Goal: Task Accomplishment & Management: Manage account settings

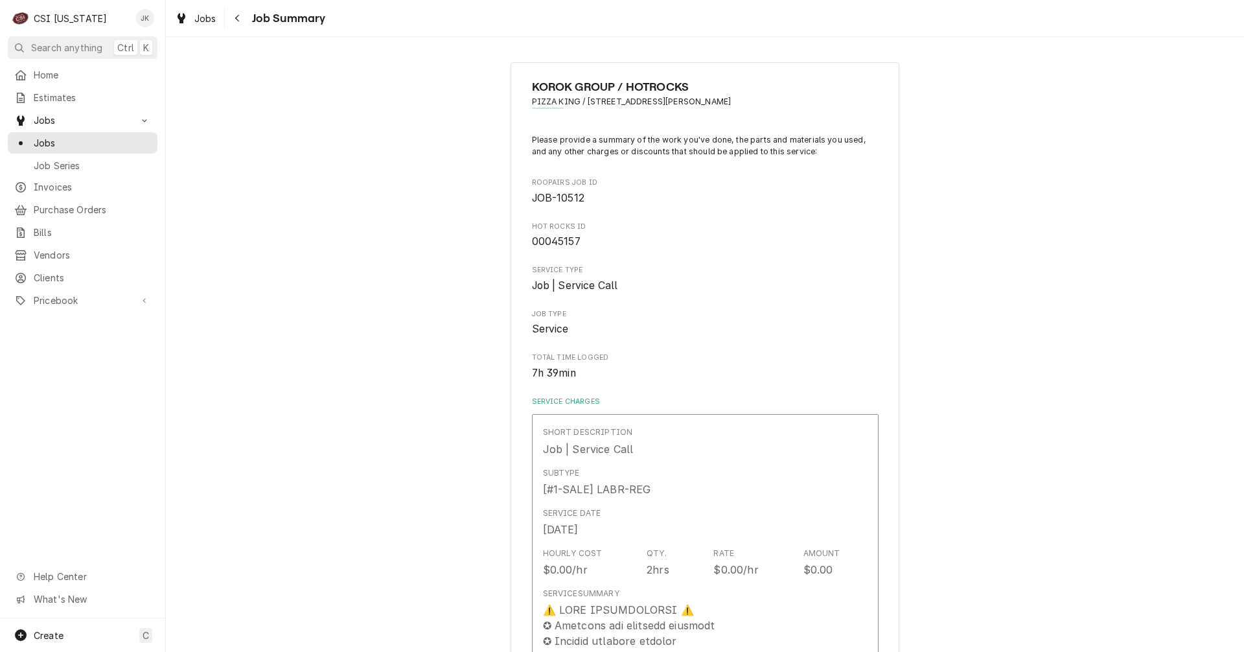
scroll to position [1619, 0]
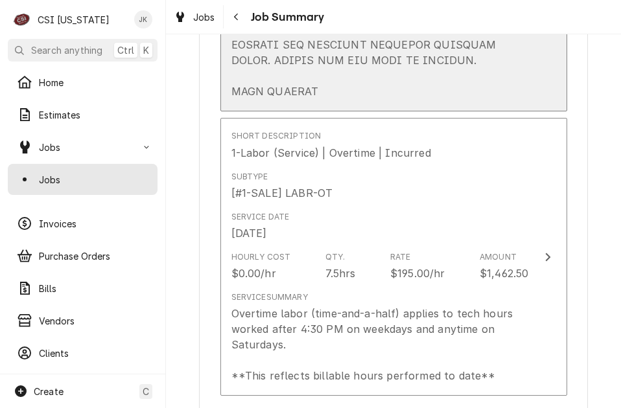
type textarea "x"
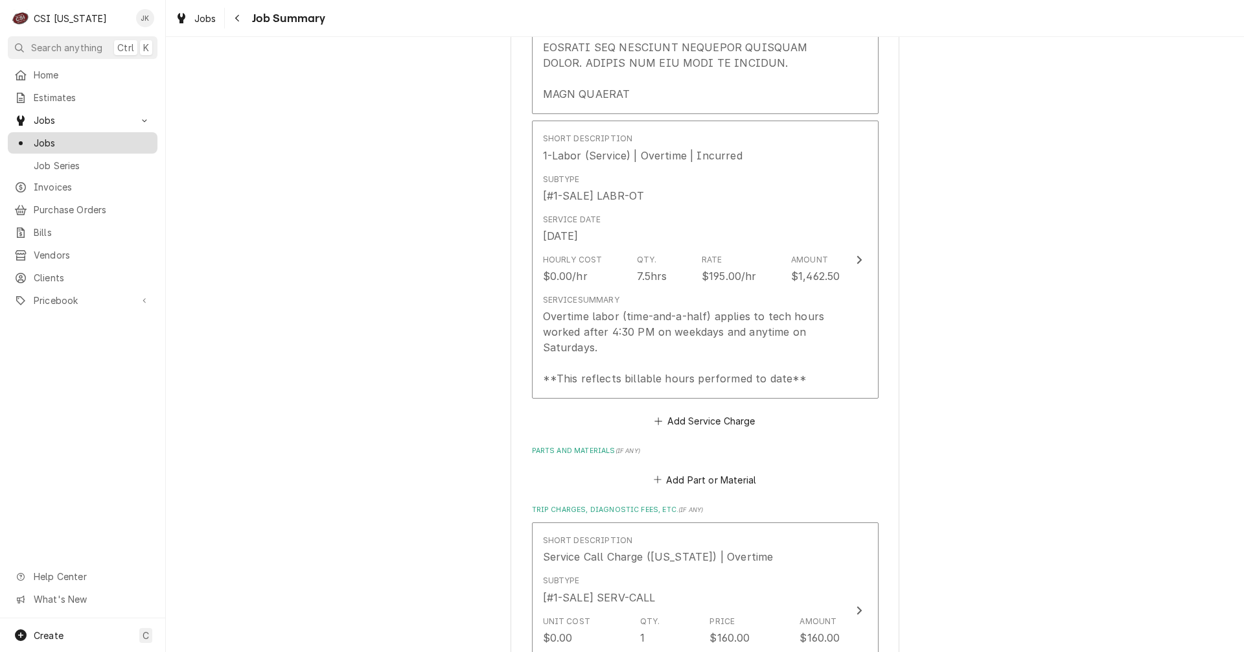
click at [32, 136] on div "Jobs" at bounding box center [82, 143] width 137 height 14
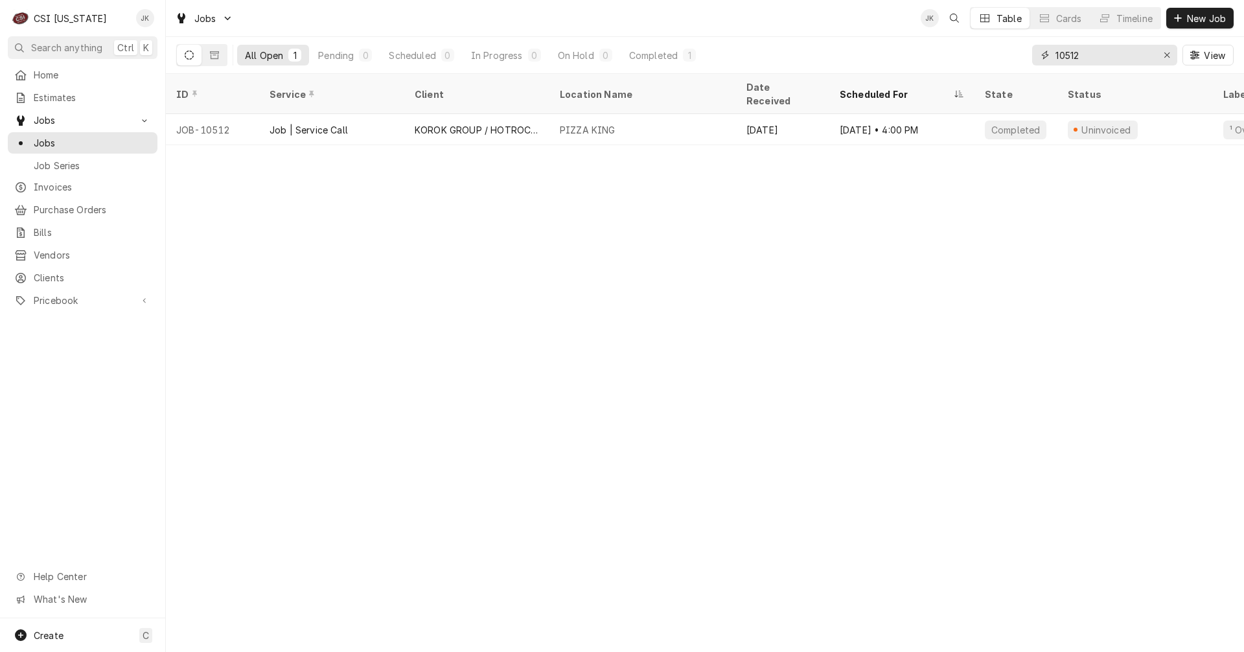
drag, startPoint x: 1065, startPoint y: 54, endPoint x: 1154, endPoint y: 49, distance: 88.9
click at [1154, 49] on div "10512" at bounding box center [1104, 55] width 145 height 21
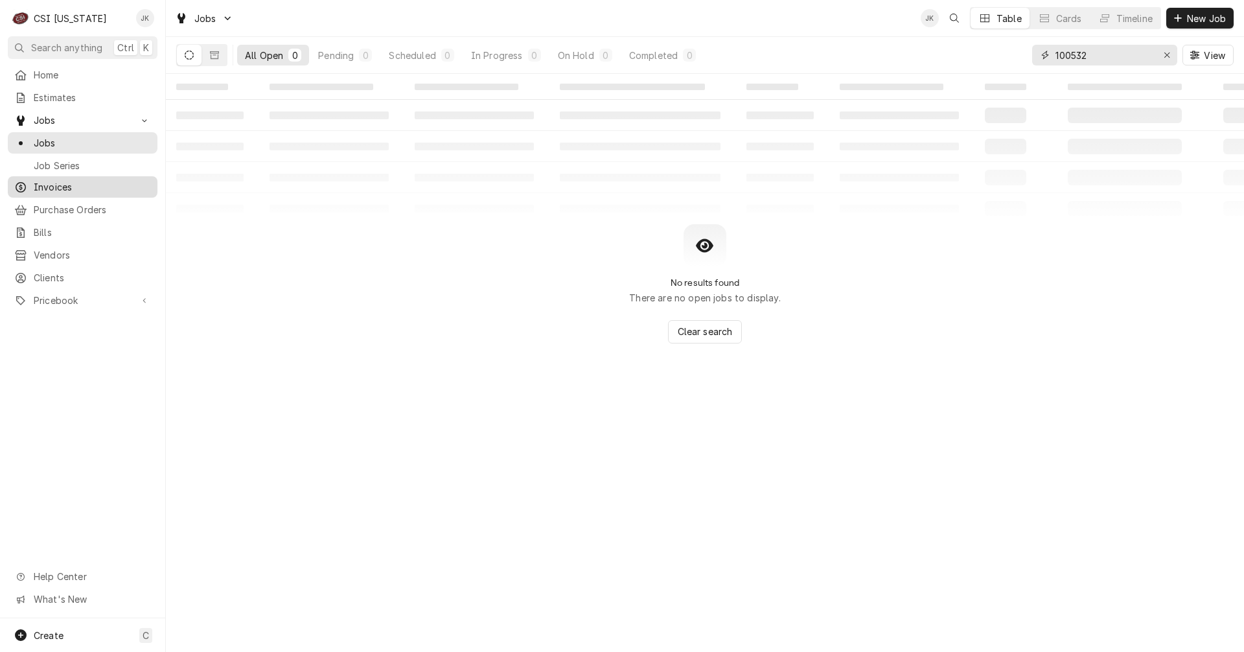
type input "100532"
click at [58, 183] on span "Invoices" at bounding box center [92, 187] width 117 height 14
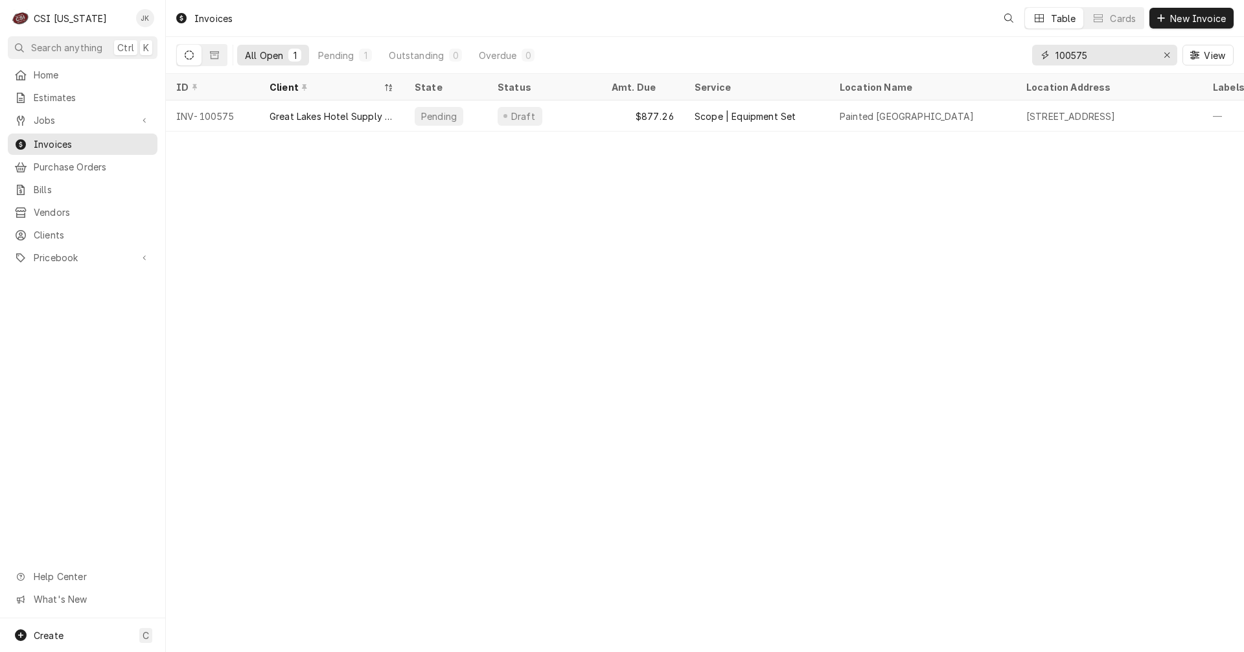
drag, startPoint x: 1073, startPoint y: 56, endPoint x: 1131, endPoint y: 56, distance: 58.3
click at [1131, 56] on input "100575" at bounding box center [1103, 55] width 97 height 21
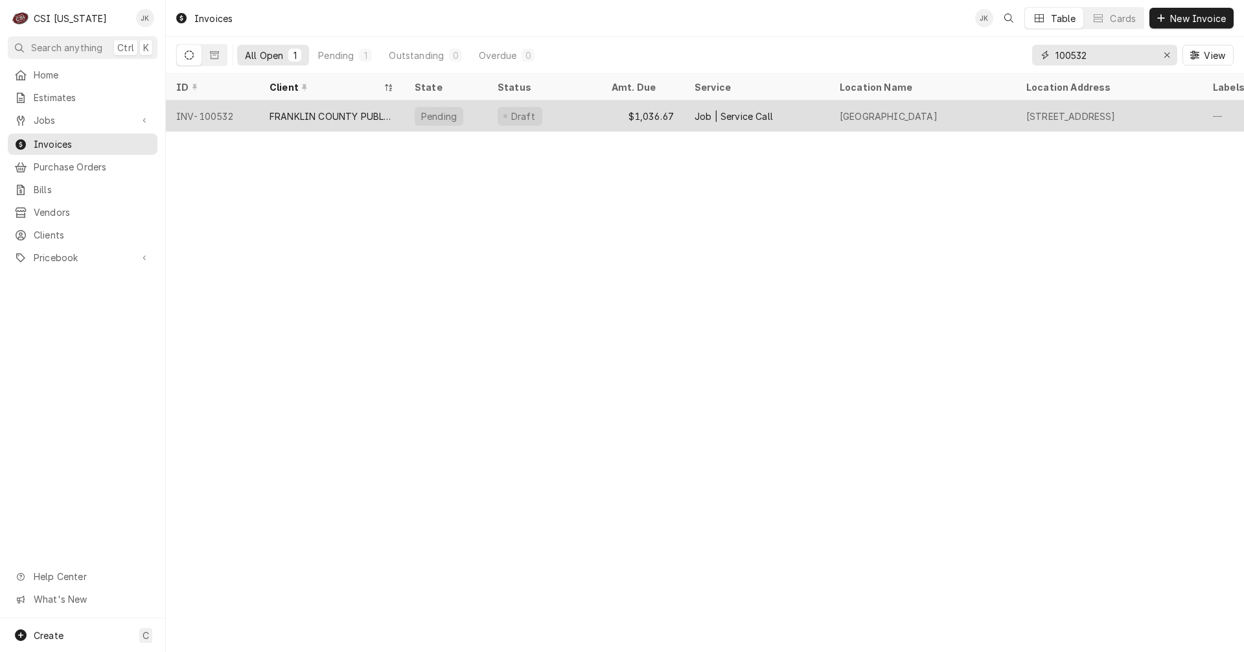
type input "100532"
click at [293, 109] on div "FRANKLIN COUNTY PUBLIC SCHOOLS" at bounding box center [331, 116] width 124 height 14
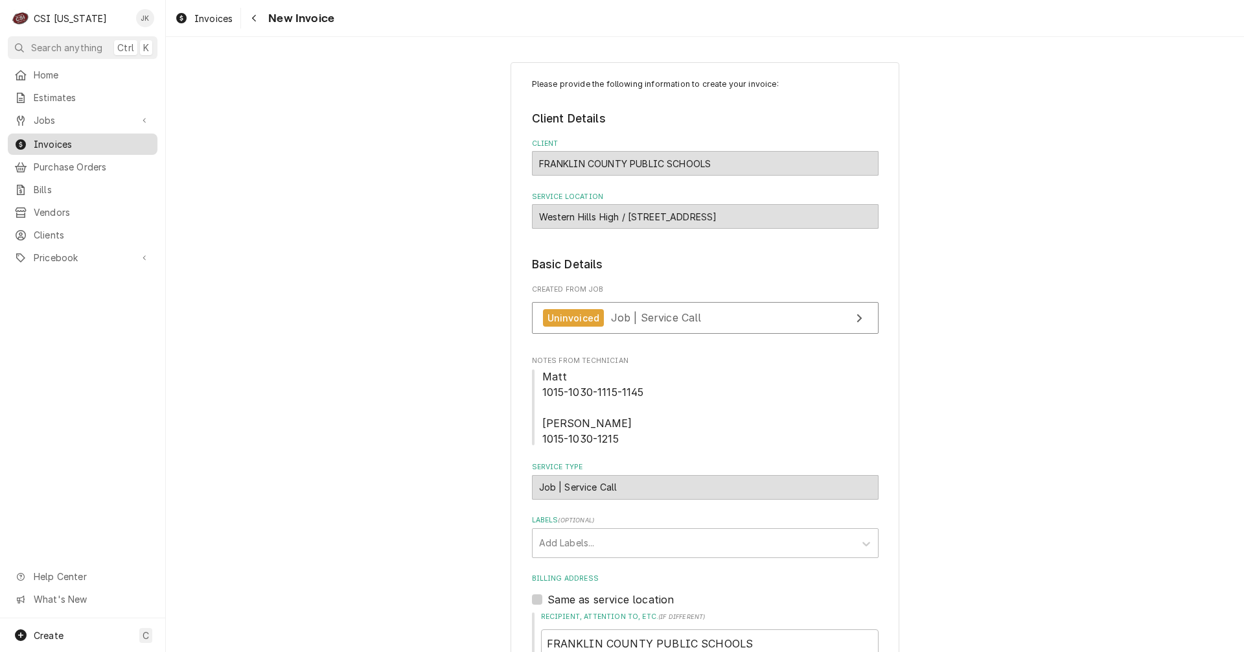
click at [62, 138] on span "Invoices" at bounding box center [92, 144] width 117 height 14
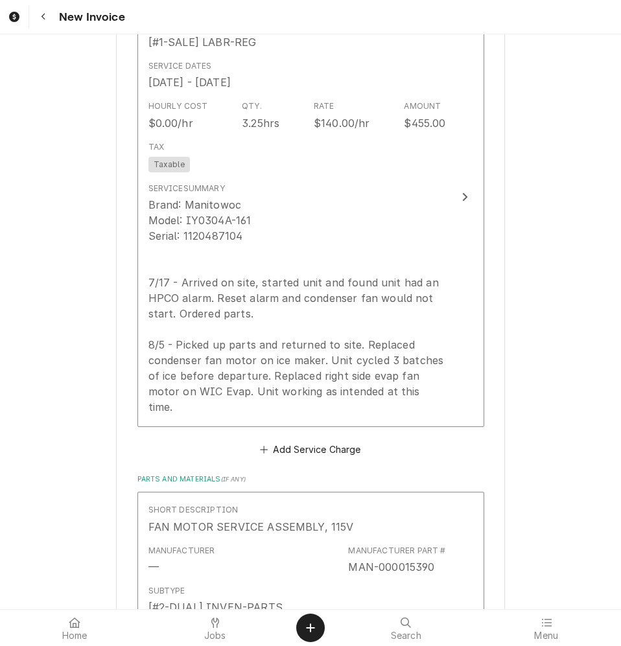
scroll to position [1166, 0]
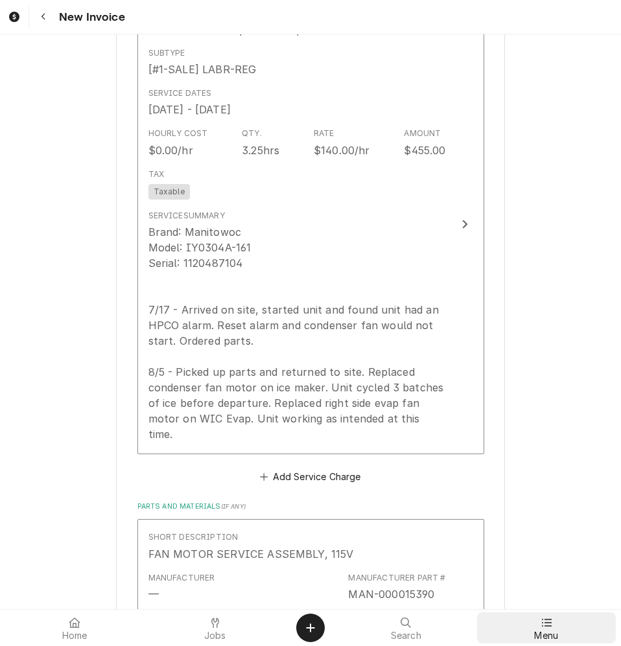
click at [547, 624] on icon at bounding box center [546, 622] width 10 height 10
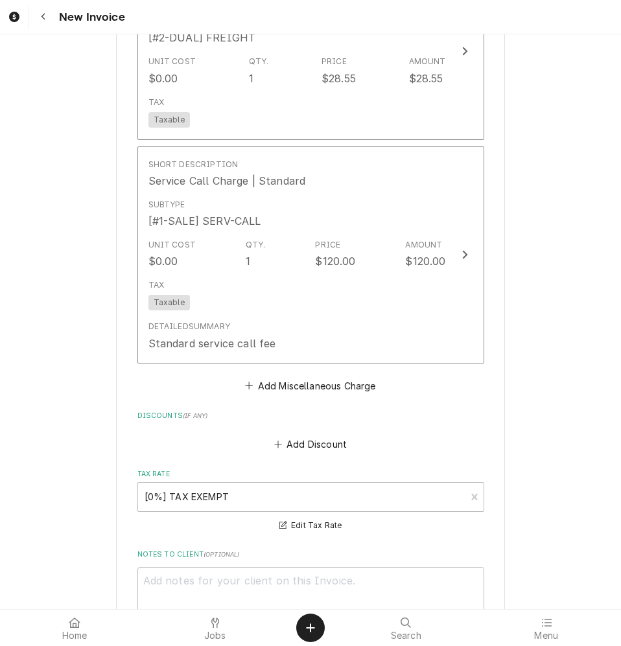
scroll to position [2591, 0]
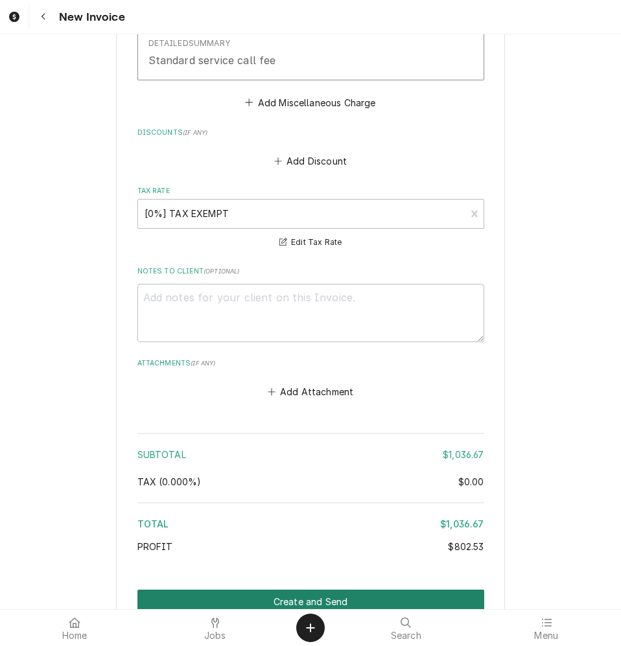
click at [343, 589] on button "Create and Send" at bounding box center [310, 601] width 347 height 24
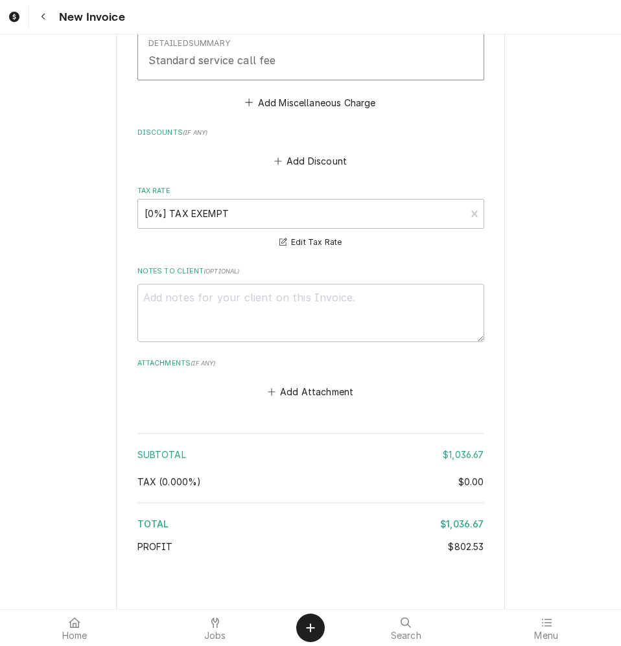
type textarea "x"
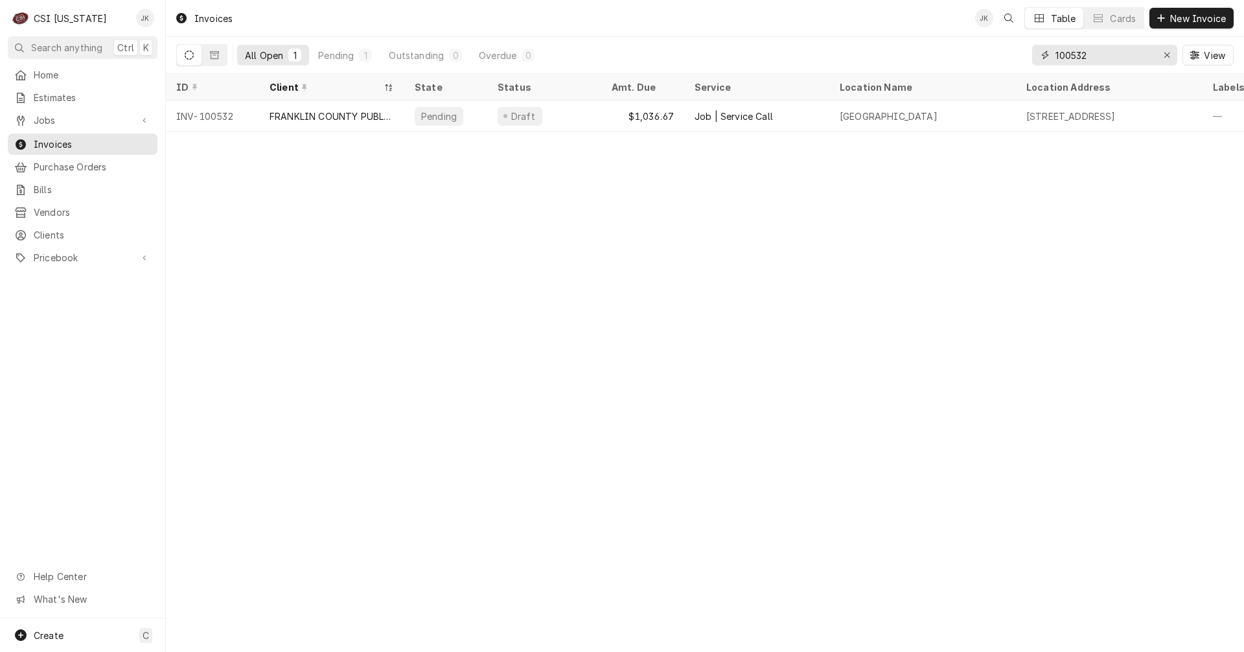
drag, startPoint x: 1080, startPoint y: 54, endPoint x: 1091, endPoint y: 54, distance: 11.0
click at [1091, 54] on input "100532" at bounding box center [1103, 55] width 97 height 21
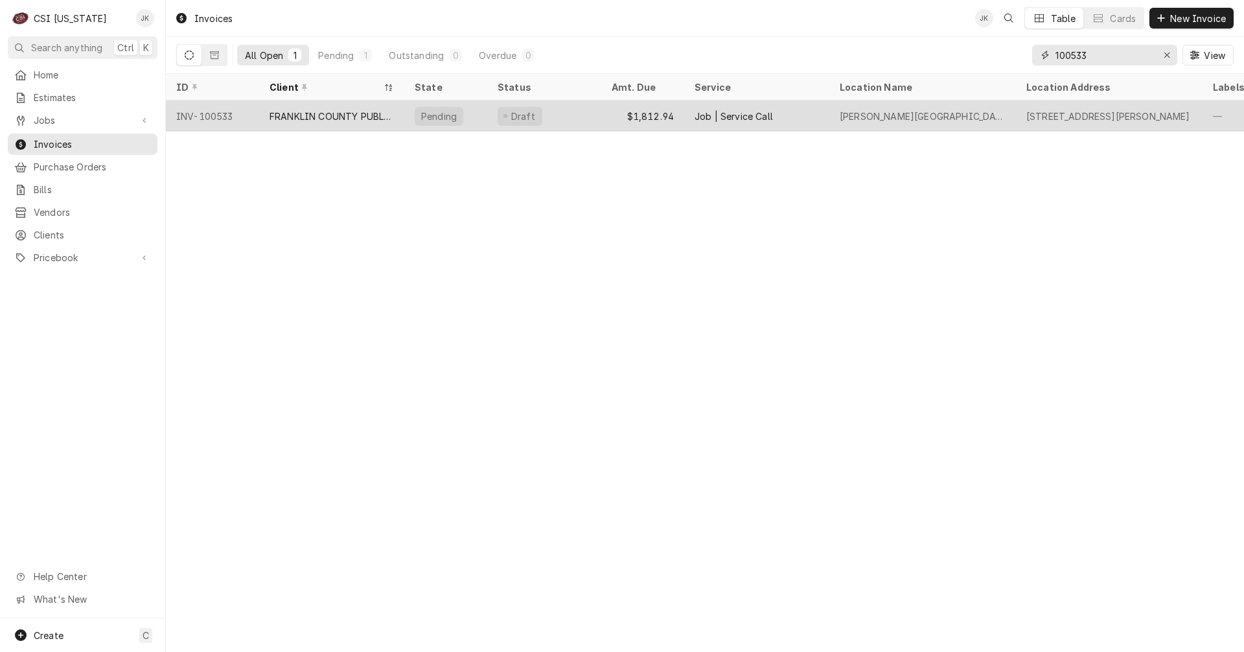
type input "100533"
click at [317, 113] on div "FRANKLIN COUNTY PUBLIC SCHOOLS" at bounding box center [331, 116] width 124 height 14
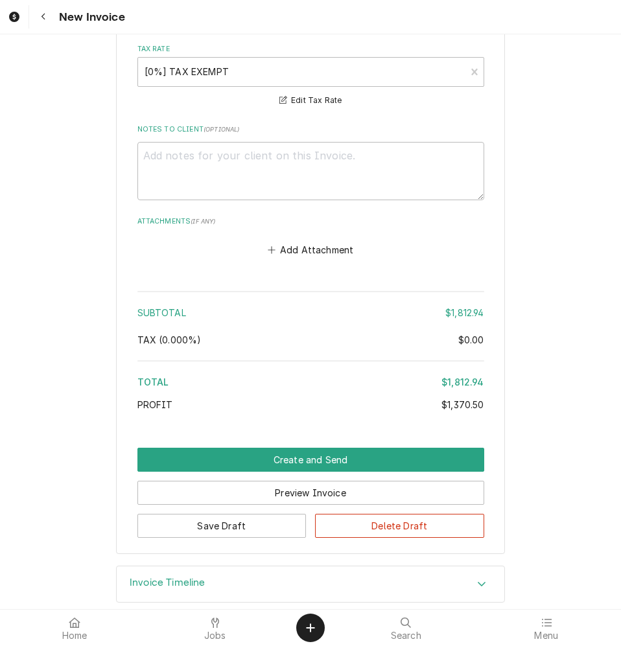
scroll to position [3402, 0]
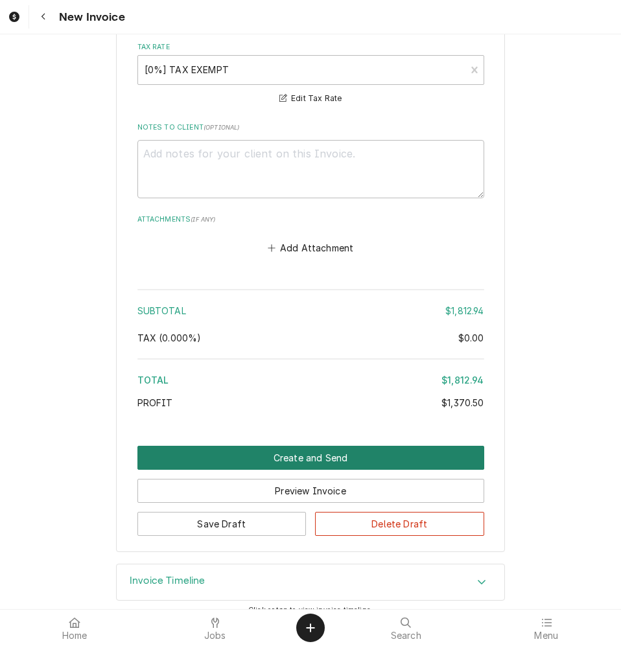
click at [279, 446] on button "Create and Send" at bounding box center [310, 458] width 347 height 24
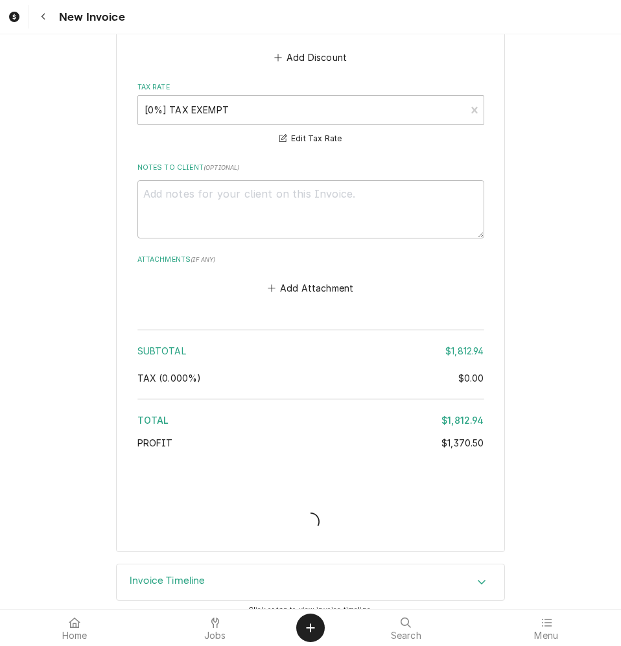
type textarea "x"
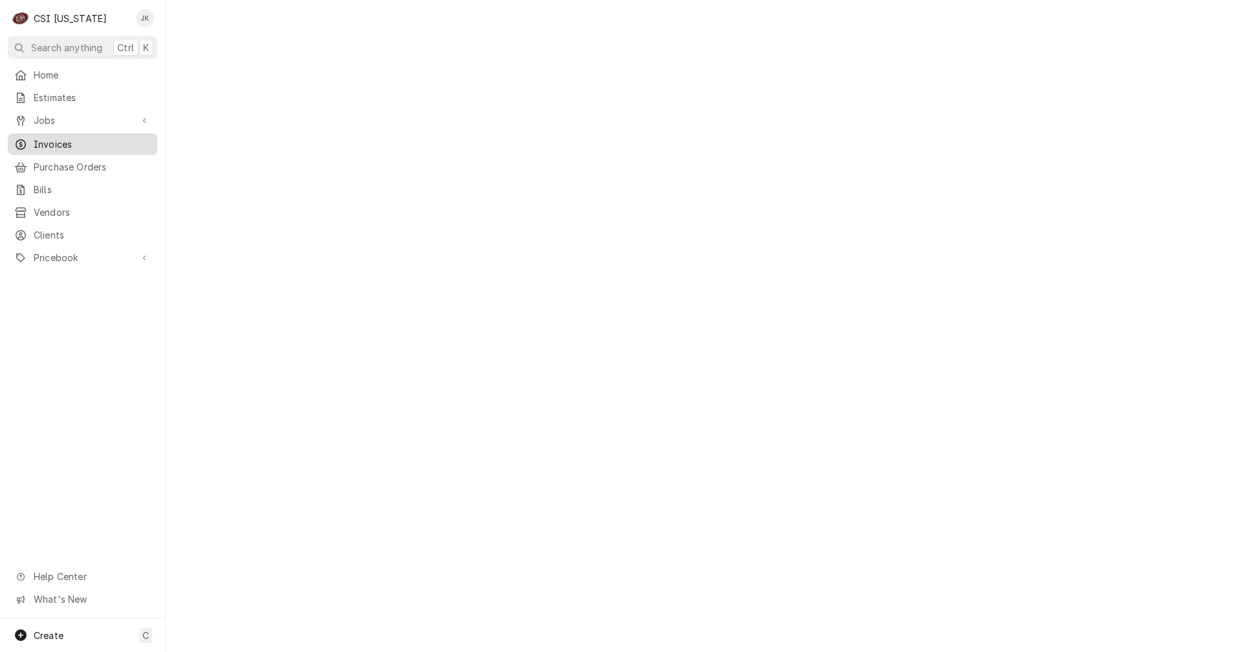
click at [69, 137] on span "Invoices" at bounding box center [92, 144] width 117 height 14
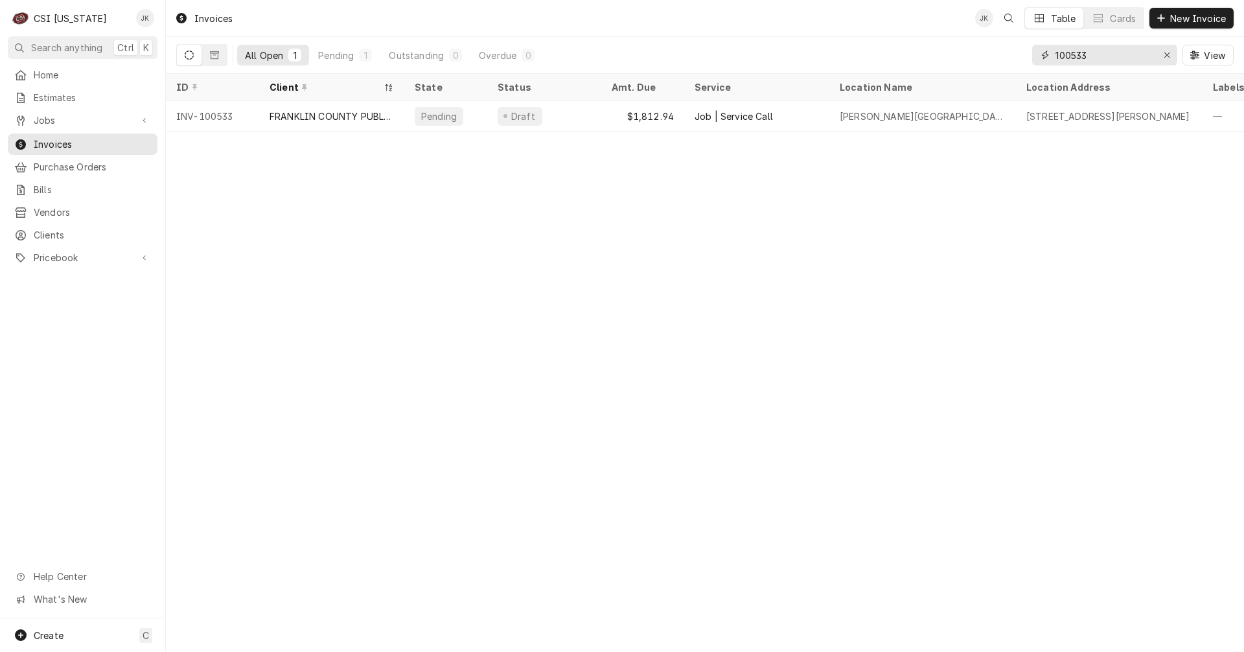
click at [1096, 55] on input "100533" at bounding box center [1103, 55] width 97 height 21
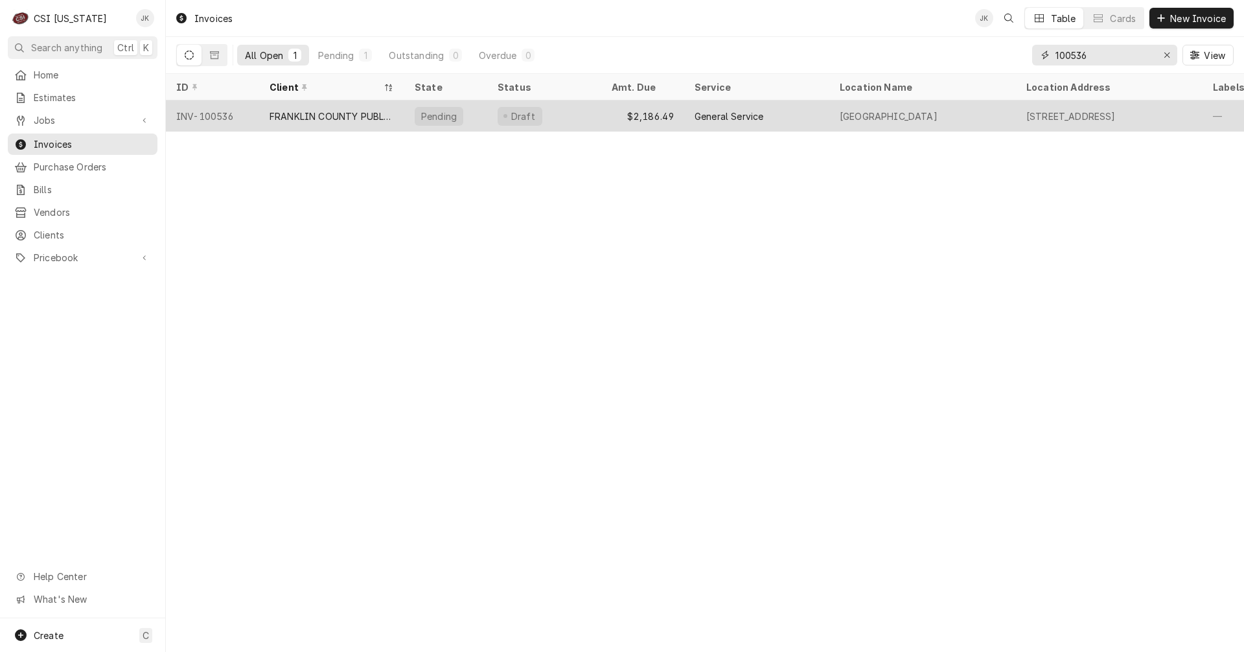
type input "100536"
click at [304, 112] on div "FRANKLIN COUNTY PUBLIC SCHOOLS" at bounding box center [331, 116] width 124 height 14
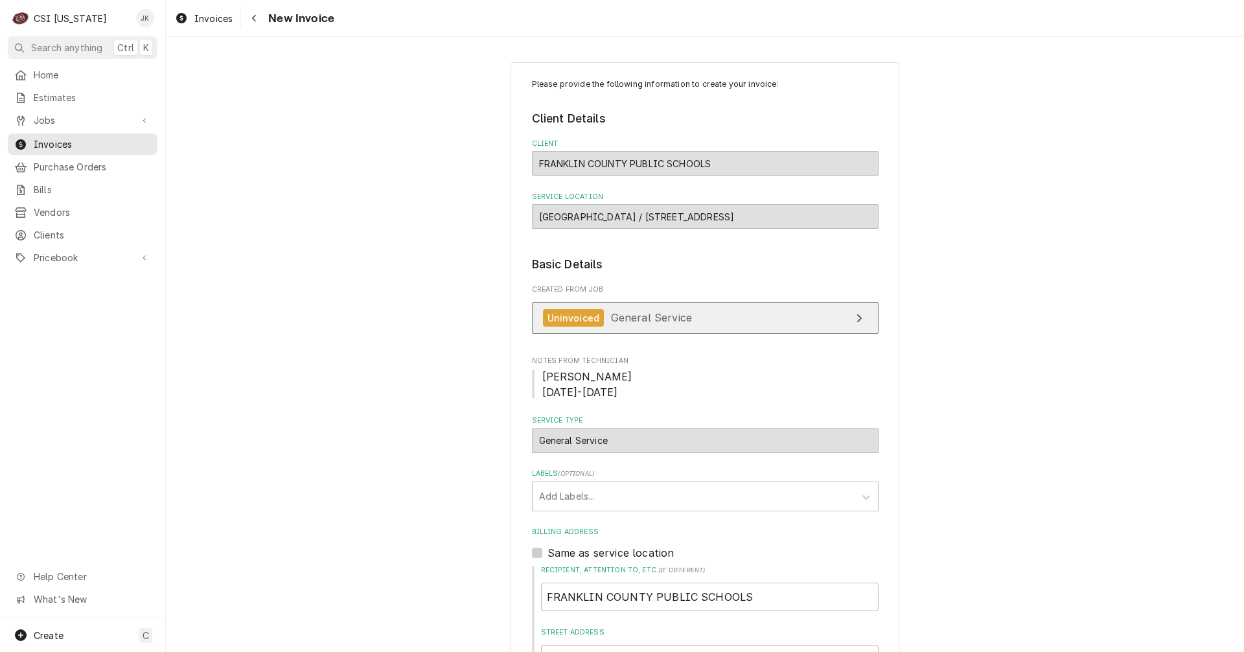
click at [659, 308] on link "Uninvoiced General Service" at bounding box center [705, 318] width 347 height 32
type textarea "x"
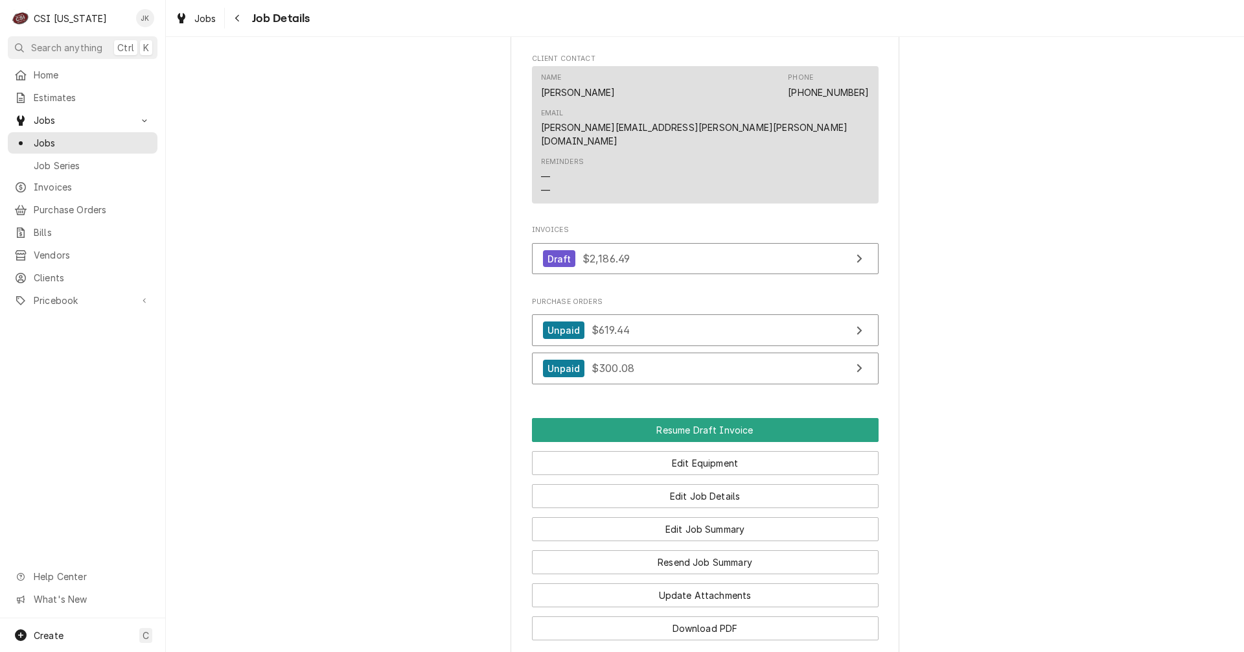
scroll to position [1814, 0]
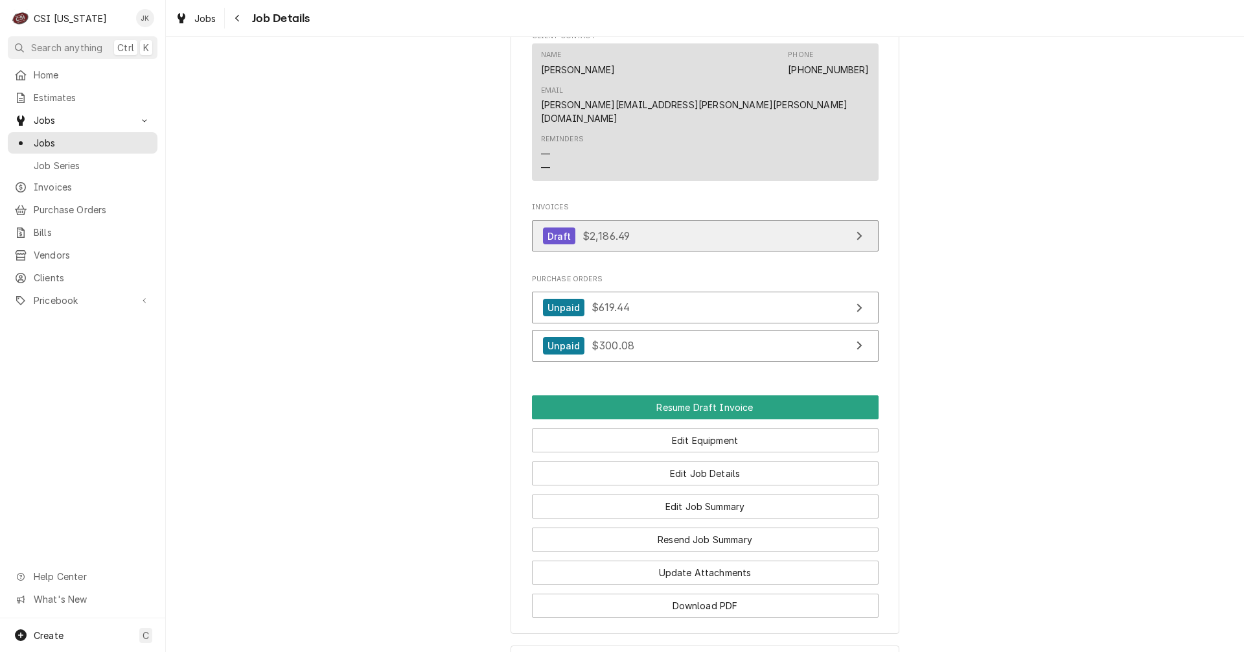
click at [644, 220] on link "Draft $2,186.49" at bounding box center [705, 236] width 347 height 32
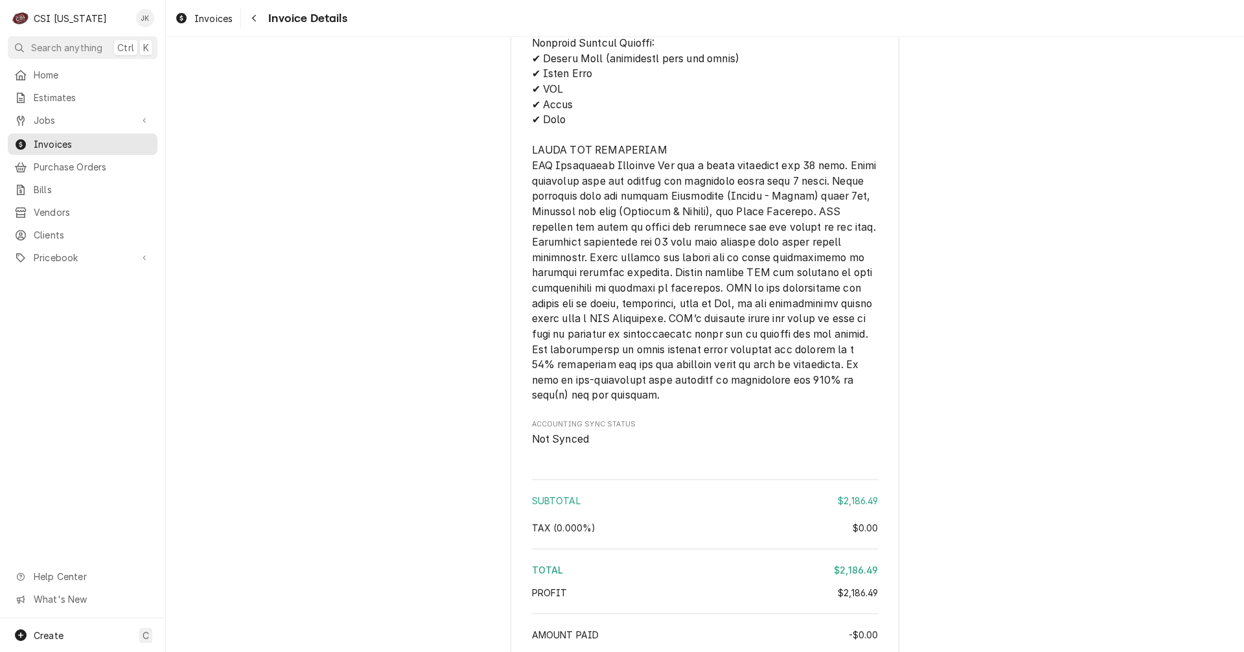
scroll to position [2815, 0]
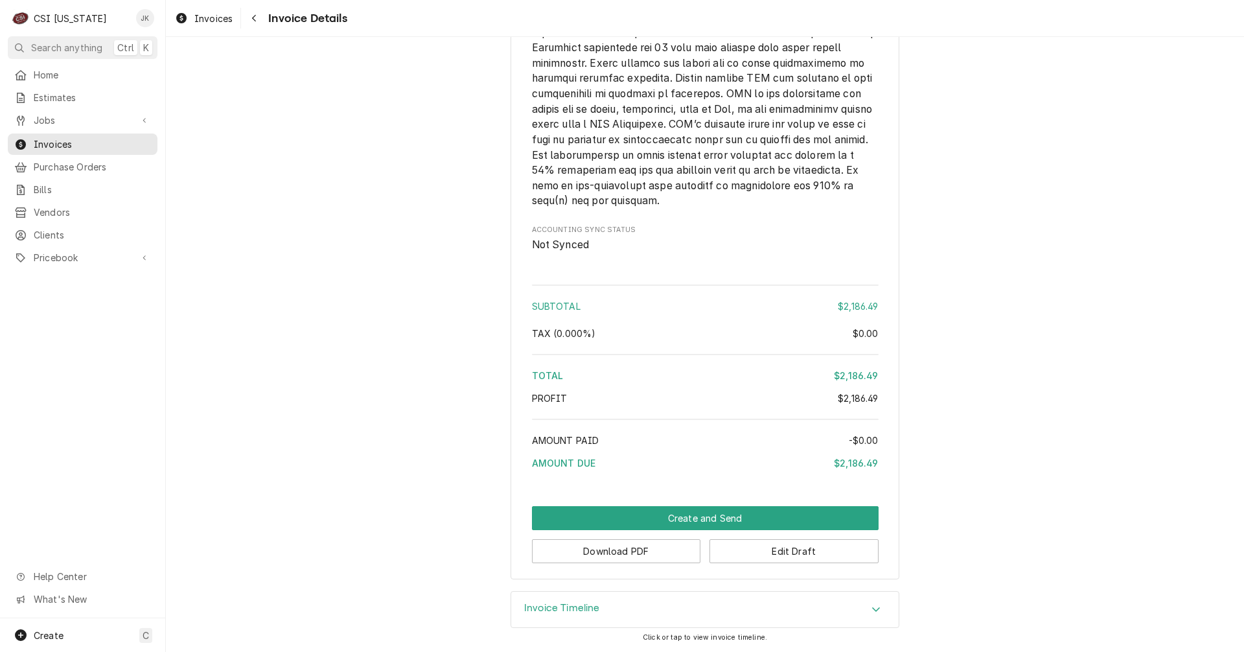
click at [705, 516] on button "Create and Send" at bounding box center [705, 518] width 347 height 24
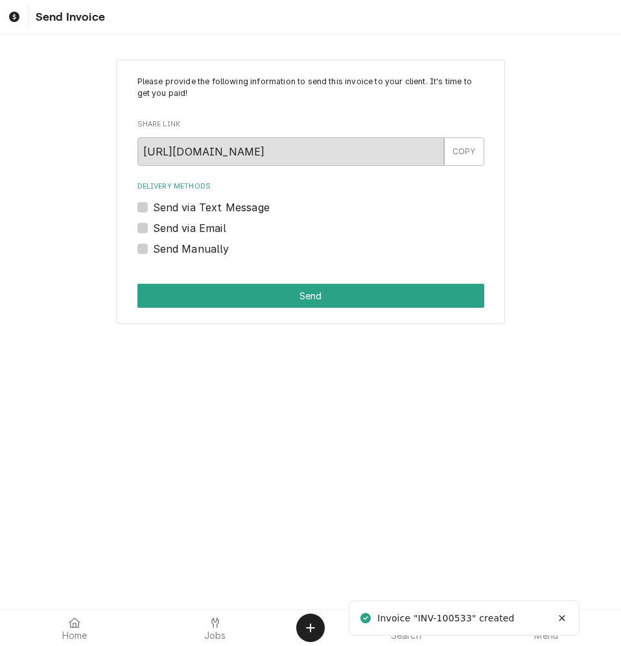
click at [199, 233] on label "Send via Email" at bounding box center [189, 228] width 73 height 16
click at [199, 233] on input "Send via Email" at bounding box center [326, 234] width 347 height 29
checkbox input "true"
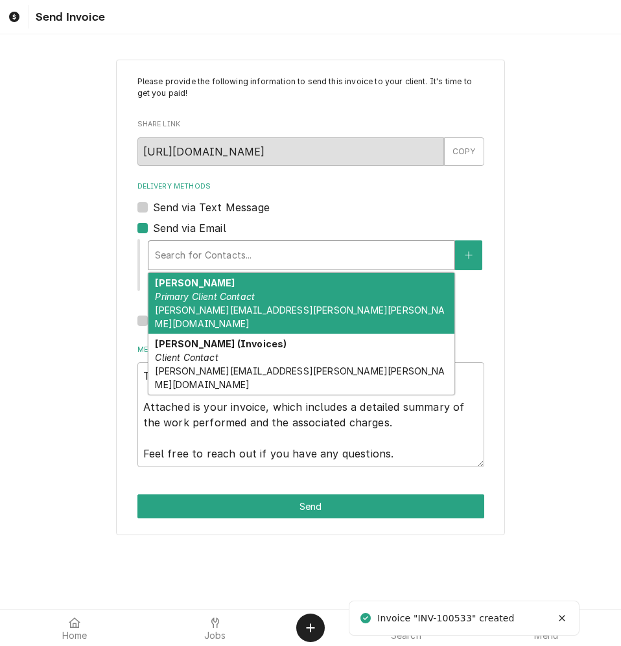
click at [203, 260] on div "Delivery Methods" at bounding box center [301, 255] width 293 height 23
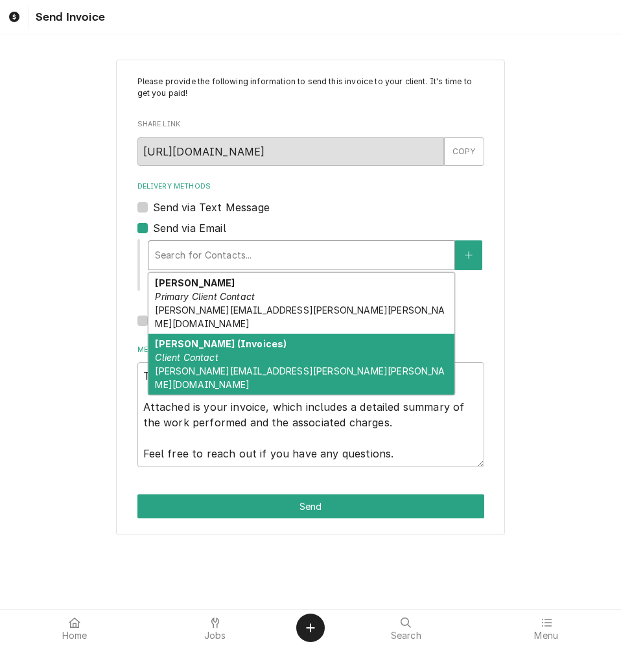
click at [217, 352] on em "Client Contact" at bounding box center [186, 357] width 63 height 11
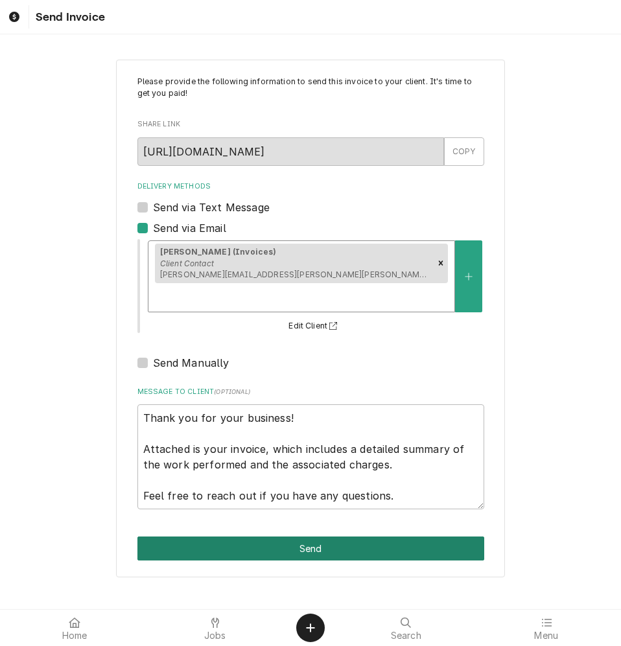
click at [274, 536] on button "Send" at bounding box center [310, 548] width 347 height 24
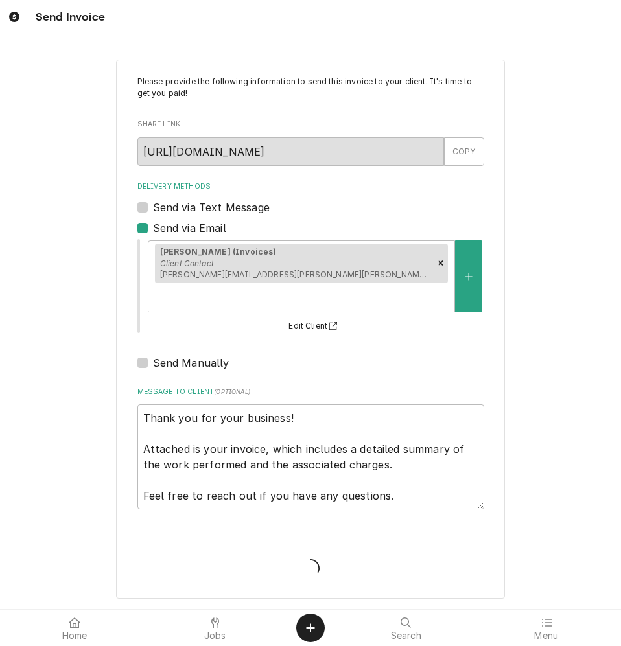
type textarea "x"
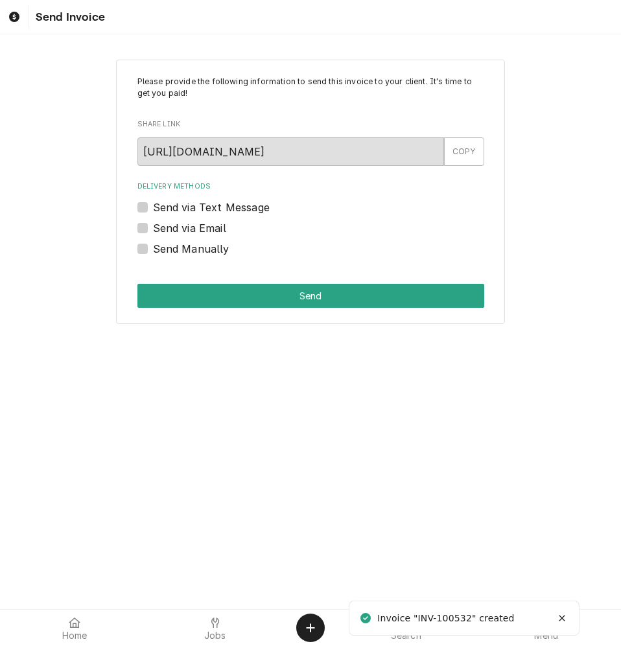
click at [197, 228] on label "Send via Email" at bounding box center [189, 228] width 73 height 16
click at [197, 228] on input "Send via Email" at bounding box center [326, 234] width 347 height 29
checkbox input "true"
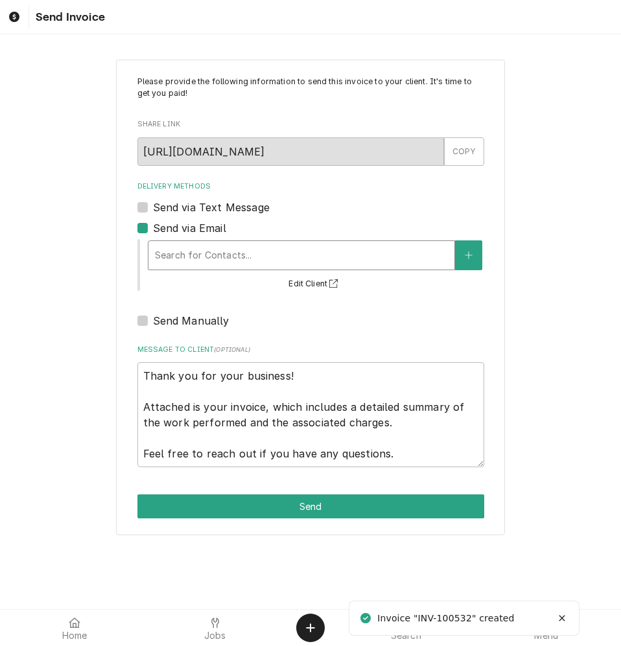
click at [215, 262] on div "Delivery Methods" at bounding box center [301, 255] width 293 height 23
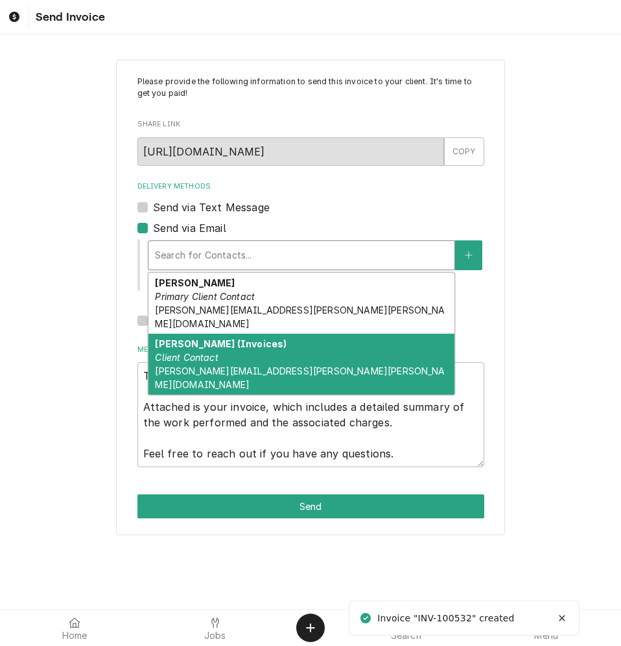
click at [222, 339] on div "Donna Smith (Invoices) Client Contact DONNA.SMITH@FRANKLIN.KYSCHOOLS.US" at bounding box center [301, 364] width 306 height 61
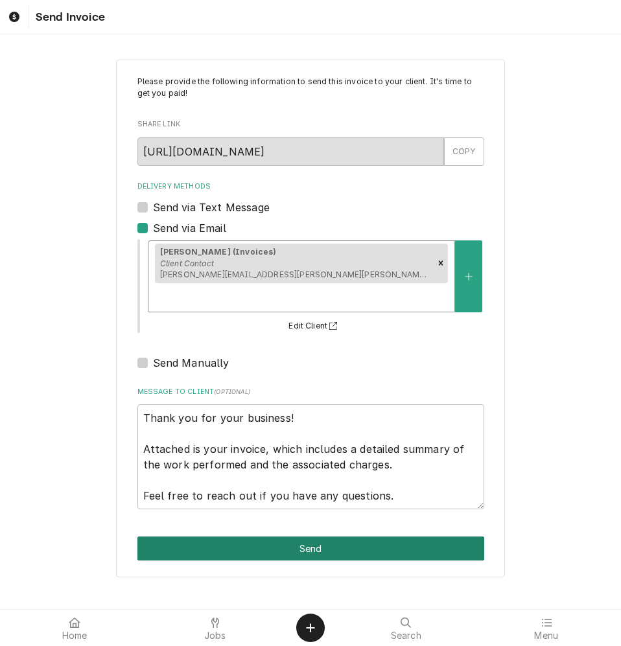
click at [281, 536] on button "Send" at bounding box center [310, 548] width 347 height 24
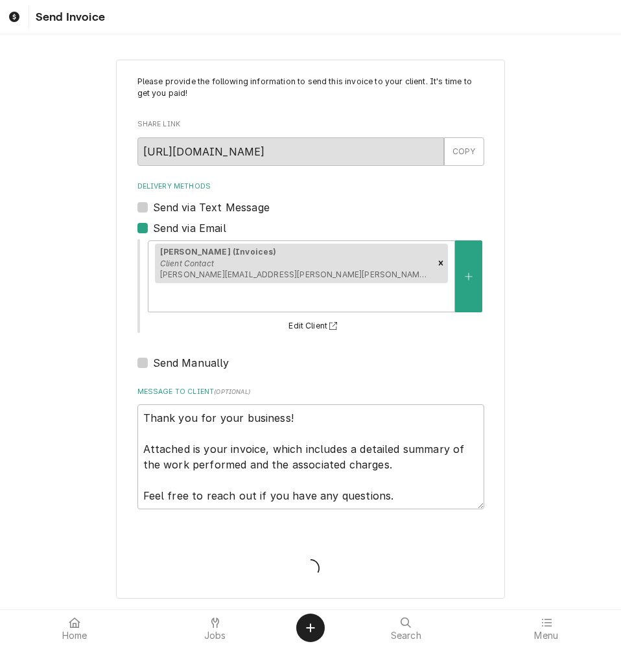
type textarea "x"
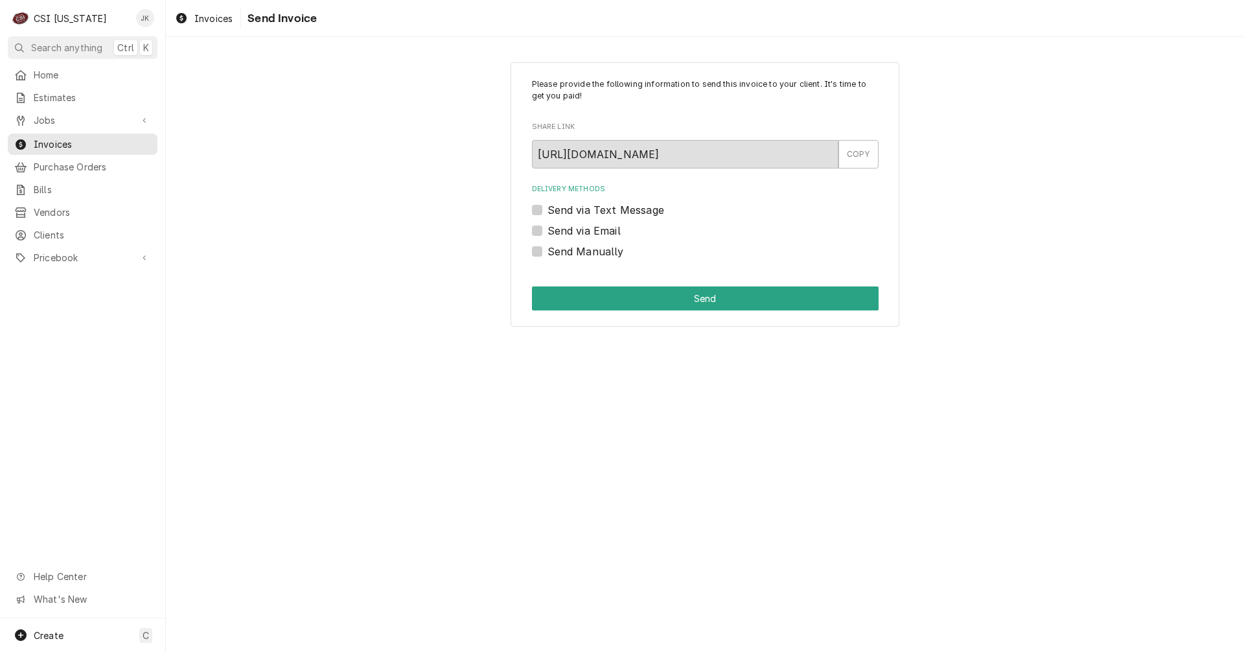
click at [598, 225] on label "Send via Email" at bounding box center [583, 231] width 73 height 16
click at [598, 225] on input "Send via Email" at bounding box center [720, 237] width 347 height 29
checkbox input "true"
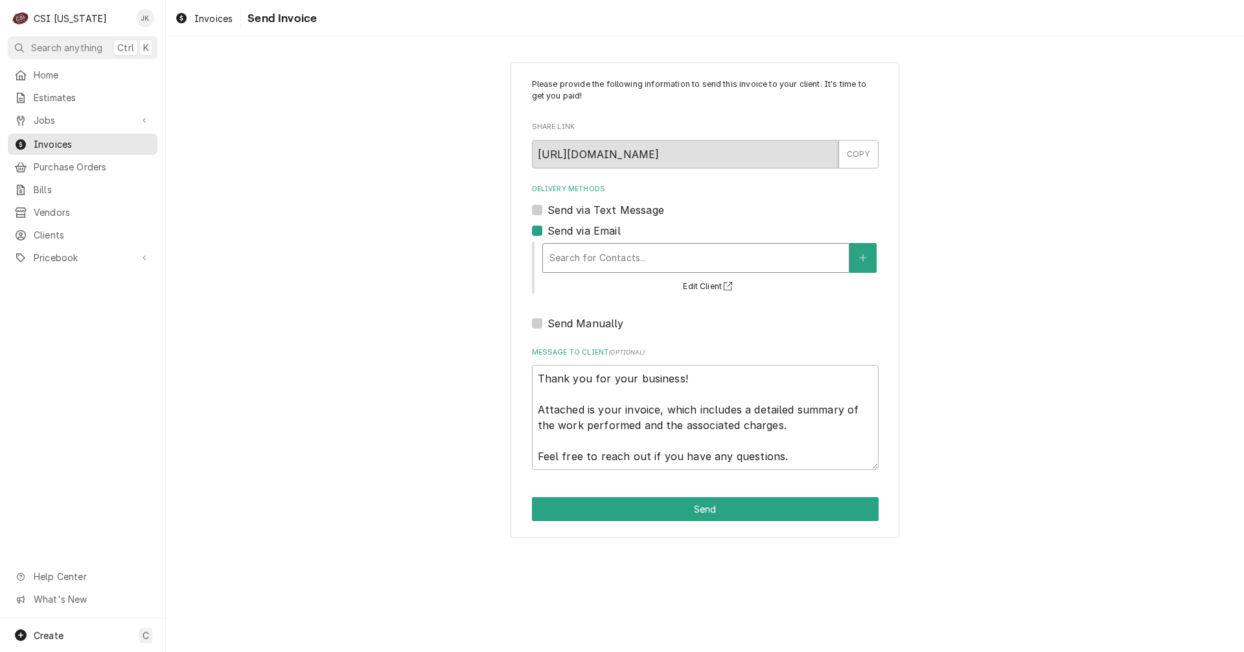
click at [602, 253] on div "Delivery Methods" at bounding box center [695, 257] width 293 height 23
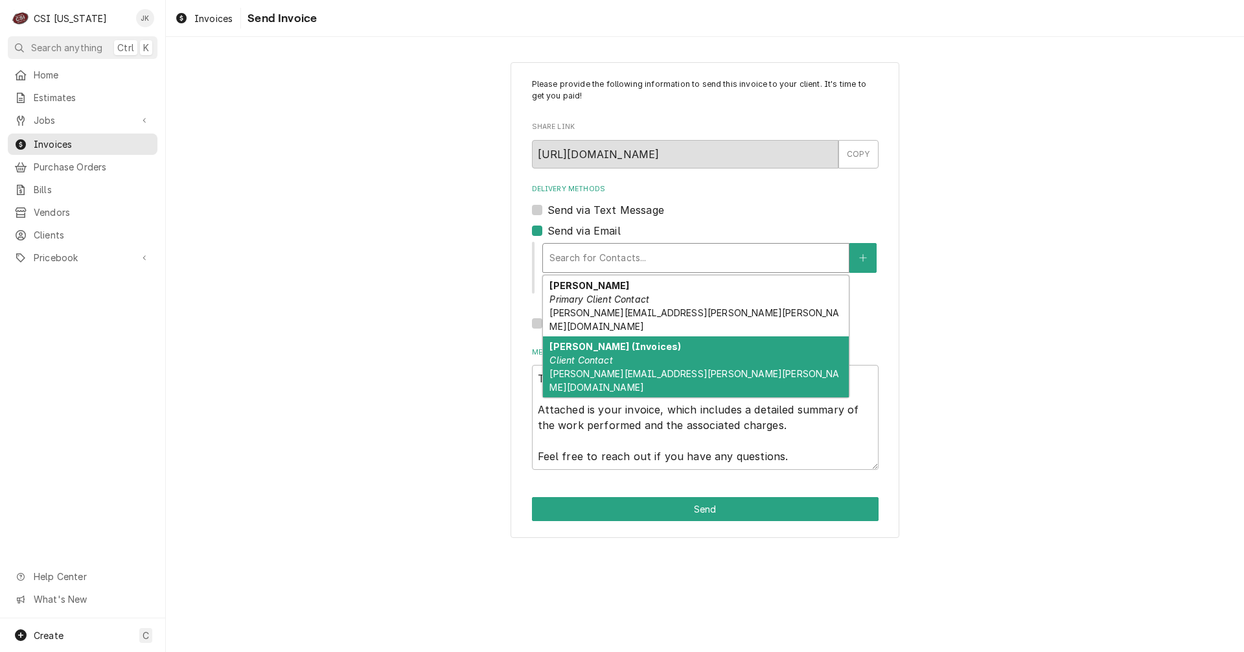
click at [615, 349] on div "Donna Smith (Invoices) Client Contact DONNA.SMITH@FRANKLIN.KYSCHOOLS.US" at bounding box center [696, 366] width 306 height 61
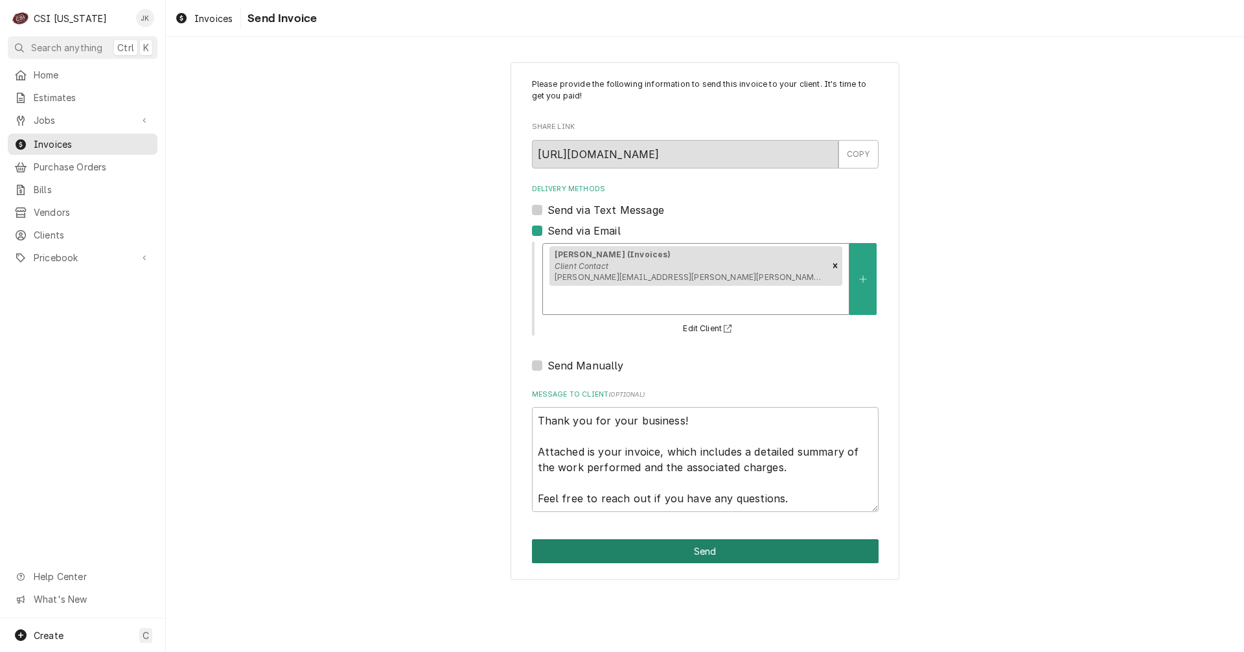
click at [656, 539] on button "Send" at bounding box center [705, 551] width 347 height 24
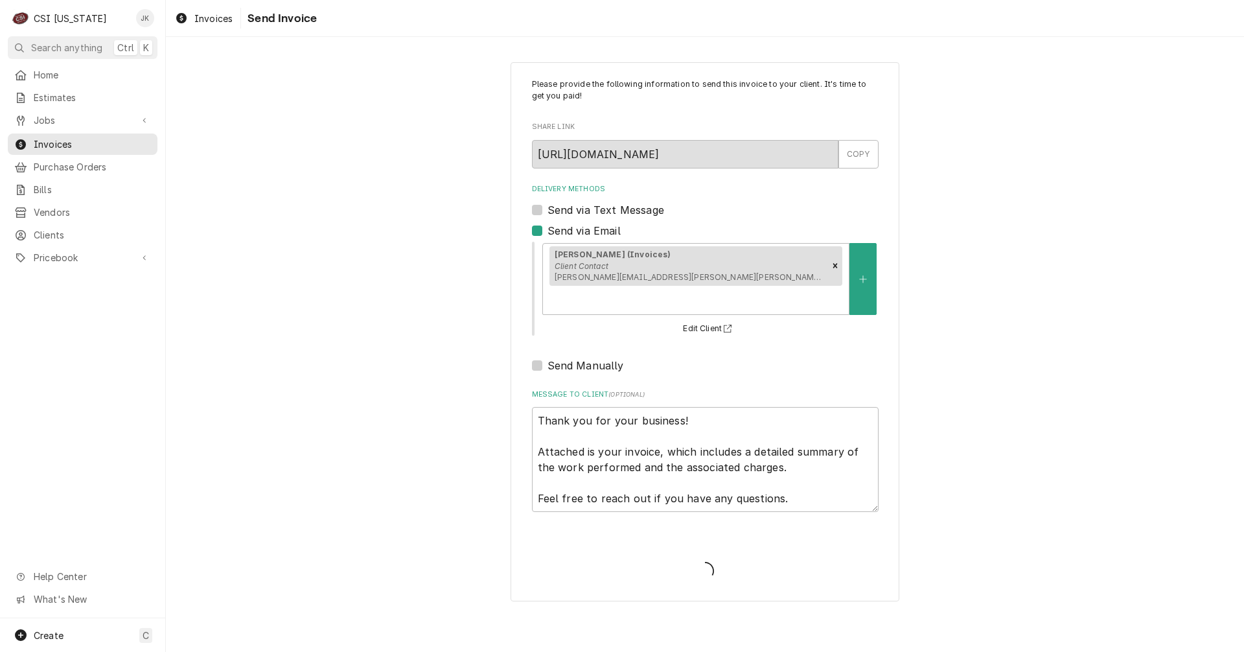
type textarea "x"
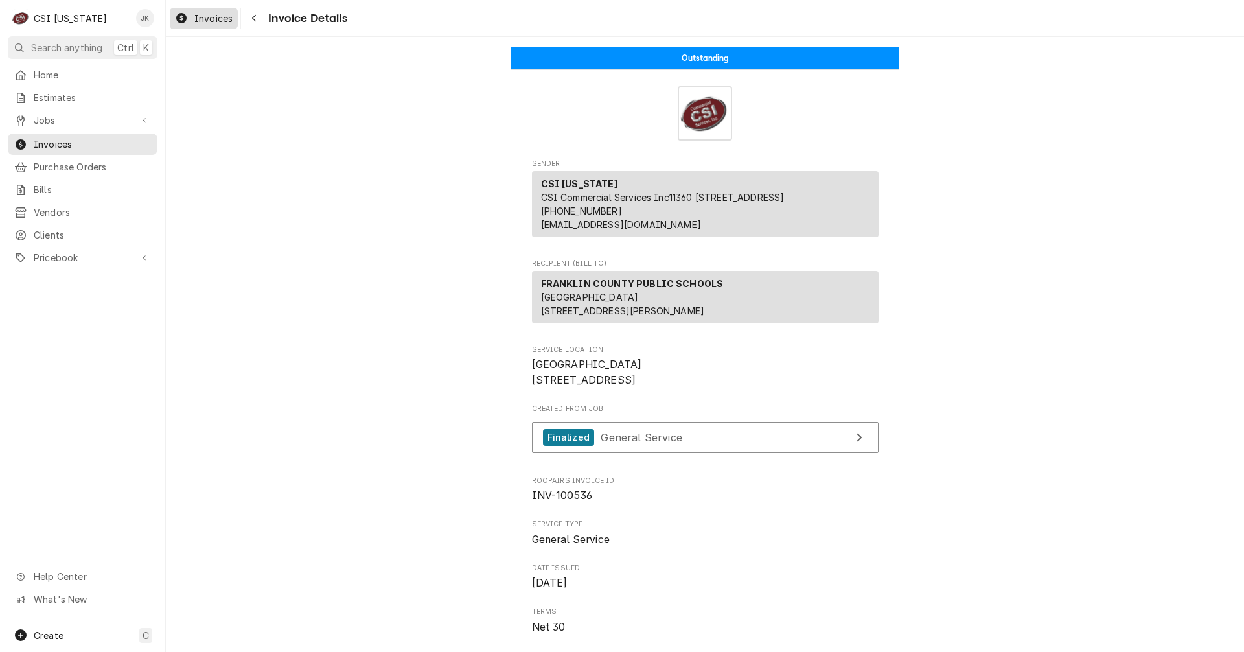
click at [212, 16] on span "Invoices" at bounding box center [213, 19] width 38 height 14
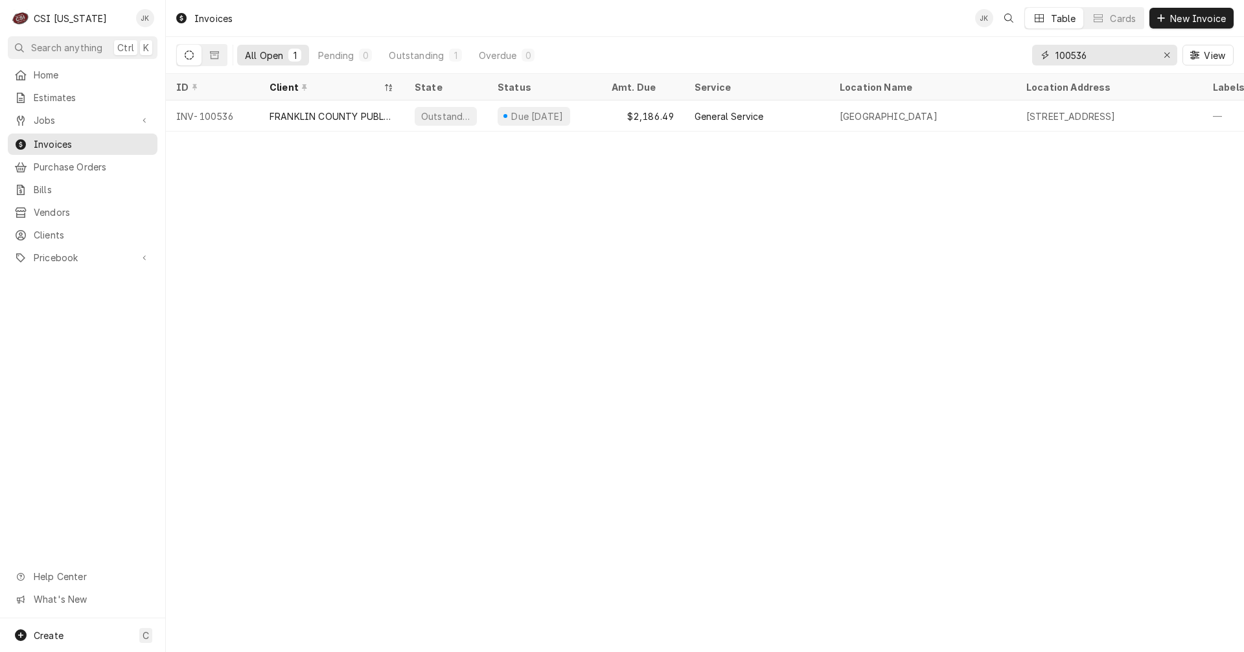
drag, startPoint x: 1074, startPoint y: 55, endPoint x: 1134, endPoint y: 60, distance: 59.8
click at [1133, 60] on input "100536" at bounding box center [1103, 55] width 97 height 21
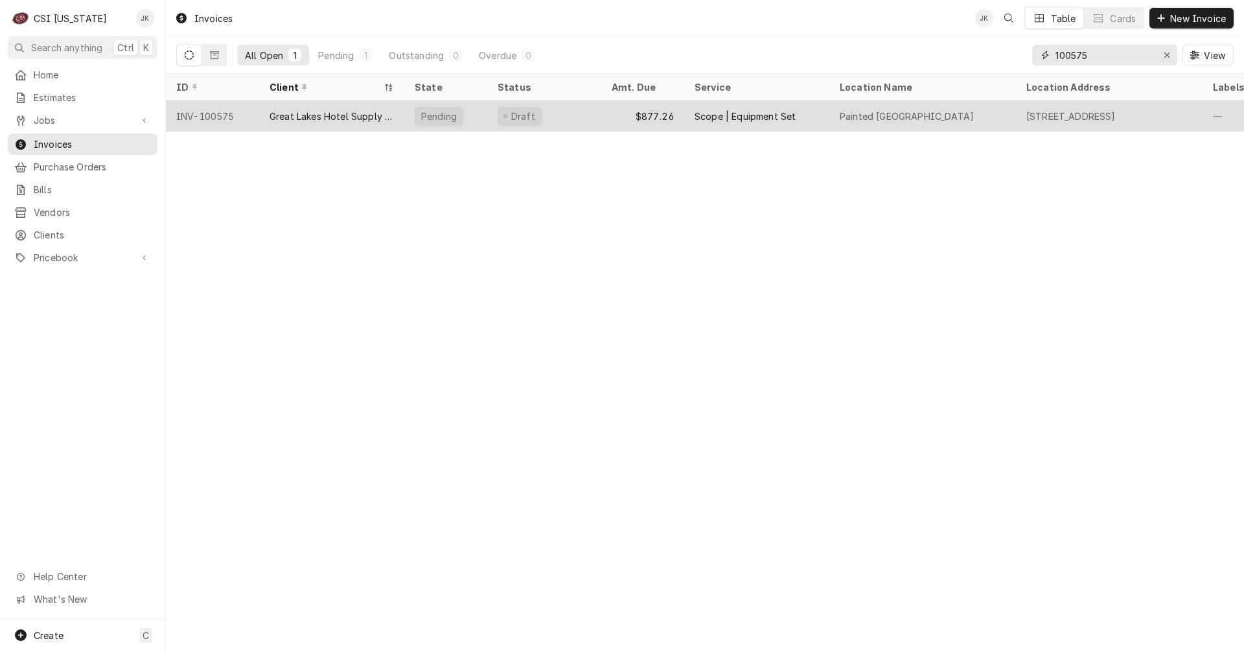
type input "100575"
click at [569, 108] on div "Draft" at bounding box center [544, 115] width 114 height 31
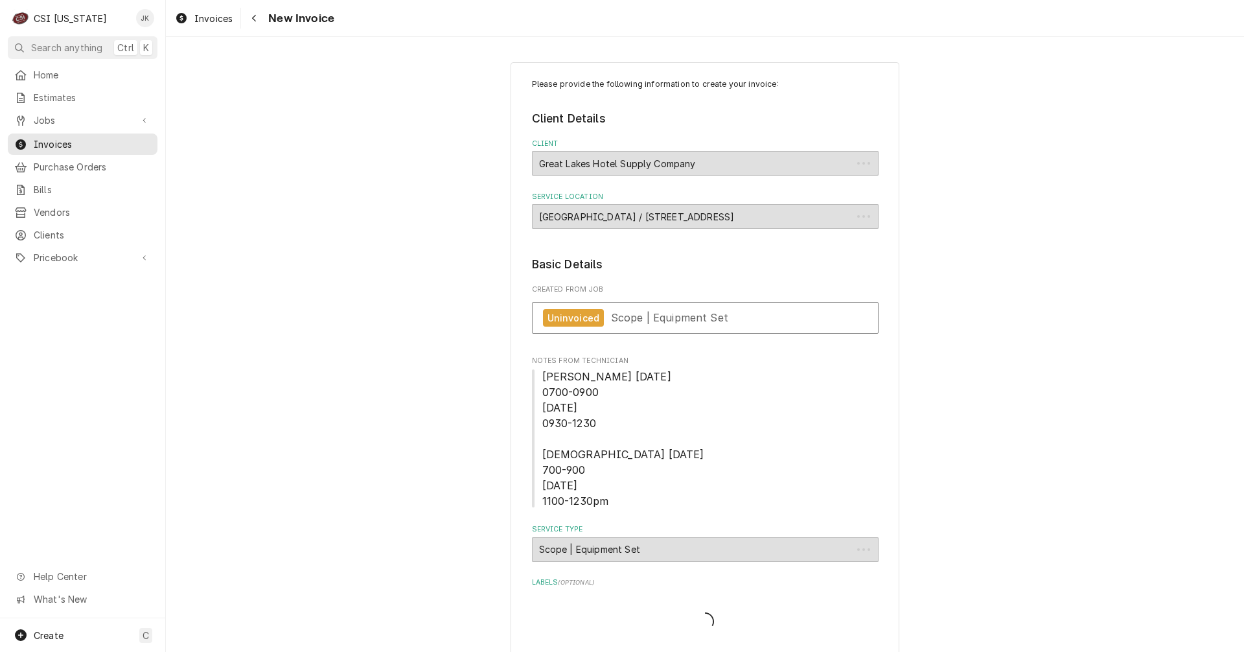
type textarea "x"
click at [645, 314] on span "Scope | Equipment Set" at bounding box center [669, 317] width 117 height 13
click at [51, 117] on span "Jobs" at bounding box center [83, 120] width 98 height 14
click at [56, 141] on span "Jobs" at bounding box center [92, 143] width 117 height 14
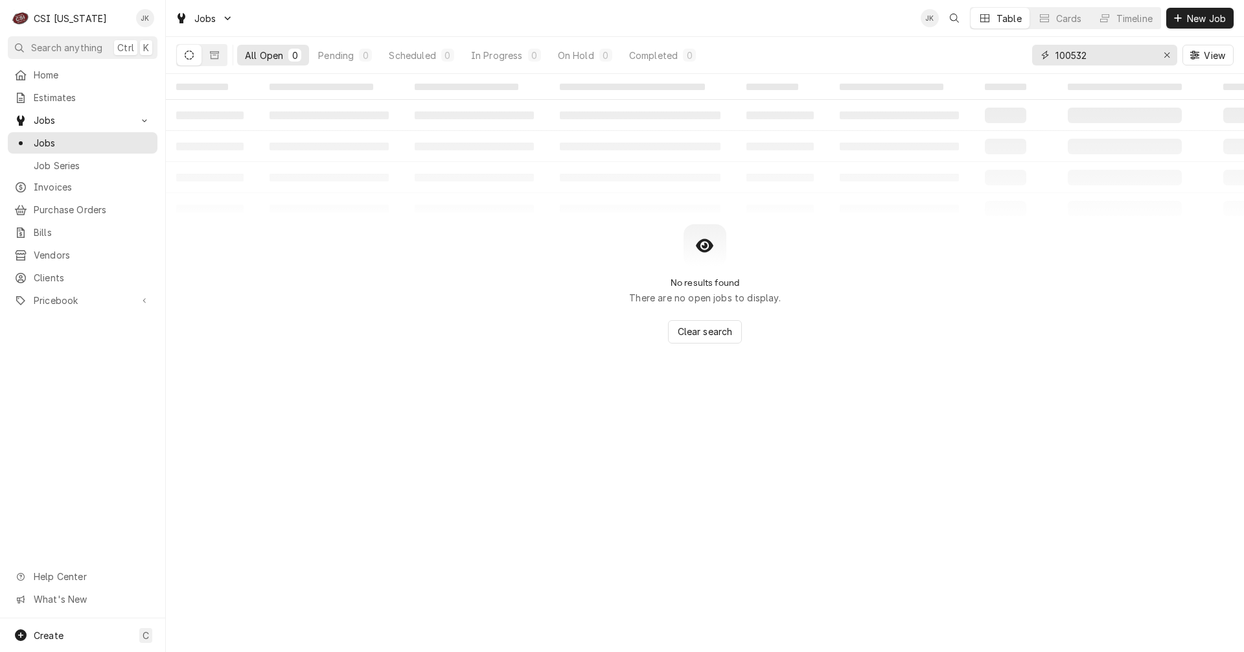
drag, startPoint x: 1071, startPoint y: 52, endPoint x: 1133, endPoint y: 54, distance: 61.6
click at [1133, 54] on input "100532" at bounding box center [1103, 55] width 97 height 21
type input "100490"
click at [214, 55] on icon "Dynamic Content Wrapper" at bounding box center [214, 55] width 9 height 8
click at [187, 57] on icon "Dynamic Content Wrapper" at bounding box center [189, 55] width 9 height 9
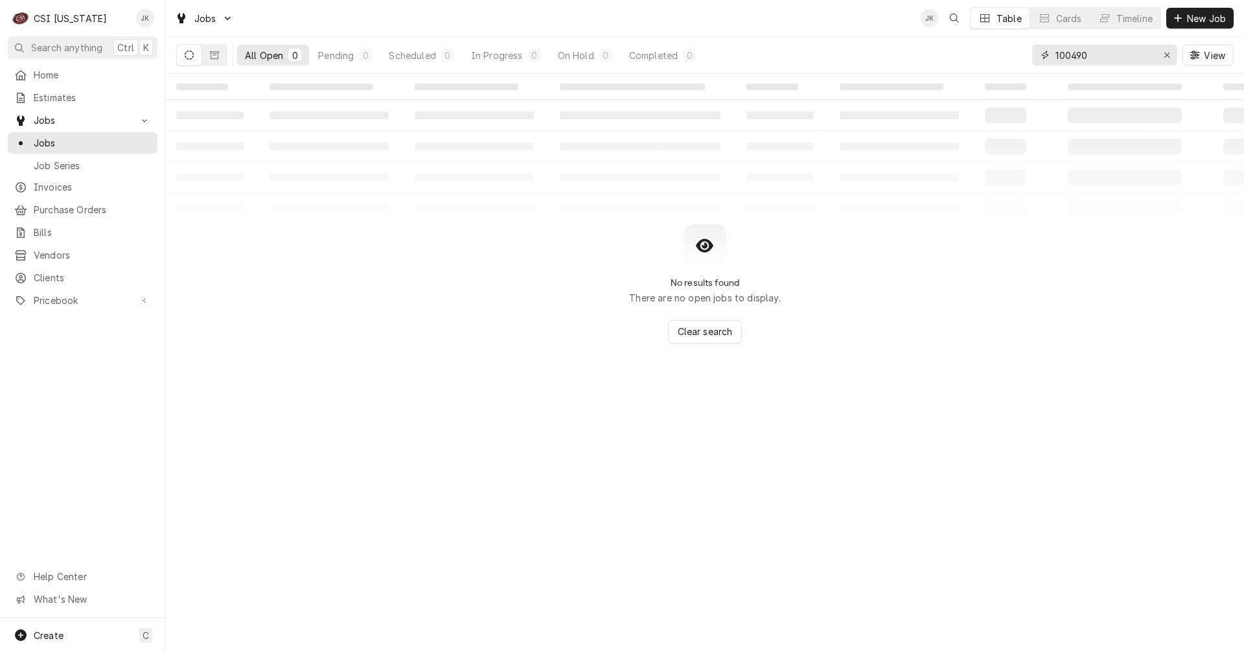
drag, startPoint x: 1060, startPoint y: 54, endPoint x: 1011, endPoint y: 49, distance: 50.1
click at [1011, 49] on div "All Open 0 Pending 0 Scheduled 0 In Progress 0 On Hold 0 Completed 0 100490 View" at bounding box center [704, 55] width 1057 height 36
click at [60, 185] on span "Invoices" at bounding box center [92, 187] width 117 height 14
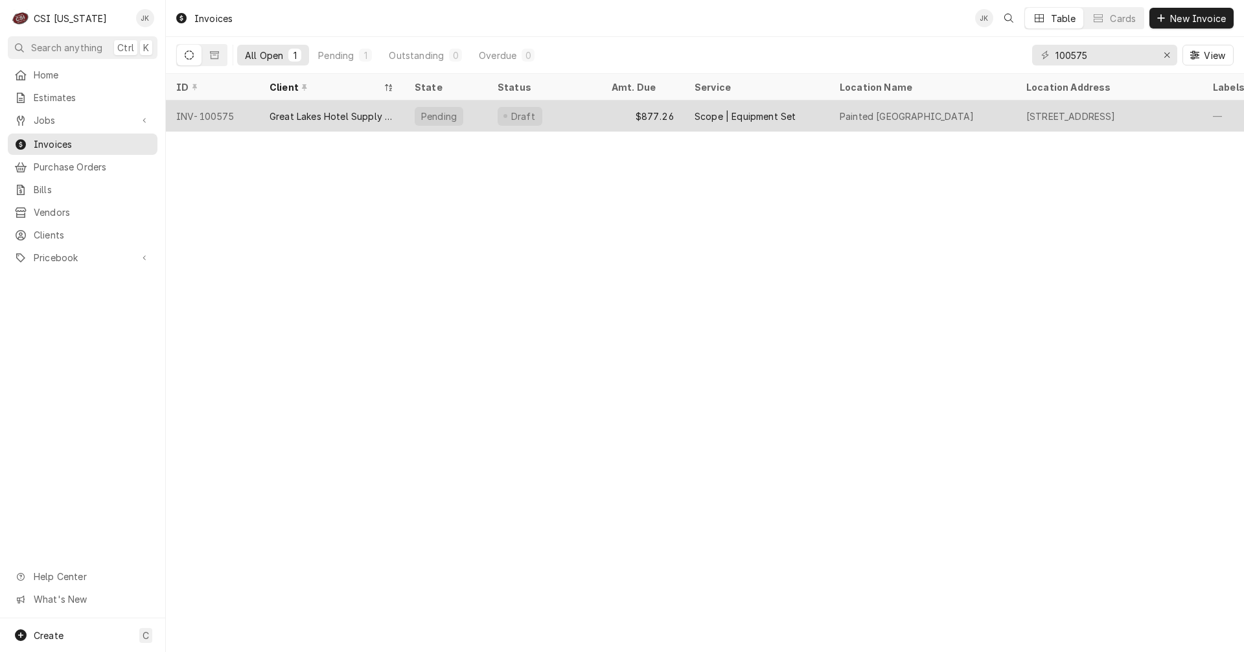
click at [573, 113] on div "Draft" at bounding box center [544, 115] width 114 height 31
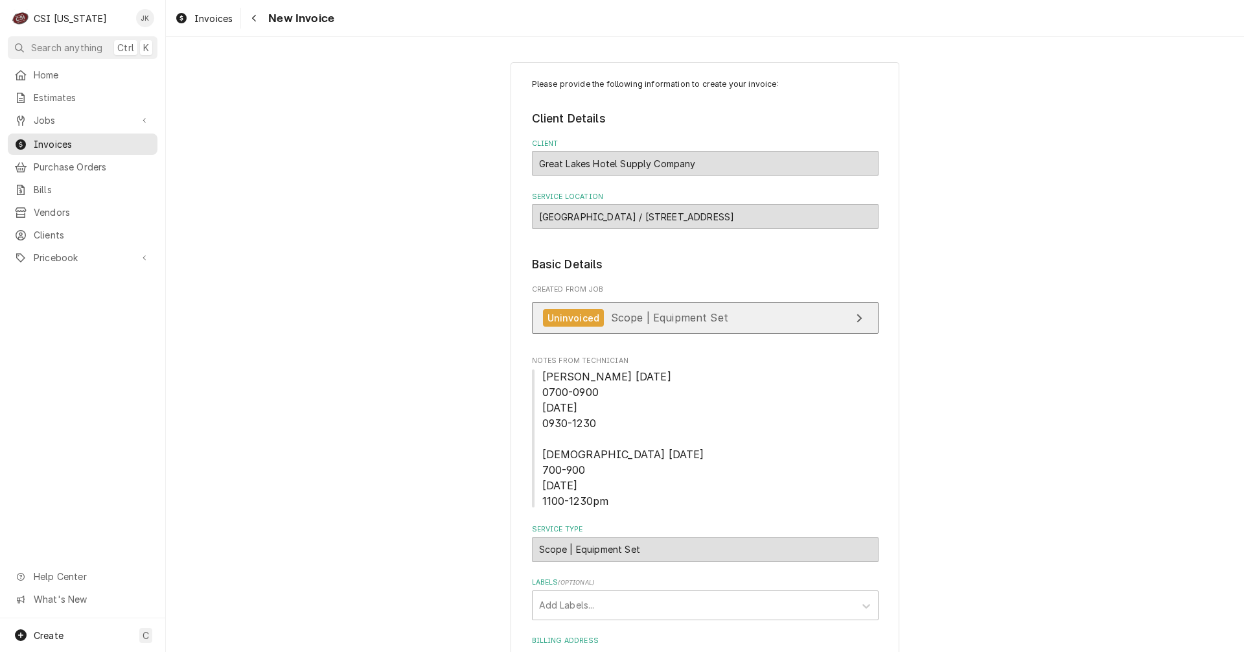
click at [756, 323] on link "Uninvoiced Scope | Equipment Set" at bounding box center [705, 318] width 347 height 32
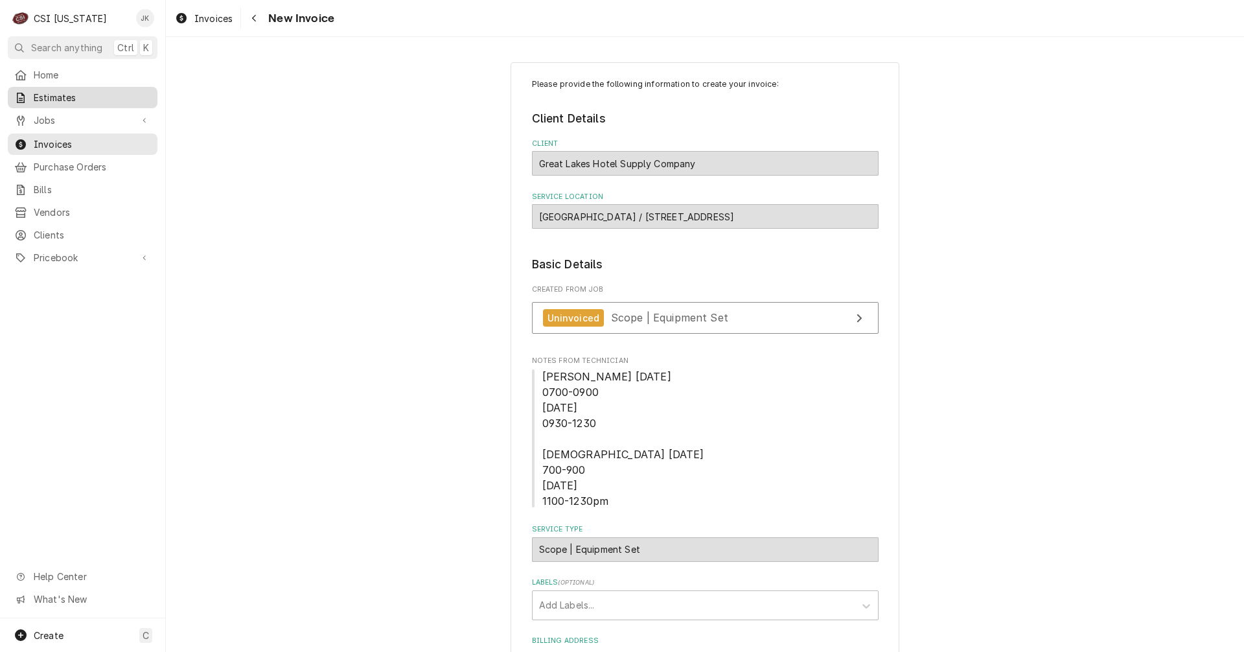
click at [43, 100] on span "Estimates" at bounding box center [92, 98] width 117 height 14
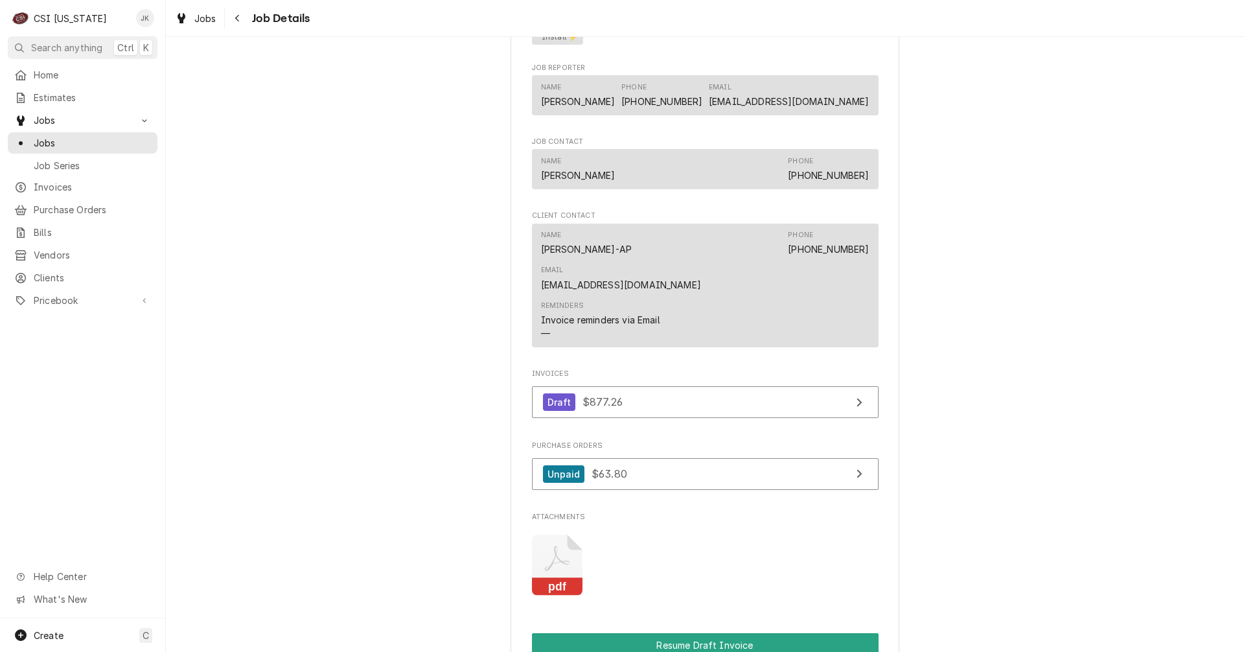
scroll to position [1231, 0]
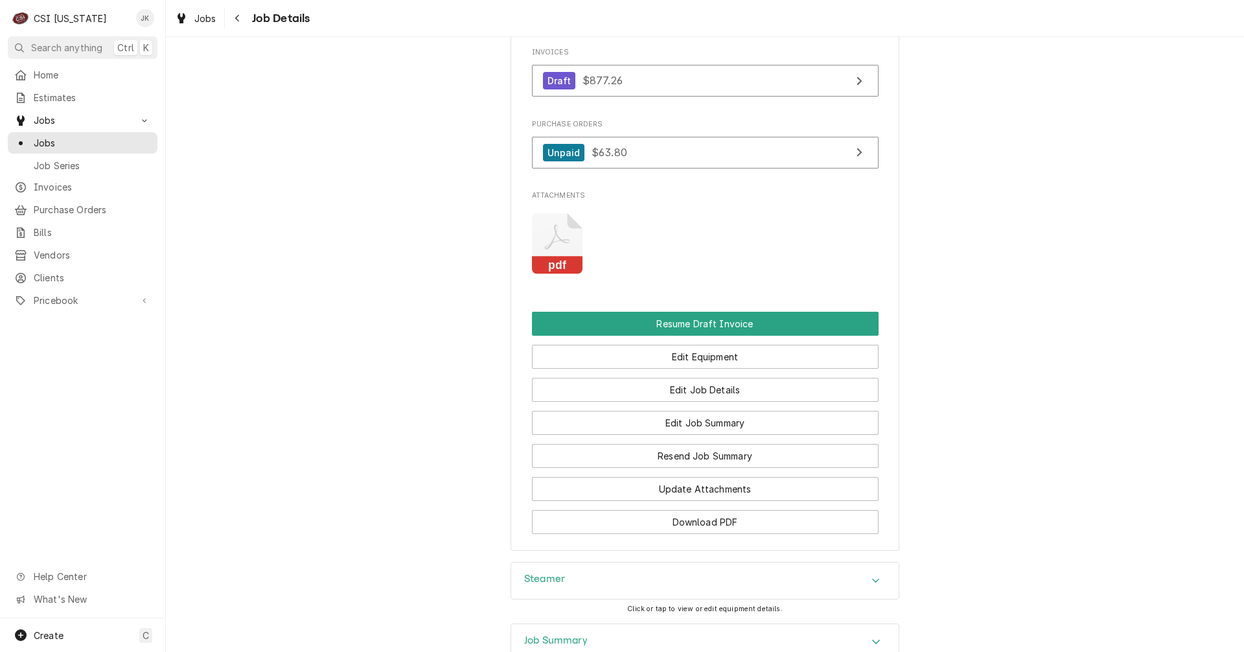
click at [573, 634] on h3 "Job Summary" at bounding box center [555, 640] width 63 height 12
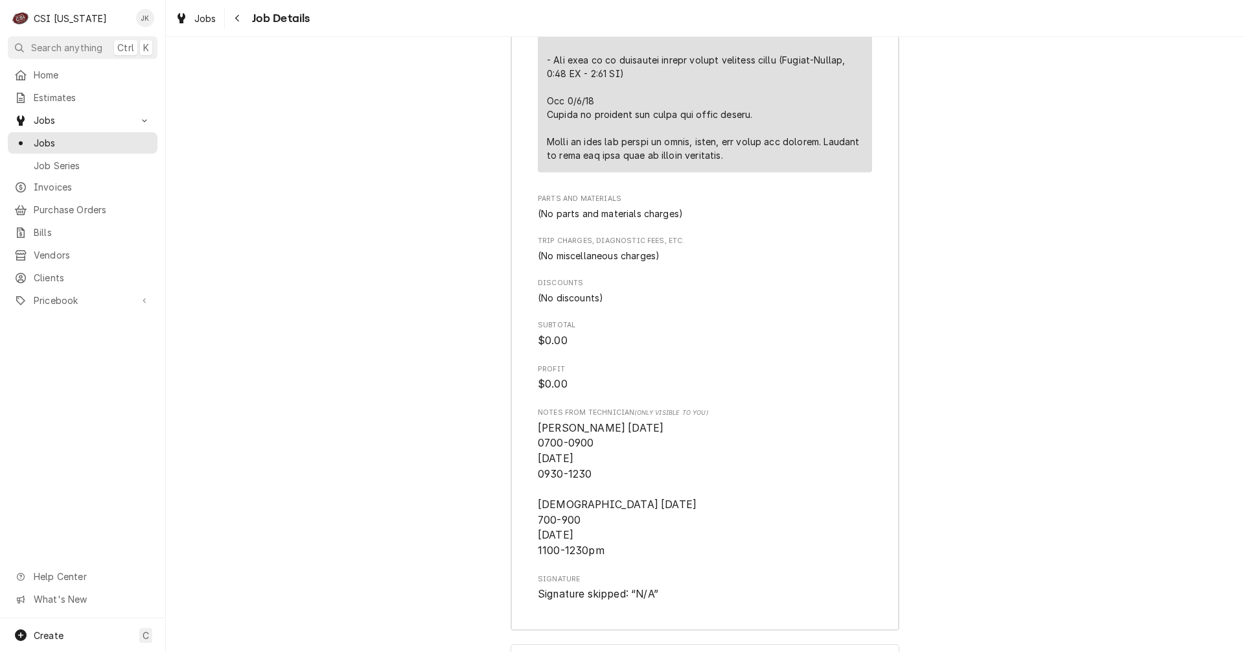
scroll to position [2776, 0]
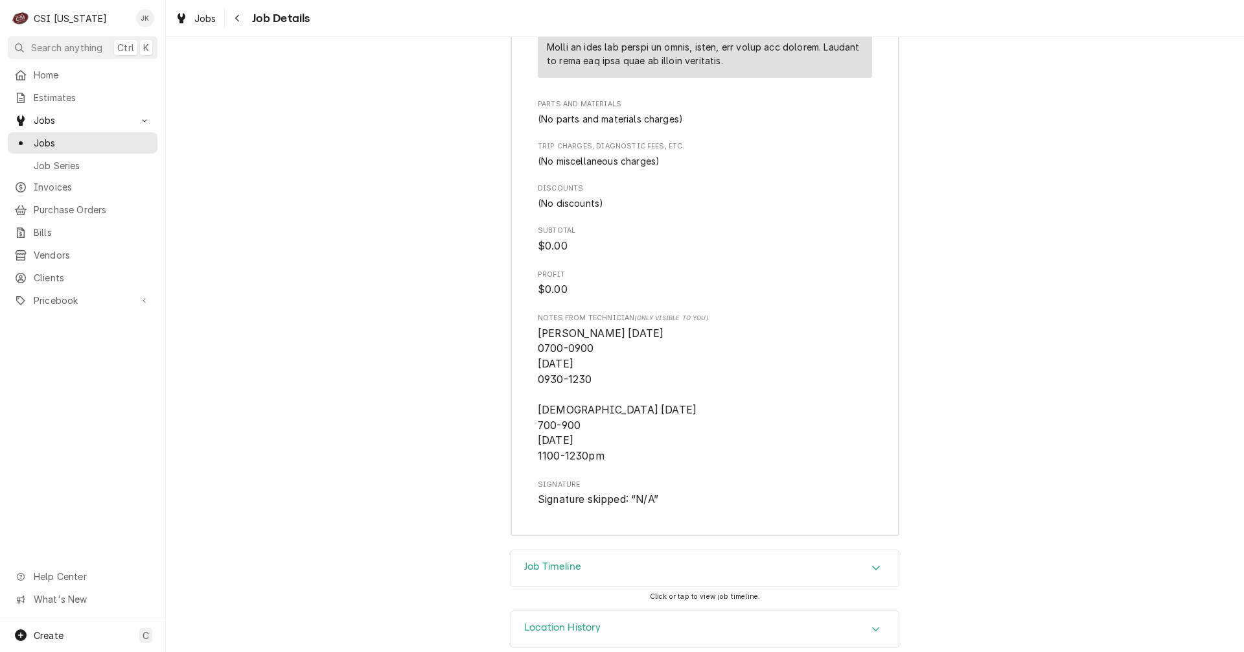
click at [538, 560] on h3 "Job Timeline" at bounding box center [552, 566] width 57 height 12
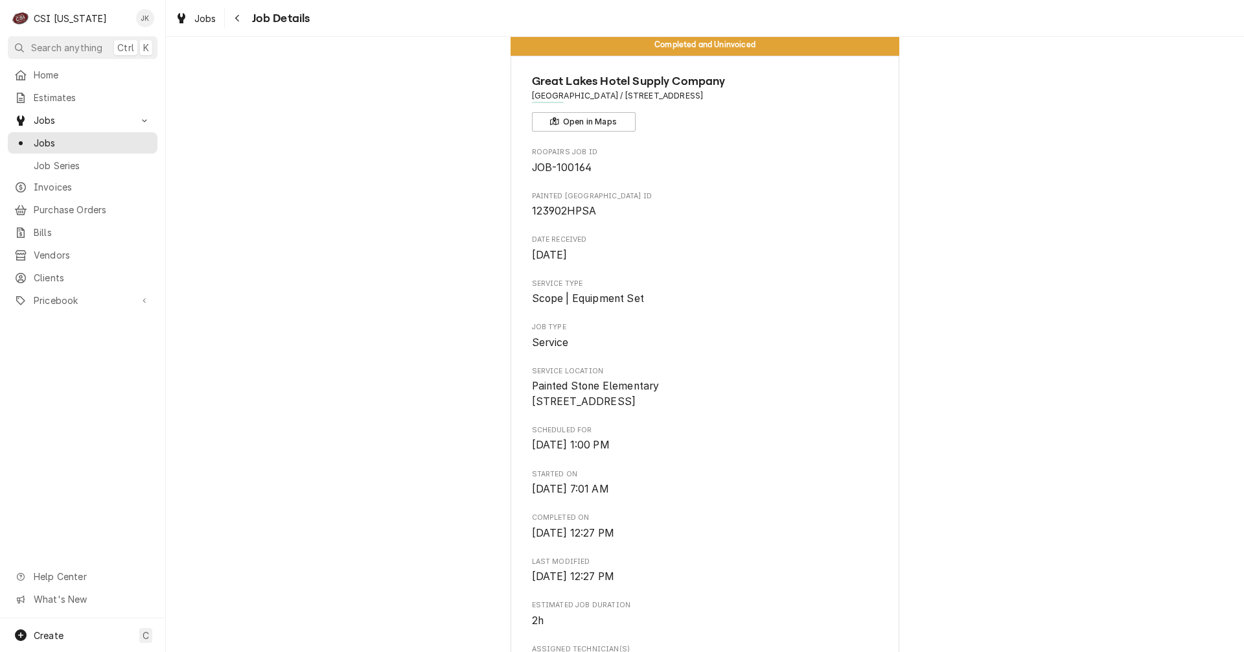
scroll to position [0, 0]
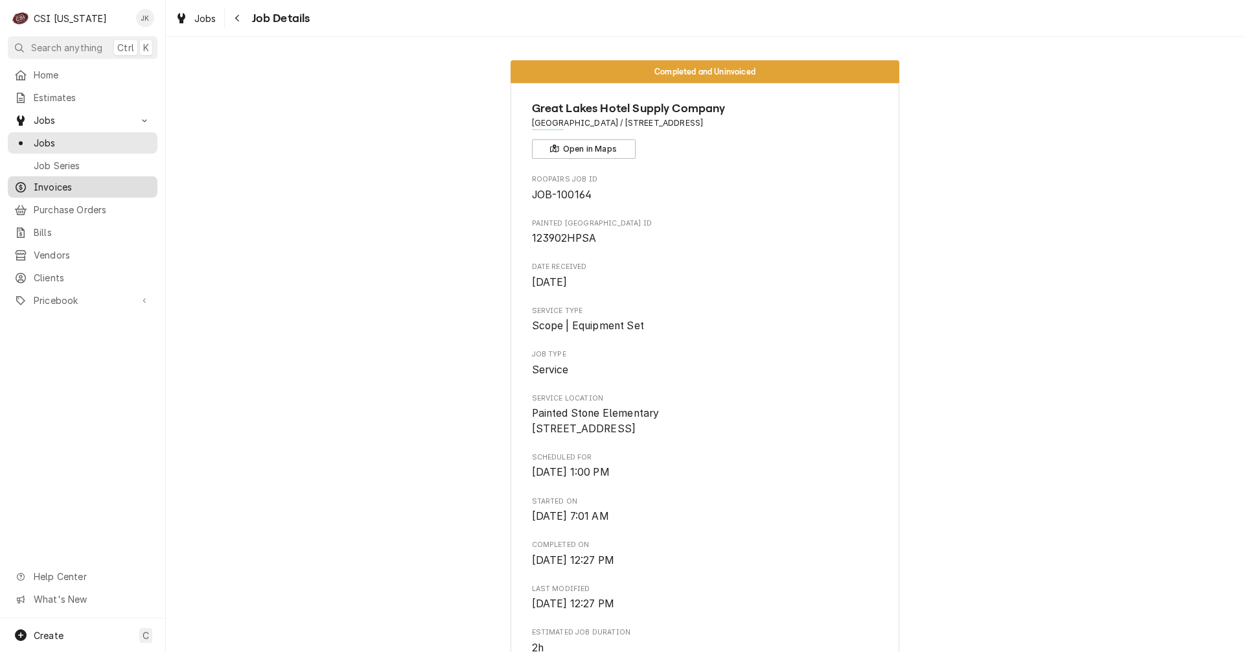
click at [45, 180] on span "Invoices" at bounding box center [92, 187] width 117 height 14
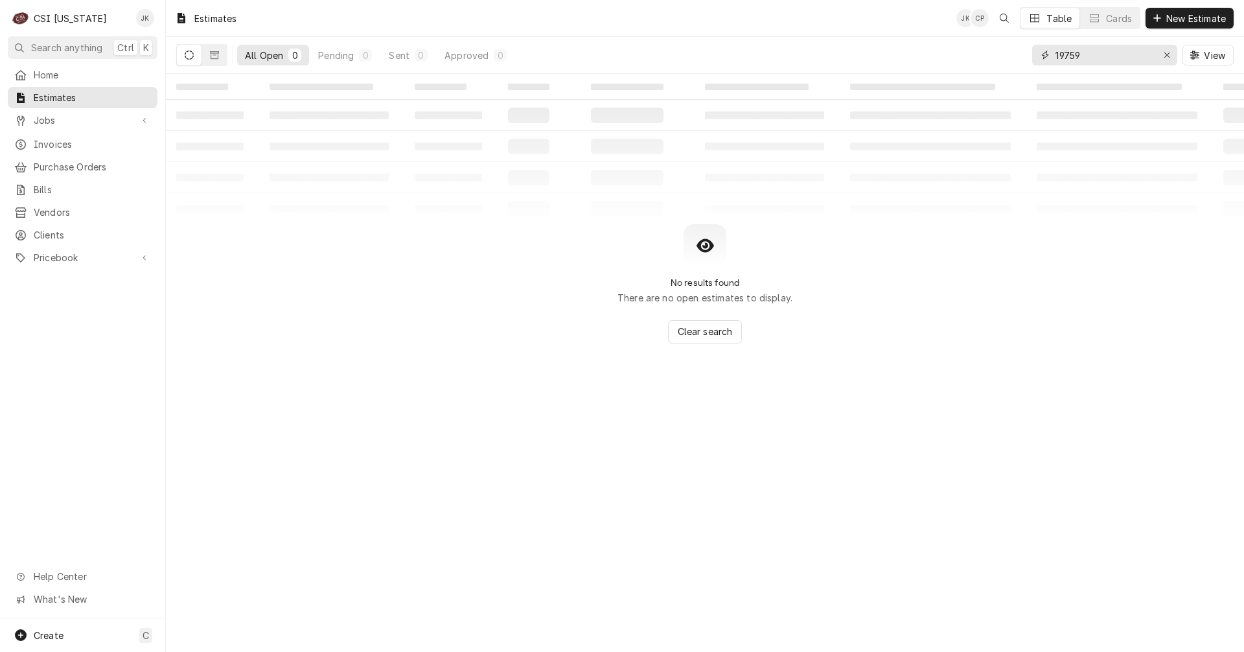
drag, startPoint x: 1093, startPoint y: 53, endPoint x: 975, endPoint y: 50, distance: 118.6
click at [976, 51] on div "All Open 0 Pending 0 Sent 0 Approved 0 19759 View" at bounding box center [704, 55] width 1057 height 36
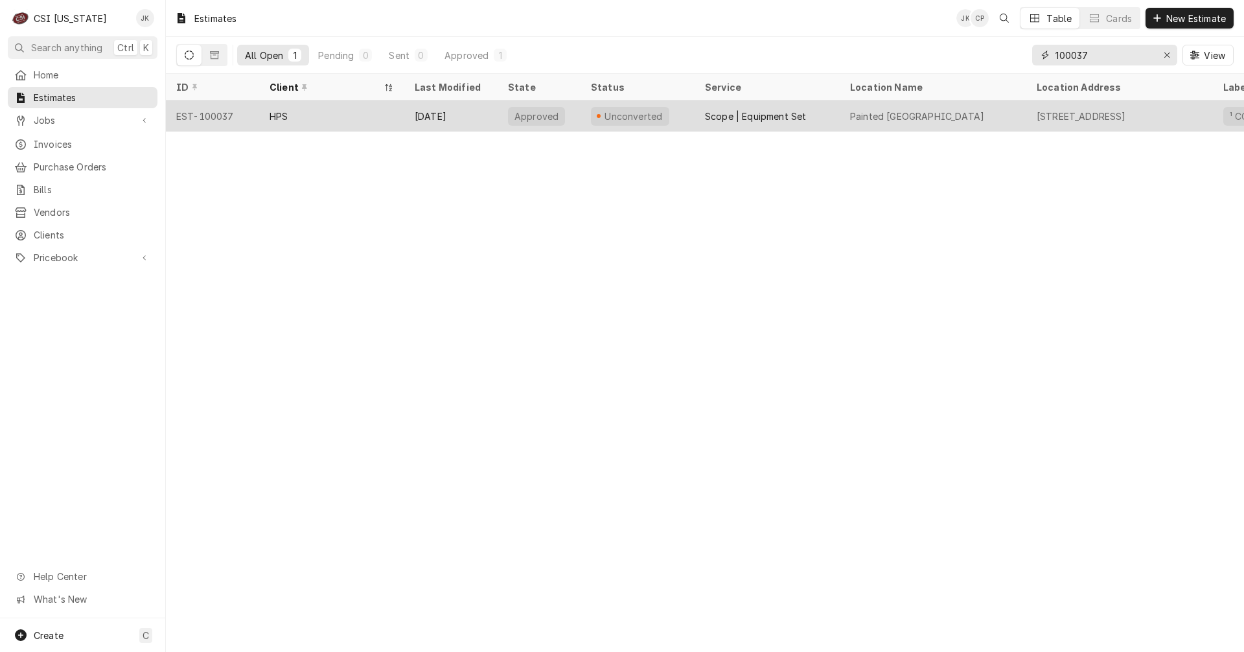
type input "100037"
click at [364, 114] on div "HPS" at bounding box center [331, 115] width 145 height 31
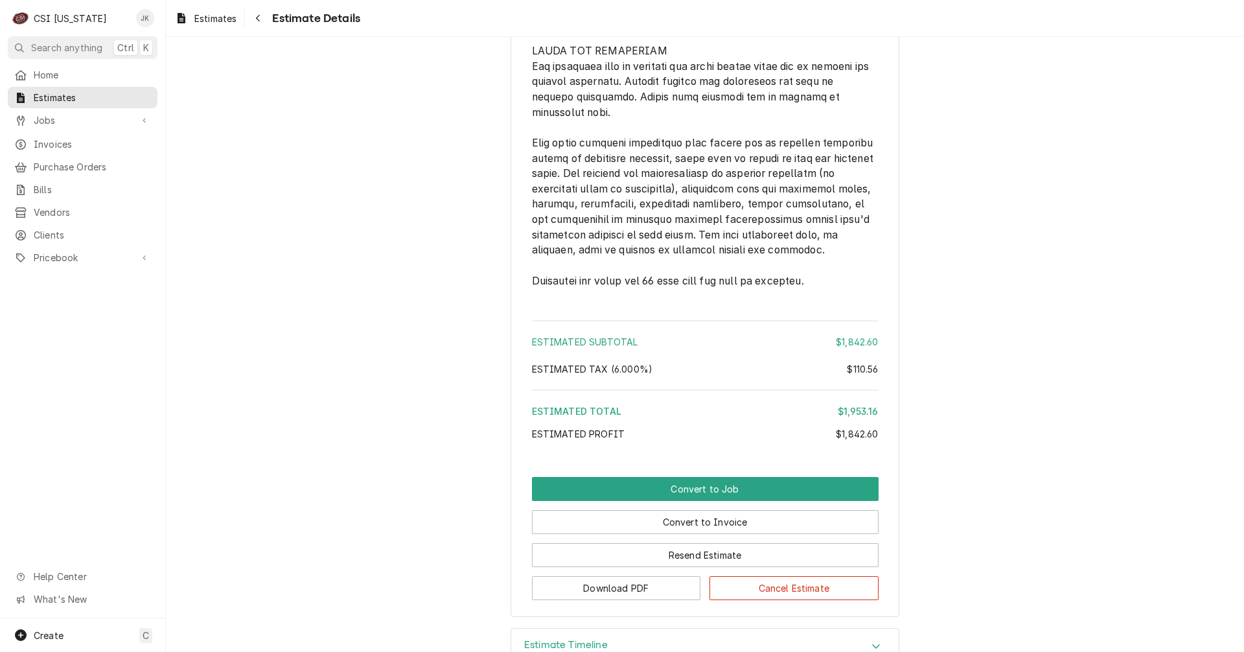
scroll to position [2874, 0]
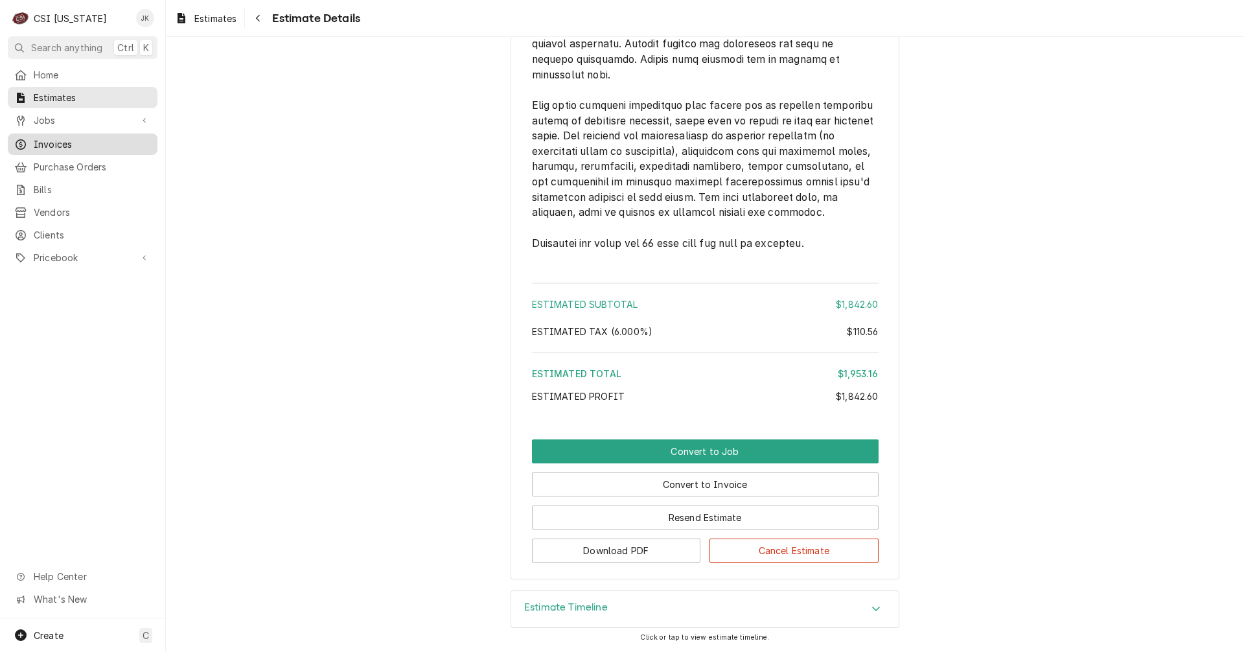
click at [61, 148] on link "Invoices" at bounding box center [83, 143] width 150 height 21
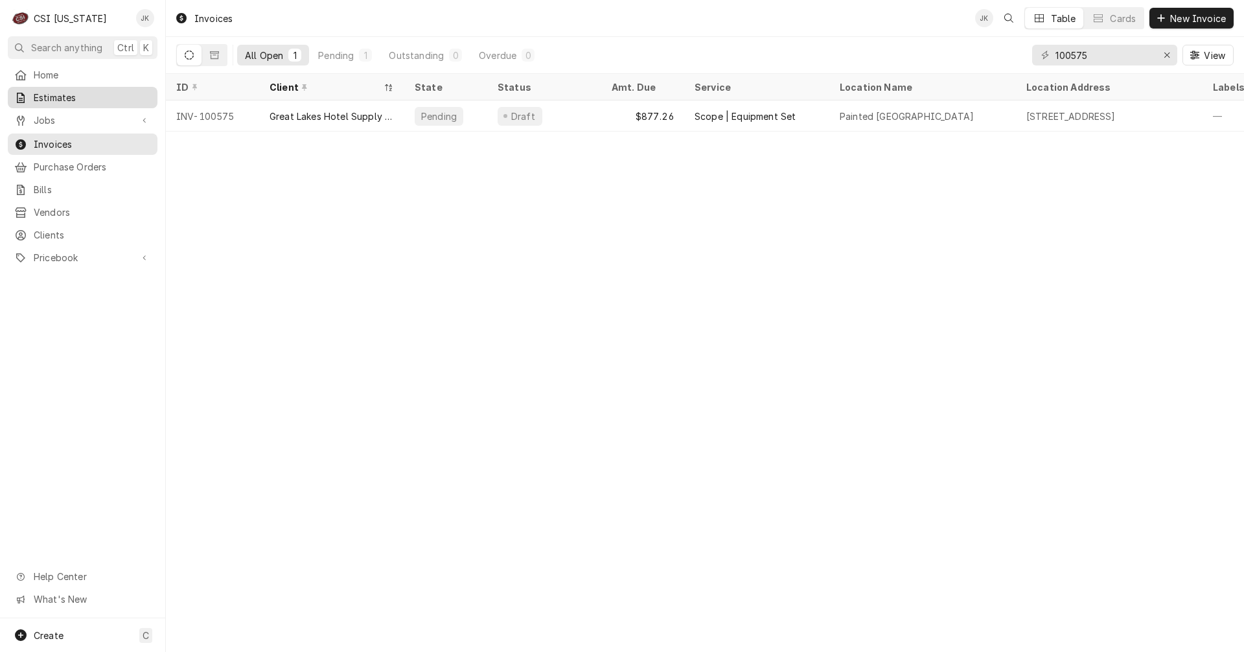
click at [41, 97] on span "Estimates" at bounding box center [92, 98] width 117 height 14
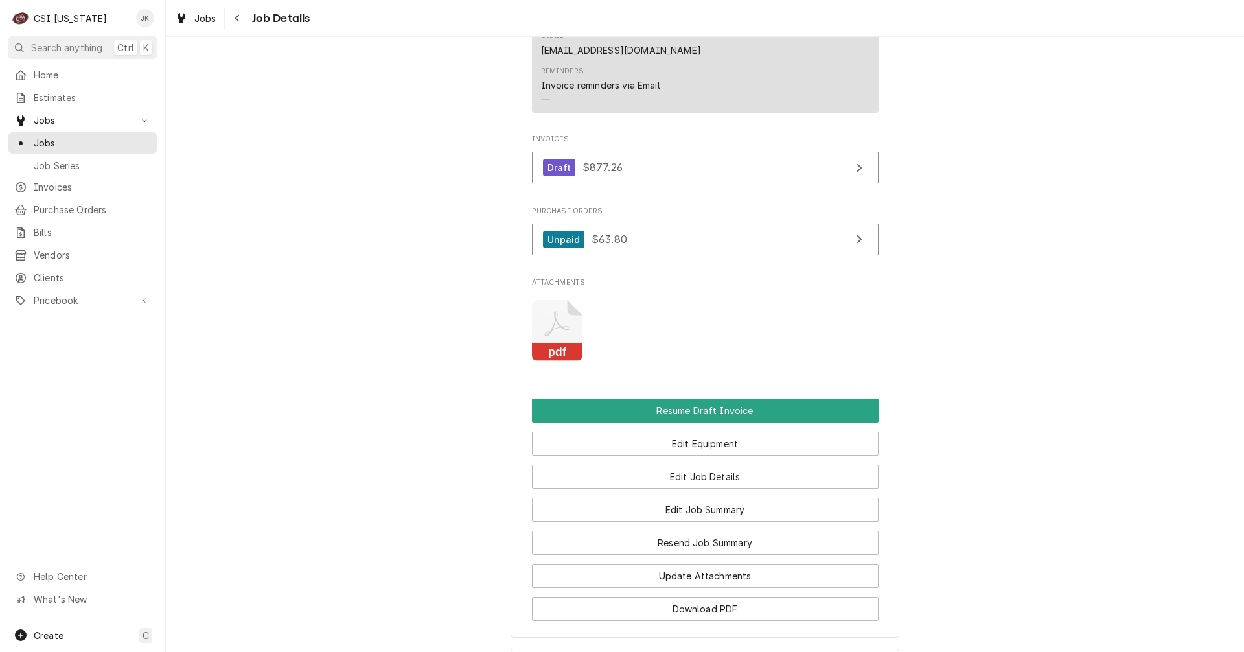
scroll to position [1166, 0]
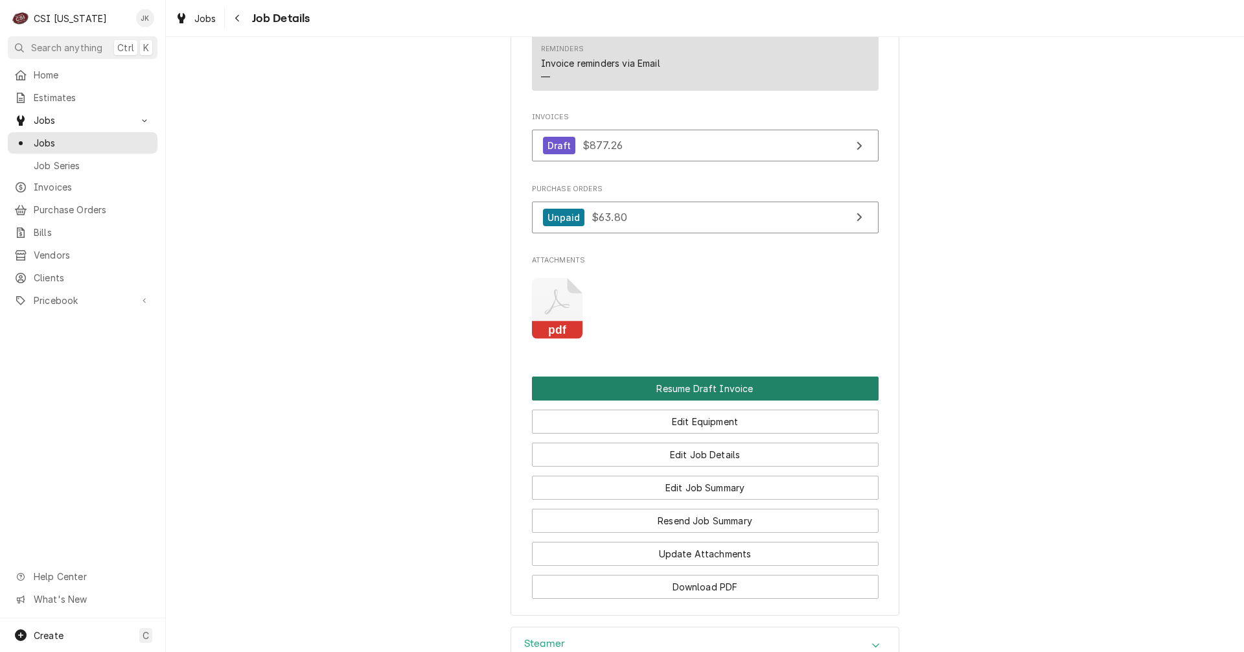
click at [716, 376] on button "Resume Draft Invoice" at bounding box center [705, 388] width 347 height 24
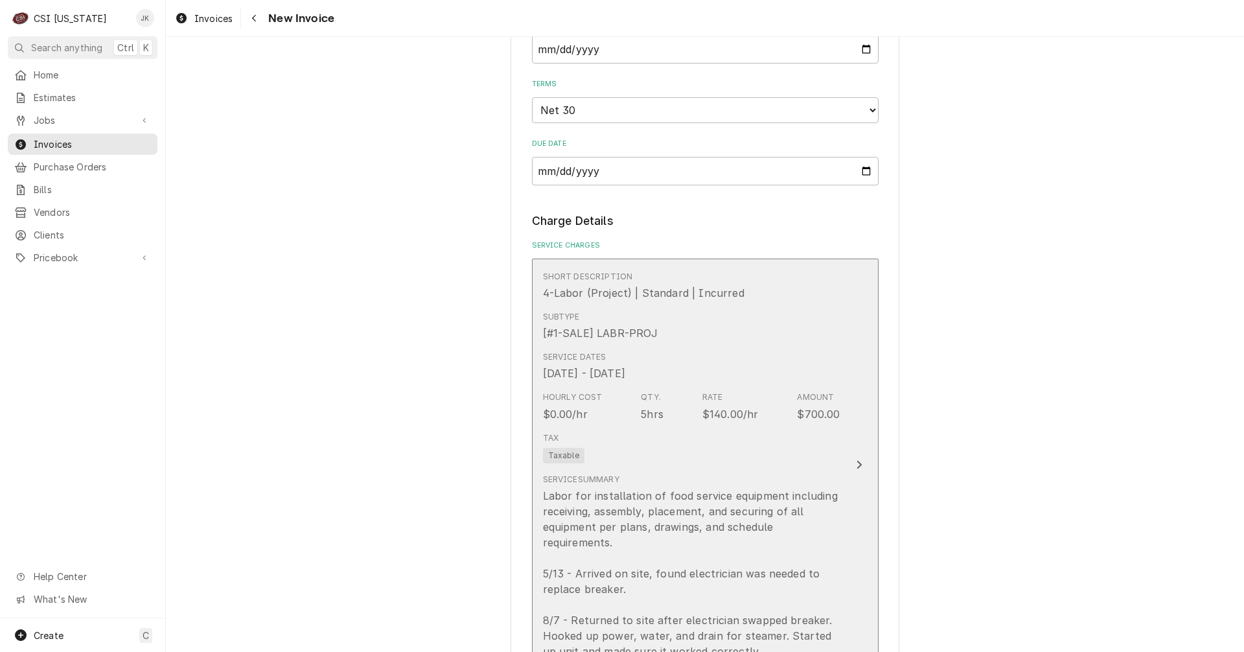
scroll to position [972, 0]
click at [736, 409] on div "$140.00/hr" at bounding box center [730, 410] width 56 height 16
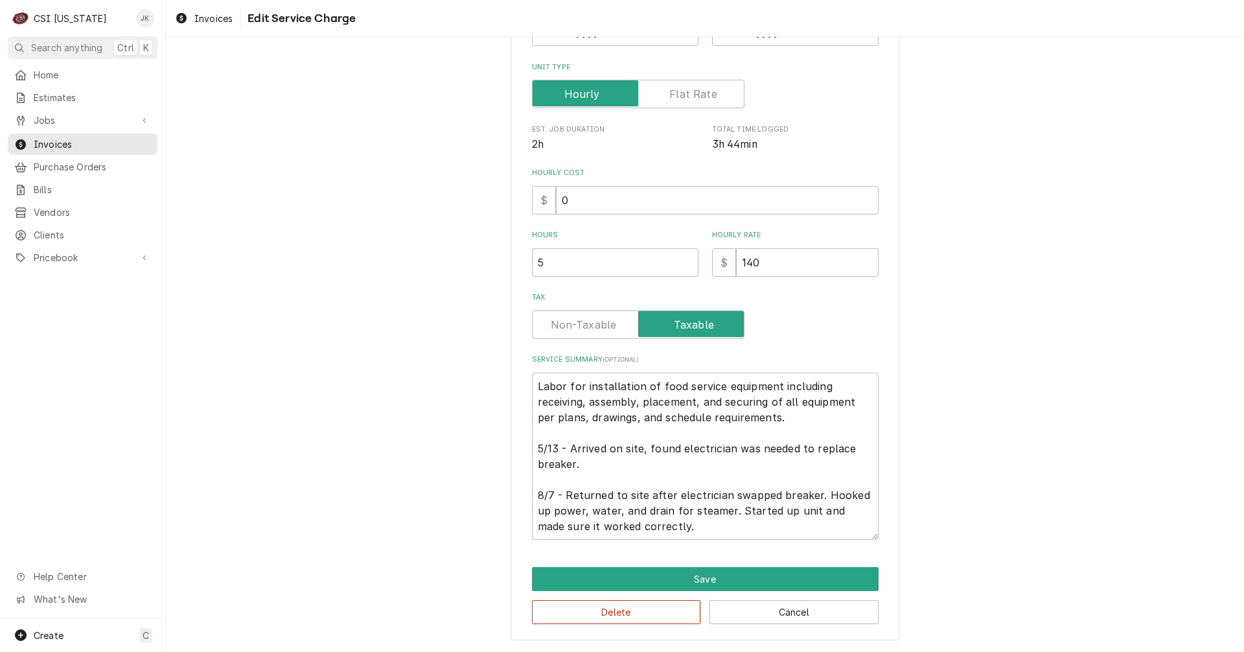
scroll to position [41, 0]
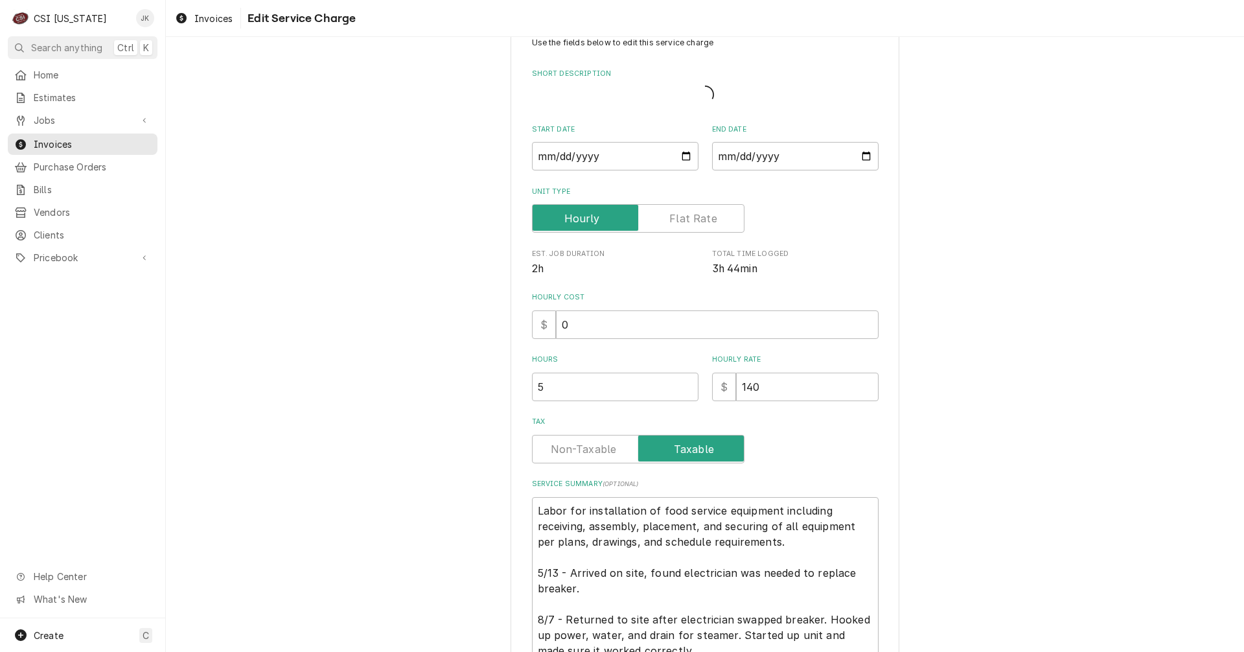
type textarea "x"
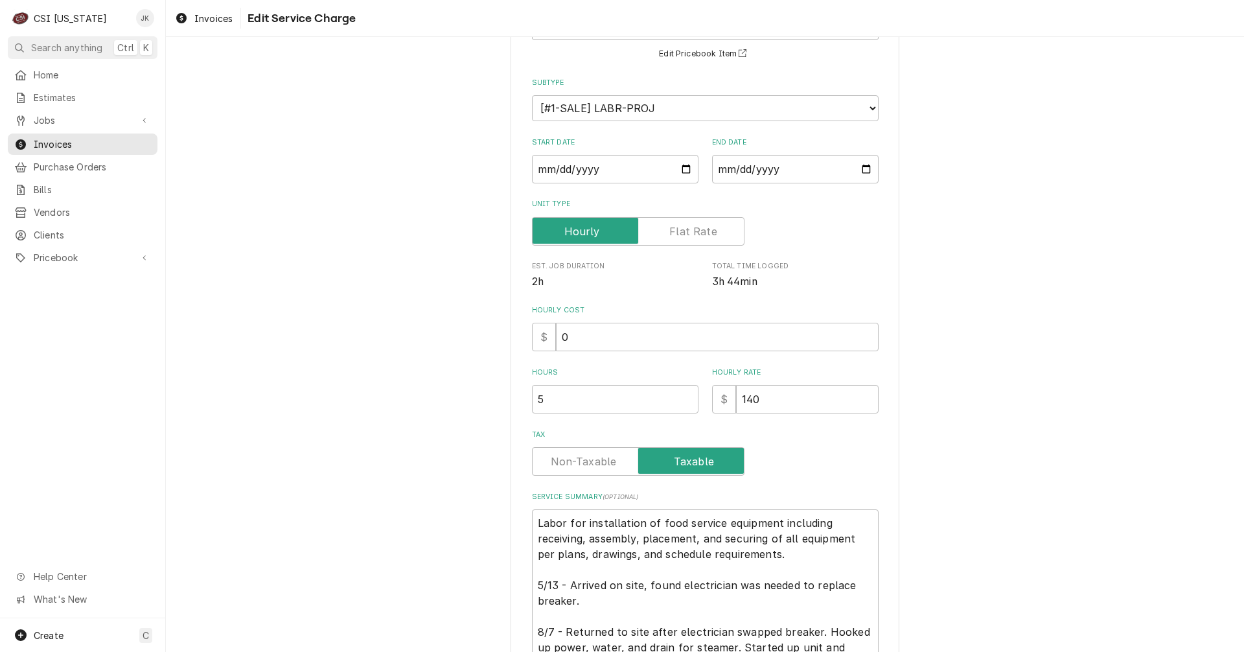
scroll to position [130, 0]
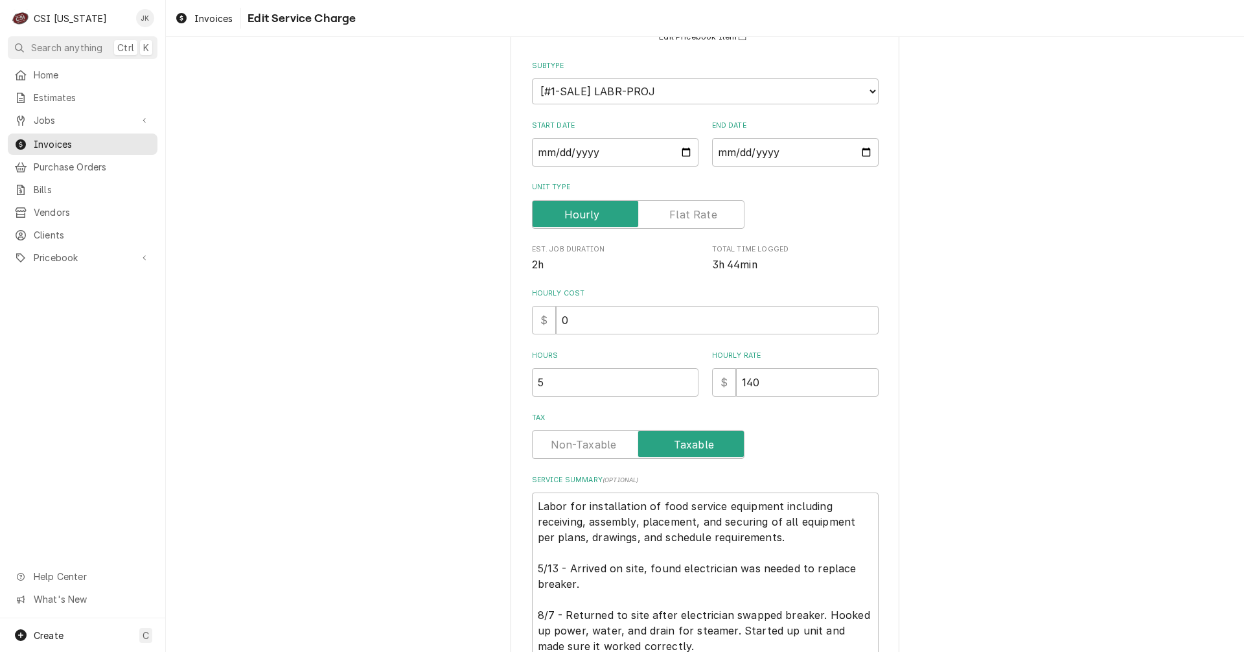
click at [687, 214] on label "Unit Type" at bounding box center [638, 214] width 212 height 29
click at [687, 214] on input "Unit Type" at bounding box center [638, 214] width 201 height 29
checkbox input "true"
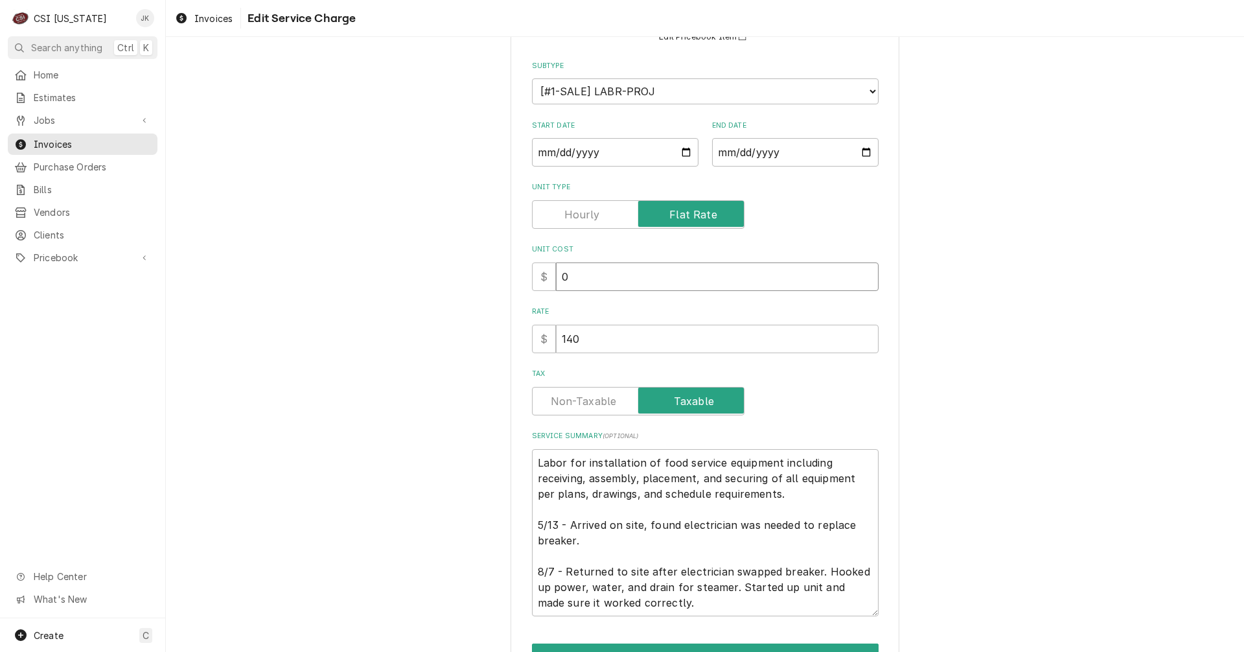
click at [579, 273] on input "0" at bounding box center [717, 276] width 323 height 29
drag, startPoint x: 585, startPoint y: 335, endPoint x: 477, endPoint y: 343, distance: 108.5
click at [477, 343] on div "Use the fields below to edit this service charge Short Description 4-Labor (Pro…" at bounding box center [705, 324] width 1078 height 807
type textarea "x"
type input "1"
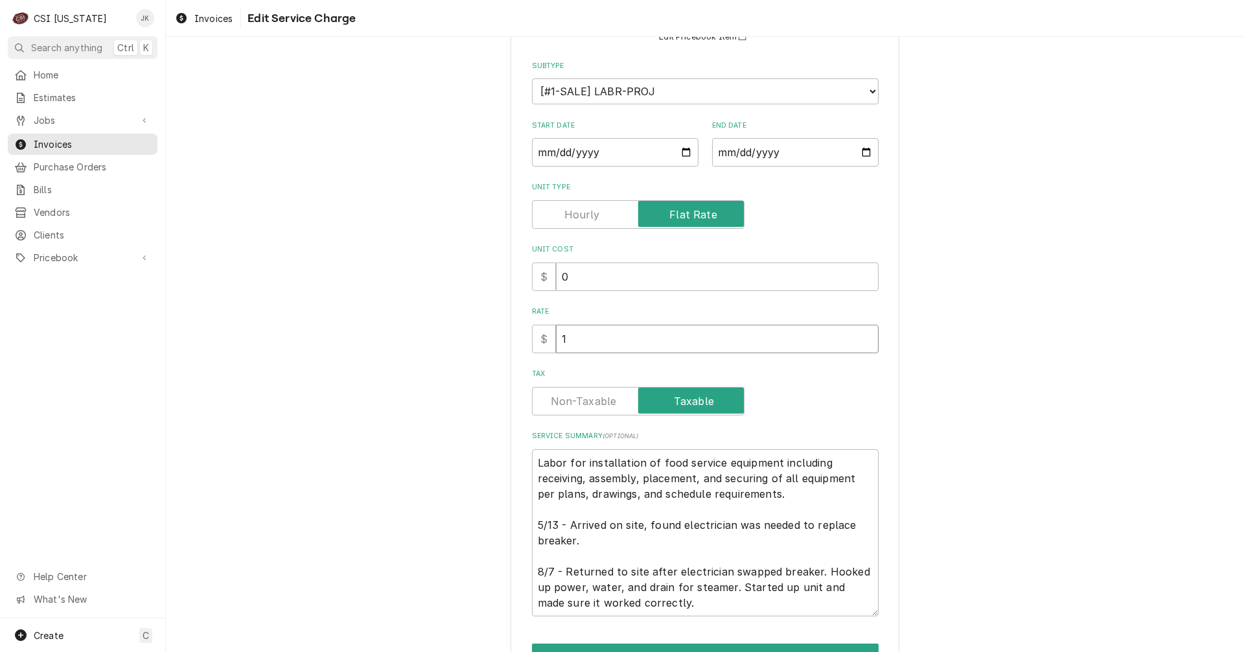
type textarea "x"
type input "18"
type textarea "x"
type input "184"
type textarea "x"
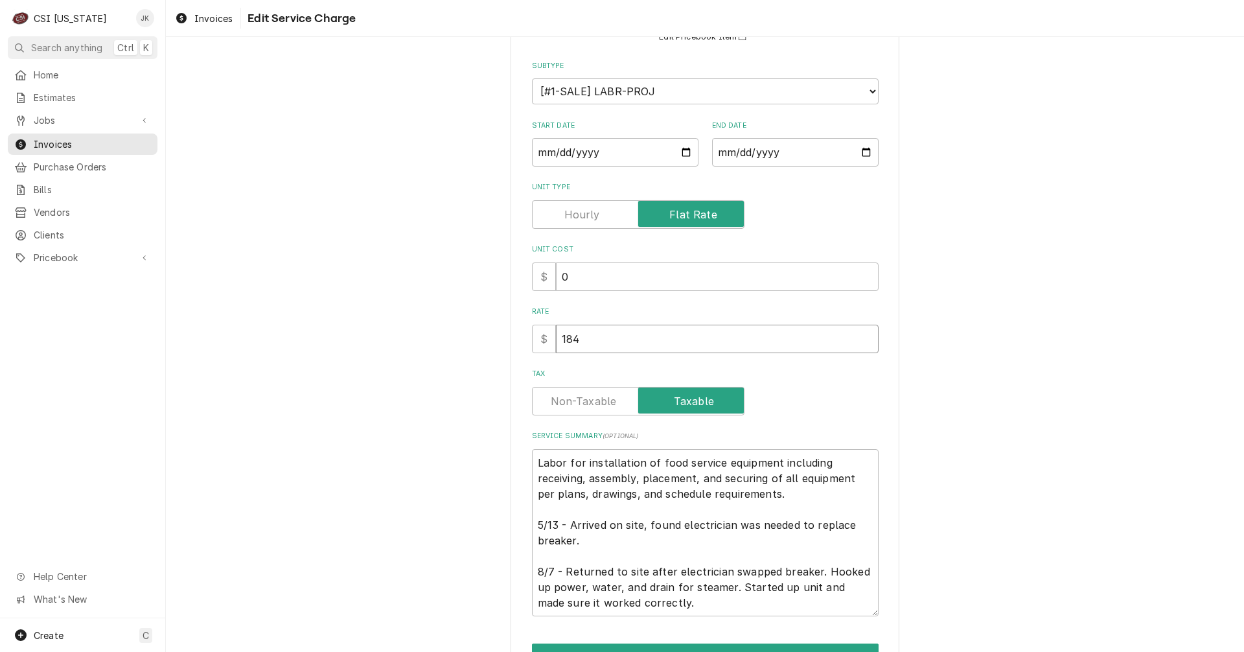
type input "1842"
type textarea "x"
type input "1842.6"
type textarea "x"
type input "1842.60"
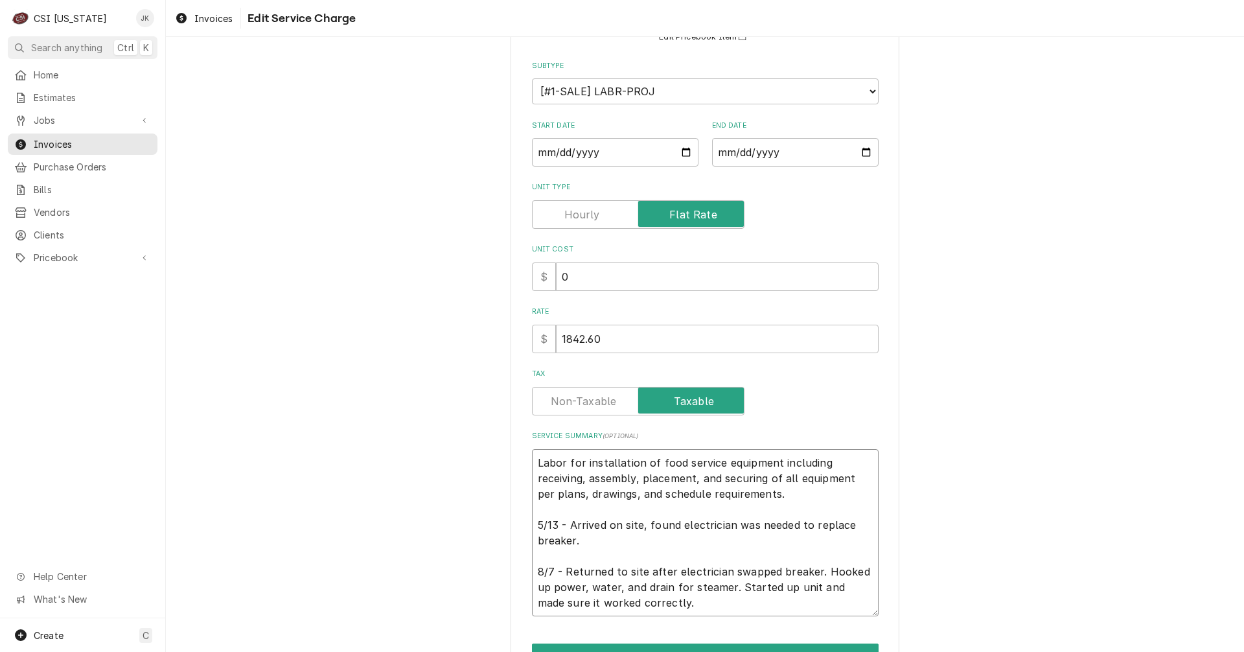
drag, startPoint x: 808, startPoint y: 524, endPoint x: 813, endPoint y: 532, distance: 9.9
click at [813, 532] on textarea "Labor for installation of food service equipment including receiving, assembly,…" at bounding box center [705, 532] width 347 height 167
type textarea "Labor for installation of food service equipment including receiving, assembly,…"
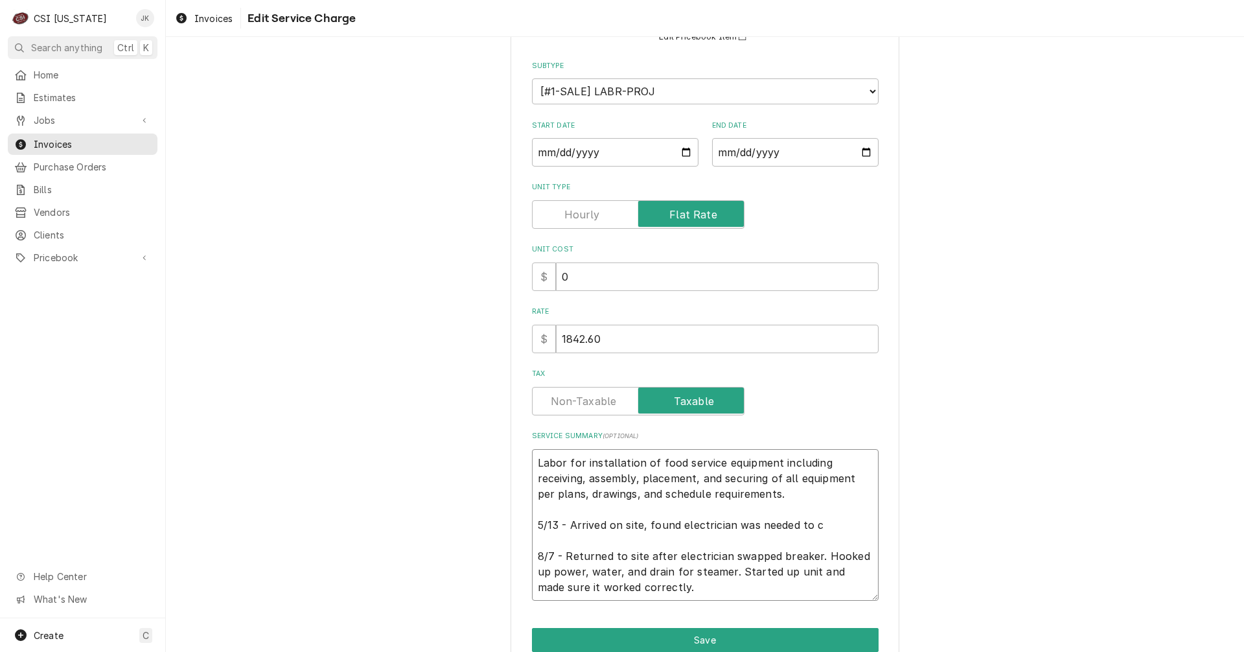
type textarea "x"
type textarea "Labor for installation of food service equipment including receiving, assembly,…"
type textarea "x"
type textarea "Labor for installation of food service equipment including receiving, assembly,…"
type textarea "x"
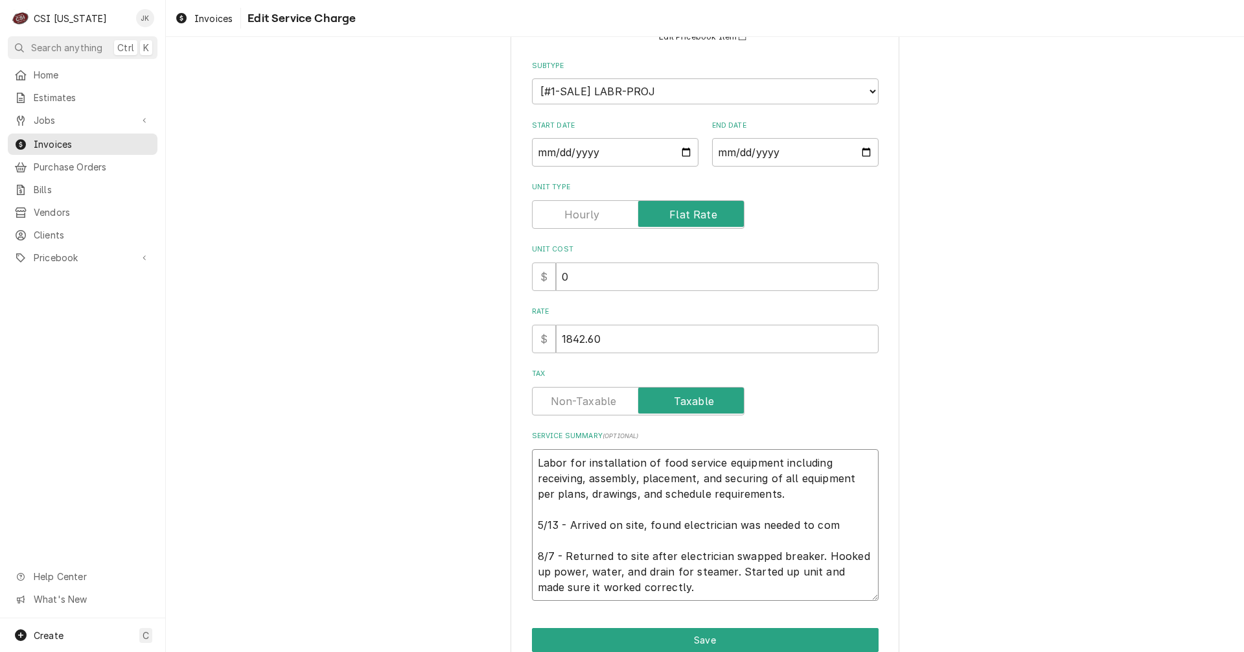
type textarea "Labor for installation of food service equipment including receiving, assembly,…"
type textarea "x"
type textarea "Labor for installation of food service equipment including receiving, assembly,…"
type textarea "x"
type textarea "Labor for installation of food service equipment including receiving, assembly,…"
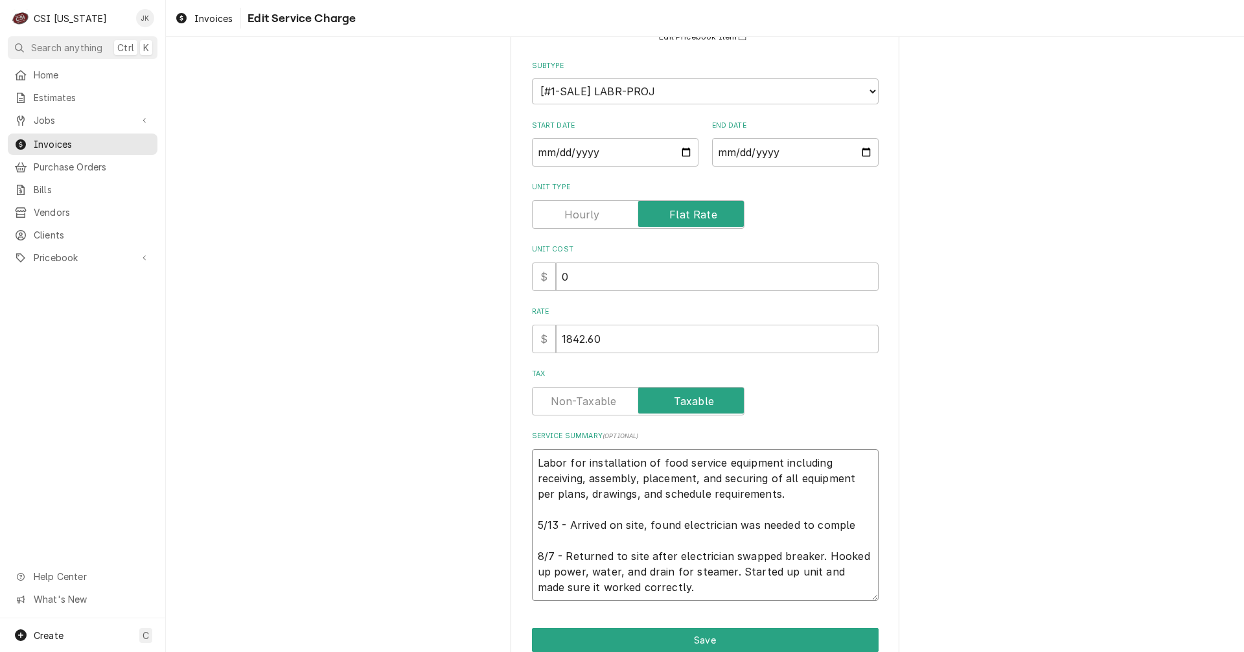
type textarea "x"
type textarea "Labor for installation of food service equipment including receiving, assembly,…"
type textarea "x"
type textarea "Labor for installation of food service equipment including receiving, assembly,…"
type textarea "x"
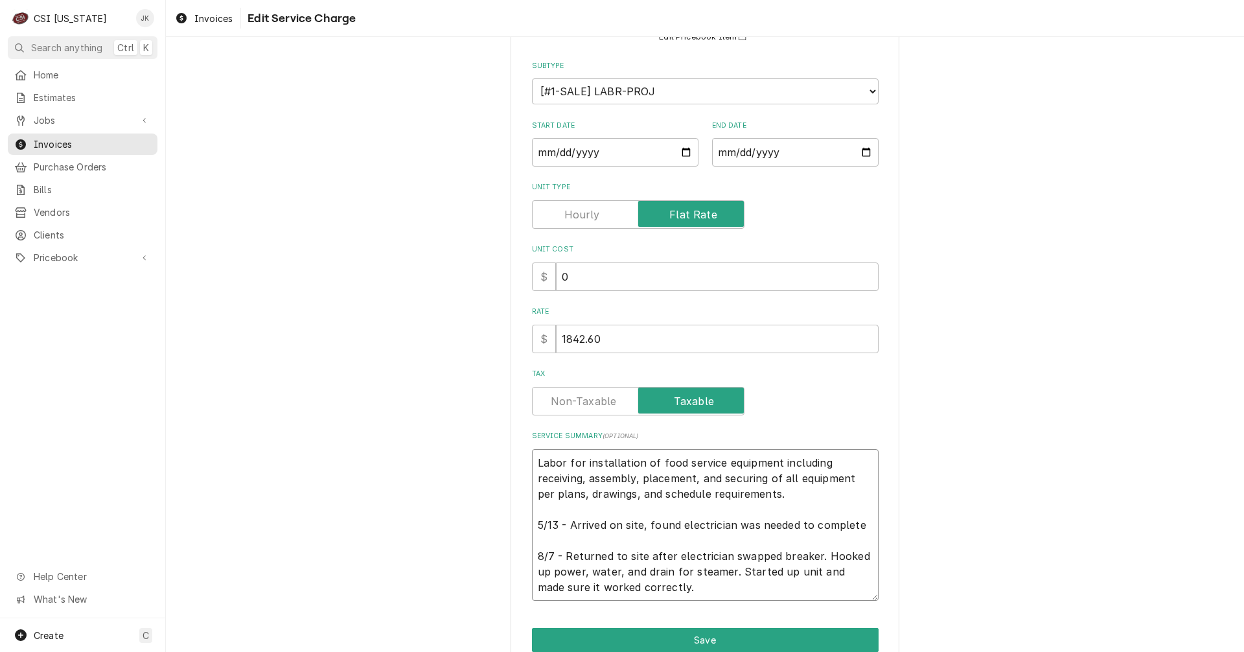
type textarea "Labor for installation of food service equipment including receiving, assembly,…"
type textarea "x"
type textarea "Labor for installation of food service equipment including receiving, assembly,…"
type textarea "x"
type textarea "Labor for installation of food service equipment including receiving, assembly,…"
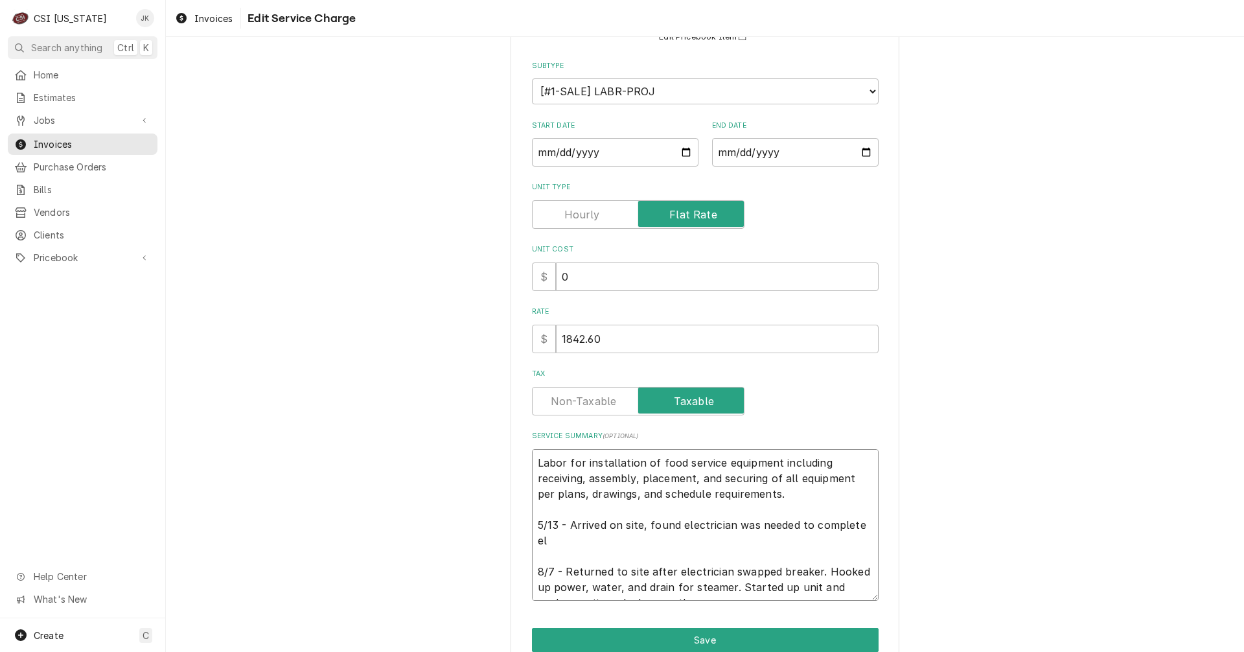
type textarea "x"
type textarea "Labor for installation of food service equipment including receiving, assembly,…"
type textarea "x"
type textarea "Labor for installation of food service equipment including receiving, assembly,…"
type textarea "x"
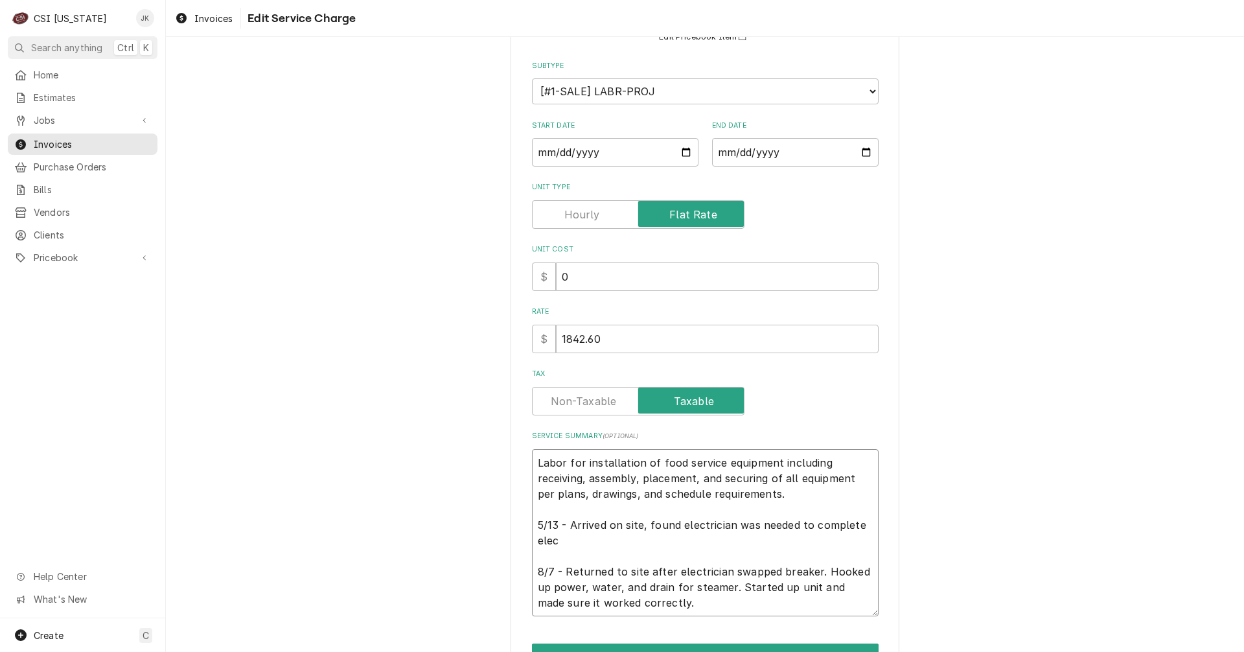
type textarea "Labor for installation of food service equipment including receiving, assembly,…"
type textarea "x"
type textarea "Labor for installation of food service equipment including receiving, assembly,…"
type textarea "x"
type textarea "Labor for installation of food service equipment including receiving, assembly,…"
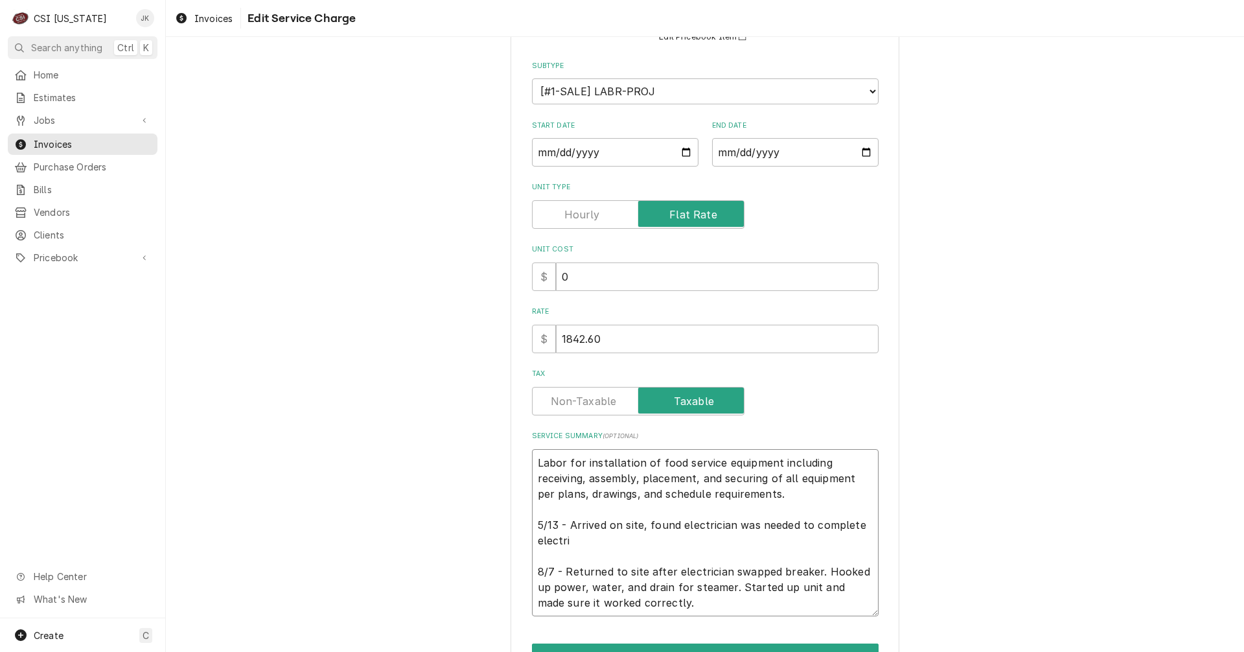
type textarea "x"
type textarea "Labor for installation of food service equipment including receiving, assembly,…"
type textarea "x"
type textarea "Labor for installation of food service equipment including receiving, assembly,…"
type textarea "x"
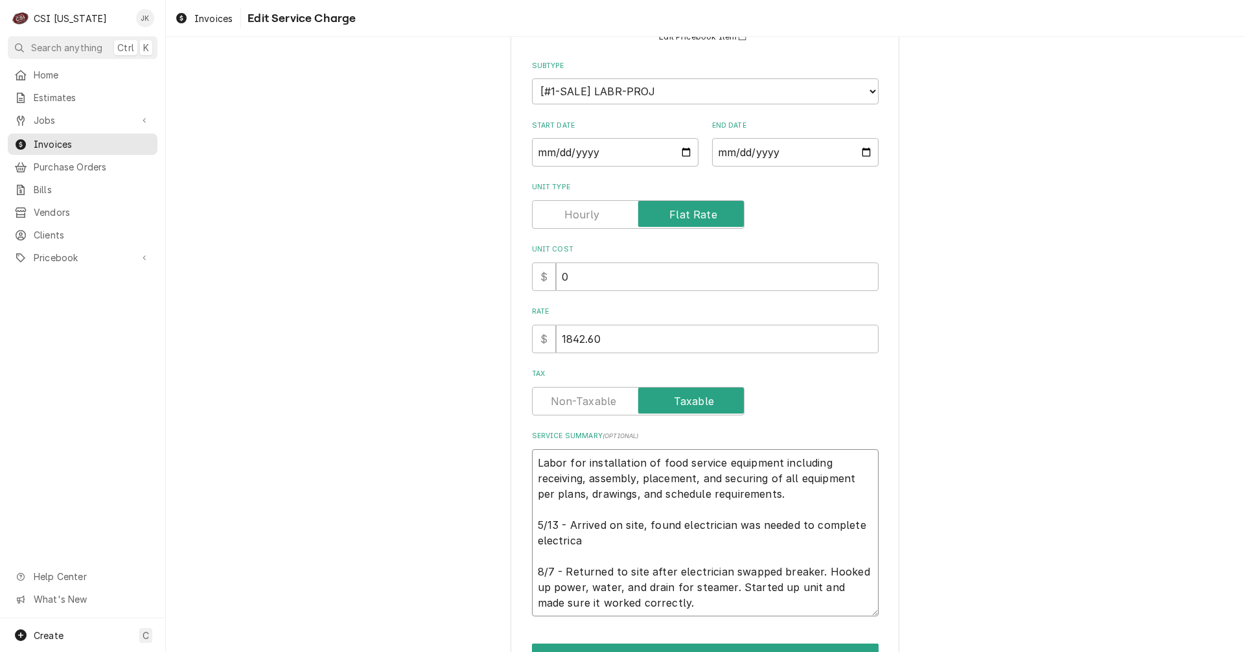
type textarea "Labor for installation of food service equipment including receiving, assembly,…"
type textarea "x"
type textarea "Labor for installation of food service equipment including receiving, assembly,…"
type textarea "x"
type textarea "Labor for installation of food service equipment including receiving, assembly,…"
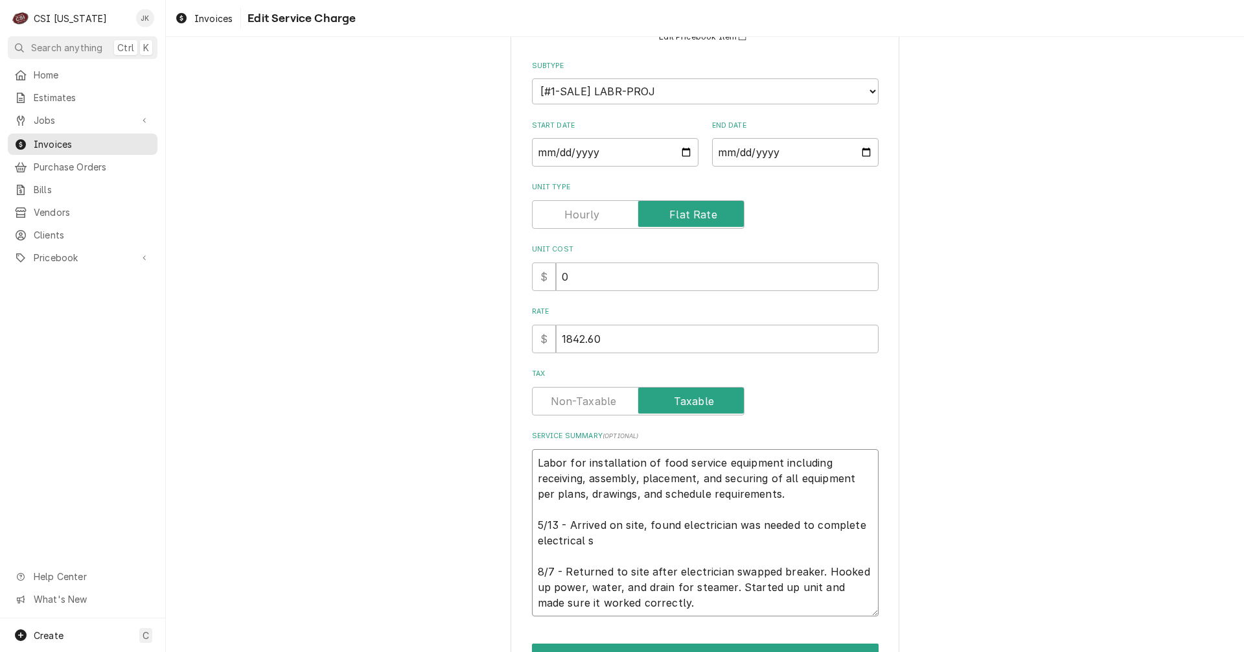
type textarea "x"
type textarea "Labor for installation of food service equipment including receiving, assembly,…"
type textarea "x"
type textarea "Labor for installation of food service equipment including receiving, assembly,…"
type textarea "x"
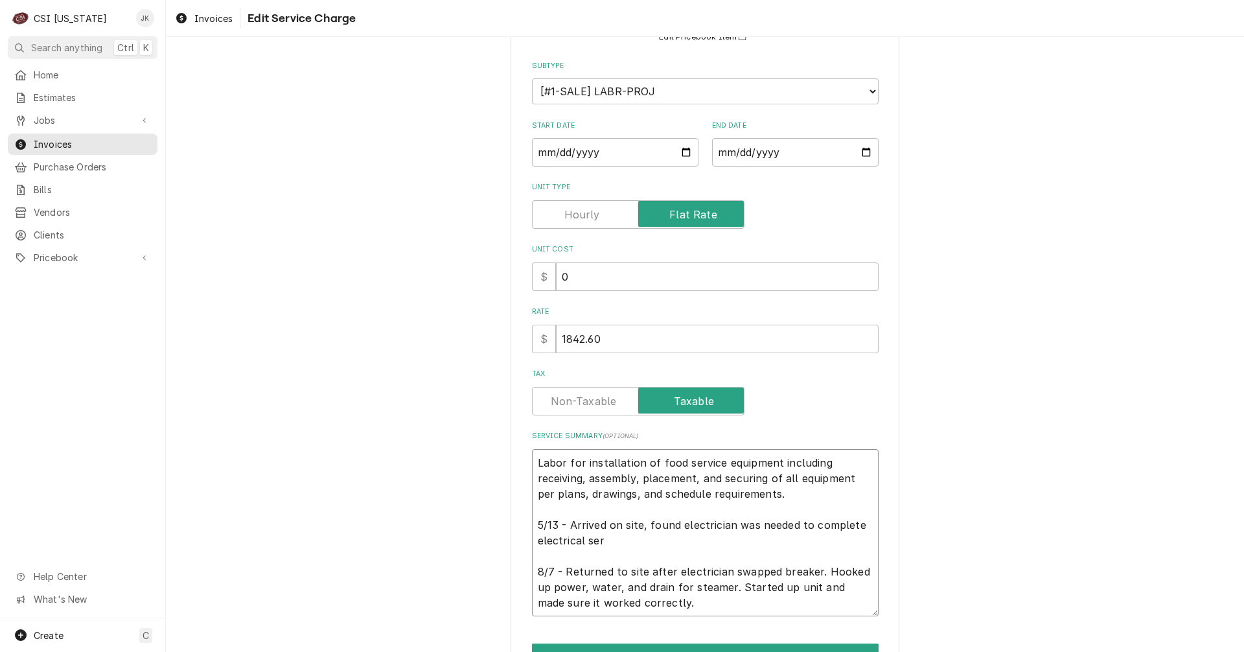
type textarea "Labor for installation of food service equipment including receiving, assembly,…"
type textarea "x"
type textarea "Labor for installation of food service equipment including receiving, assembly,…"
type textarea "x"
type textarea "Labor for installation of food service equipment including receiving, assembly,…"
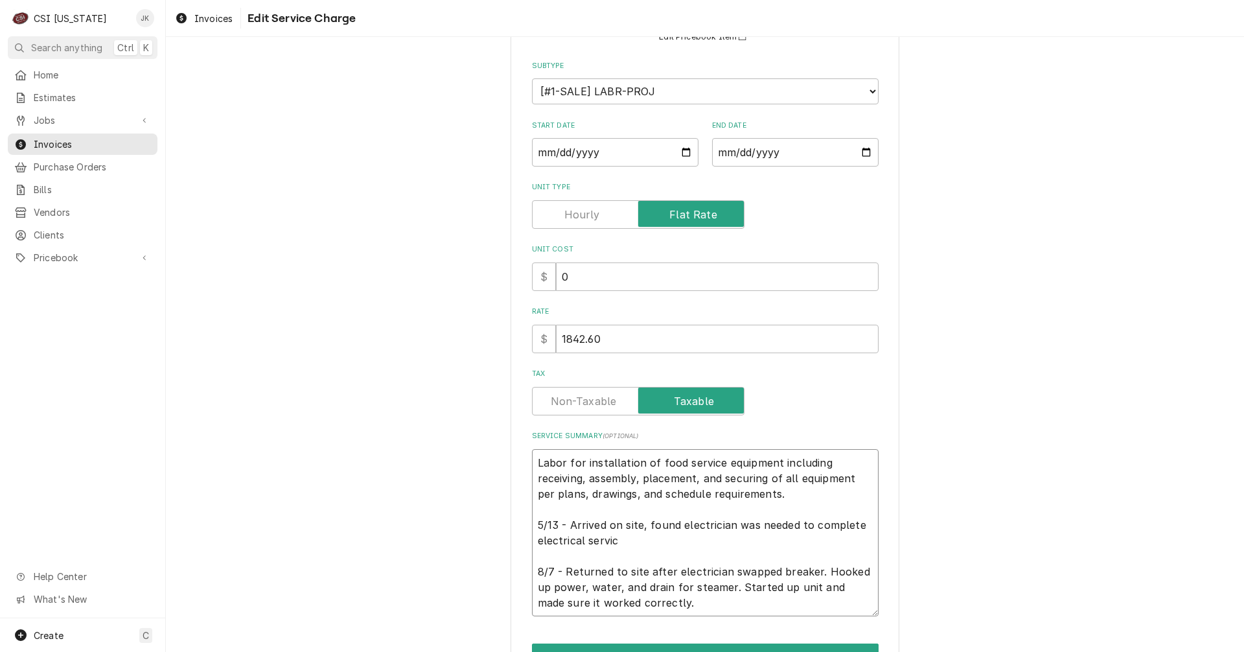
type textarea "x"
type textarea "Labor for installation of food service equipment including receiving, assembly,…"
type textarea "x"
type textarea "Labor for installation of food service equipment including receiving, assembly,…"
type textarea "x"
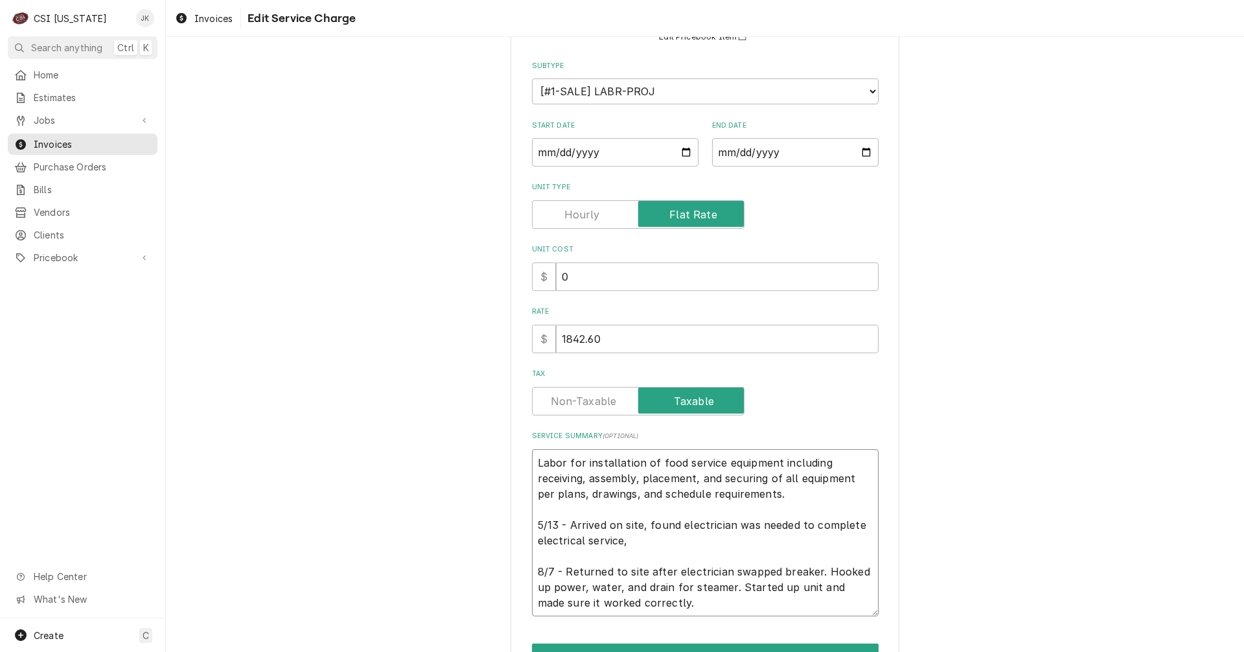
type textarea "Labor for installation of food service equipment including receiving, assembly,…"
type textarea "x"
type textarea "Labor for installation of food service equipment including receiving, assembly,…"
drag, startPoint x: 726, startPoint y: 572, endPoint x: 810, endPoint y: 571, distance: 84.9
click at [810, 571] on textarea "Labor for installation of food service equipment including receiving, assembly,…" at bounding box center [705, 532] width 347 height 167
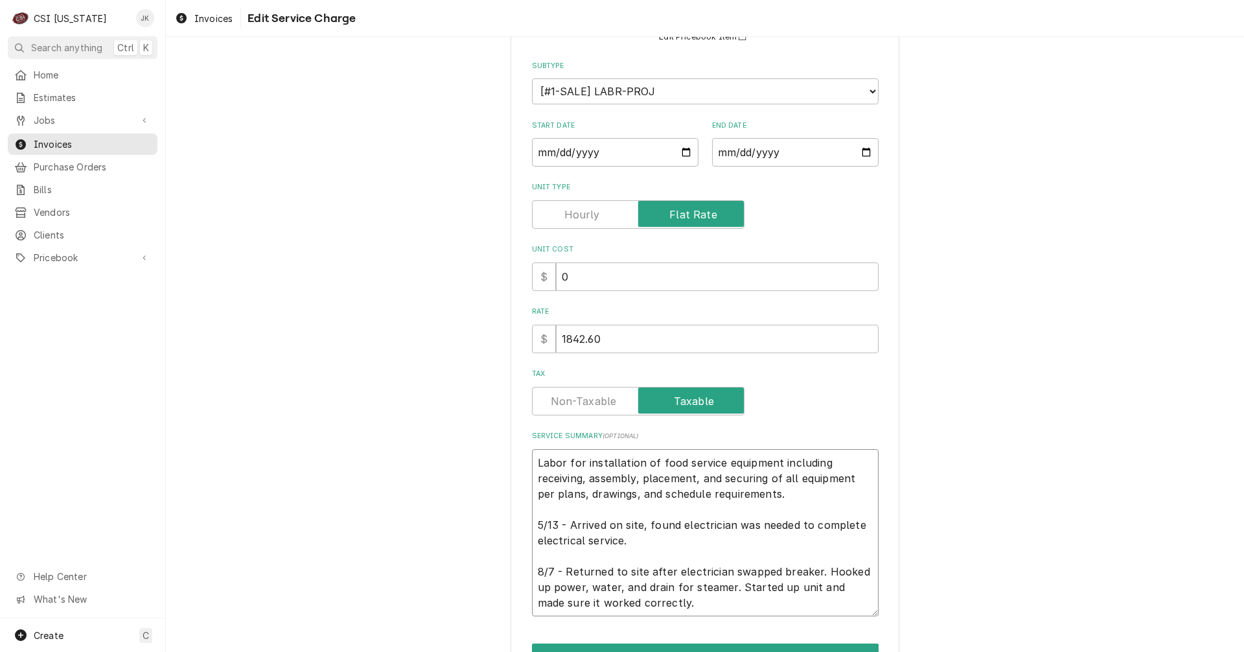
type textarea "x"
type textarea "Labor for installation of food service equipment including receiving, assembly,…"
type textarea "x"
type textarea "Labor for installation of food service equipment including receiving, assembly,…"
type textarea "x"
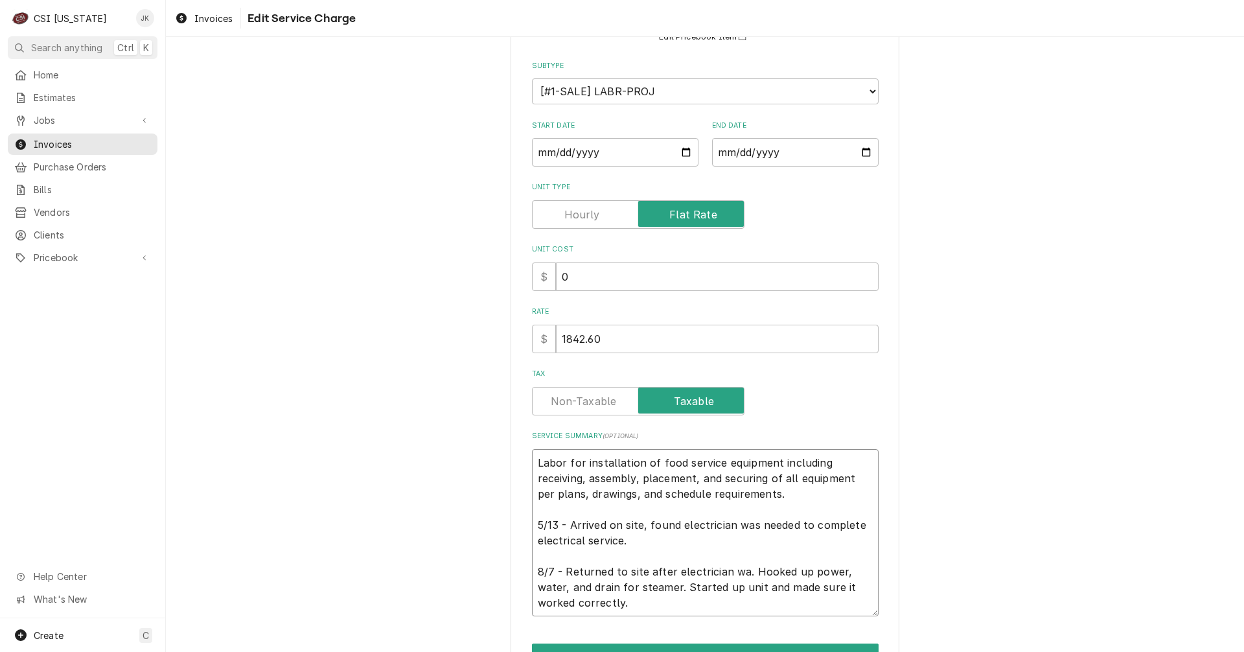
type textarea "Labor for installation of food service equipment including receiving, assembly,…"
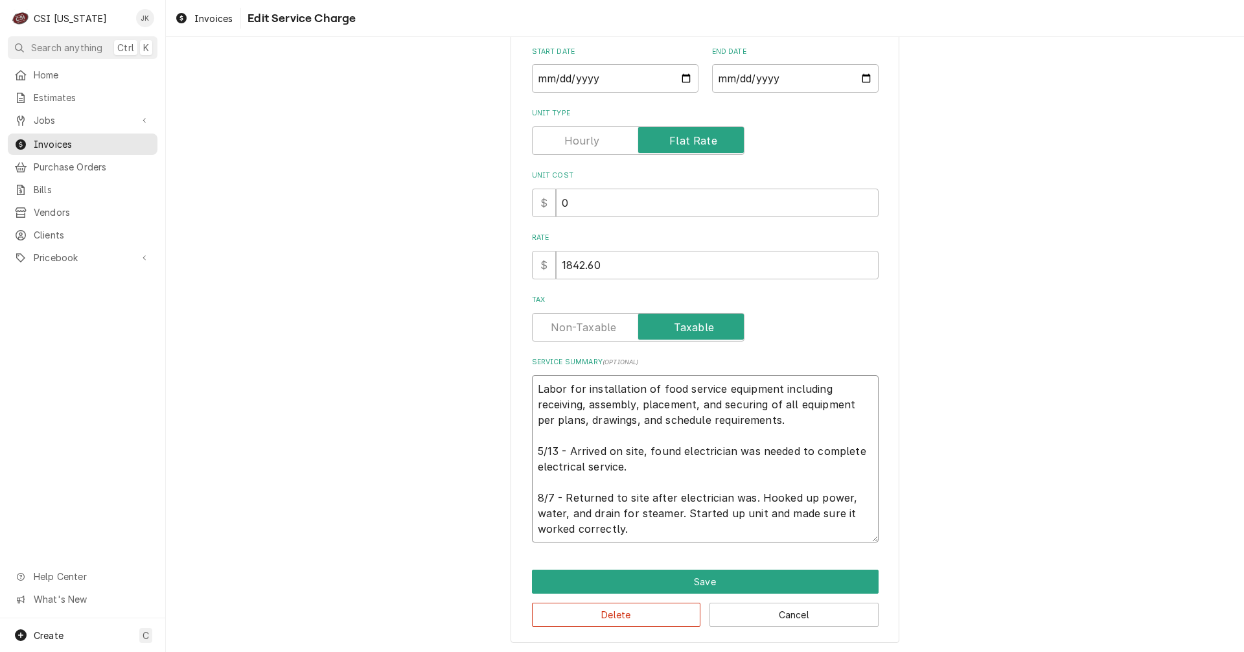
scroll to position [206, 0]
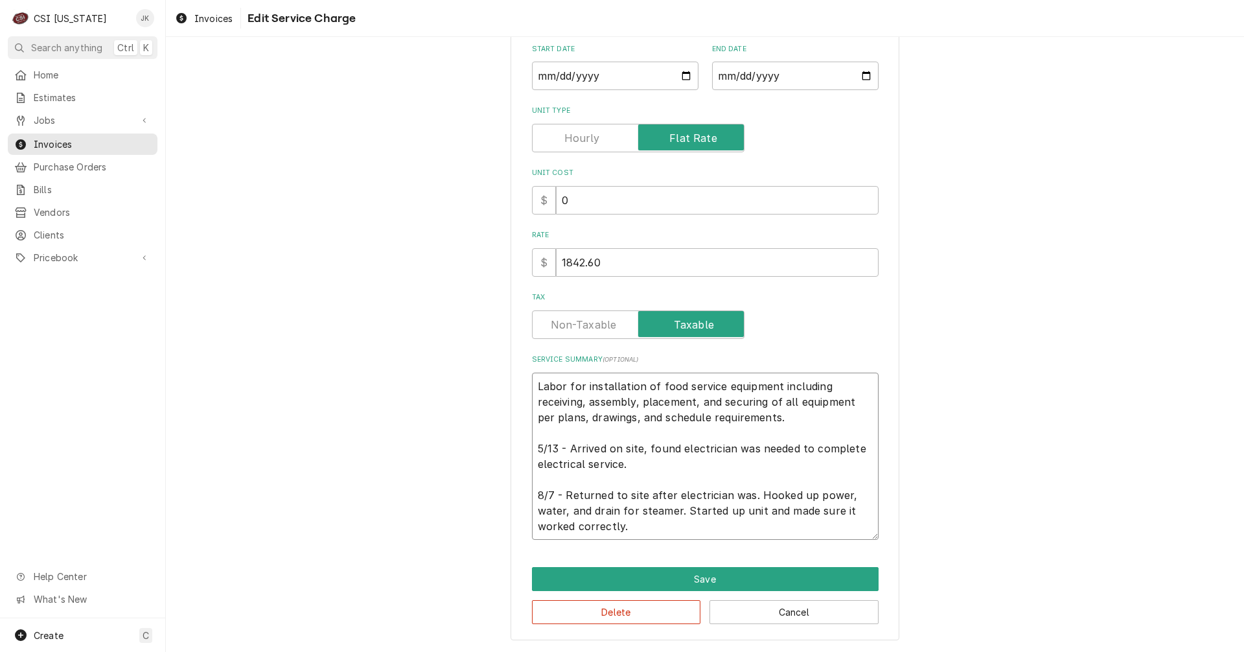
click at [582, 404] on textarea "Labor for installation of food service equipment including receiving, assembly,…" at bounding box center [705, 455] width 347 height 167
type textarea "x"
type textarea "Labor for installation of food service equipment including receiving, assembly,…"
type textarea "x"
type textarea "Labor for installation of food service equipment including receiving, d assembl…"
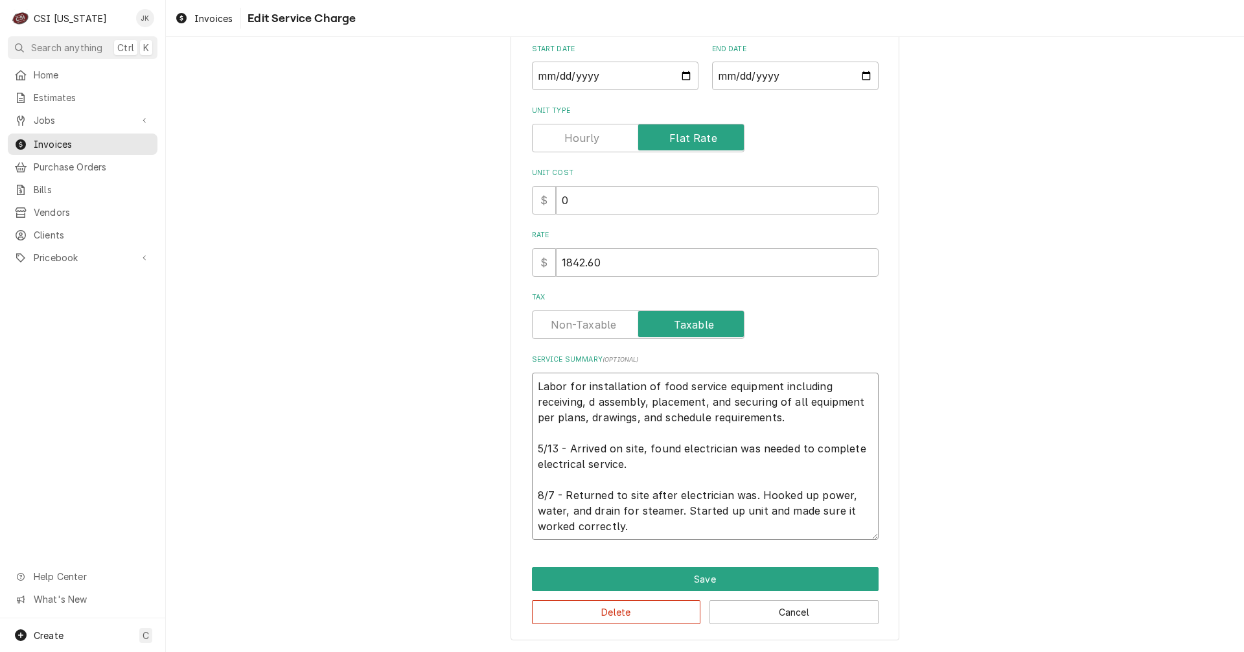
type textarea "x"
type textarea "Labor for installation of food service equipment including receiving, de assemb…"
type textarea "x"
type textarea "Labor for installation of food service equipment including receiving, del assem…"
type textarea "x"
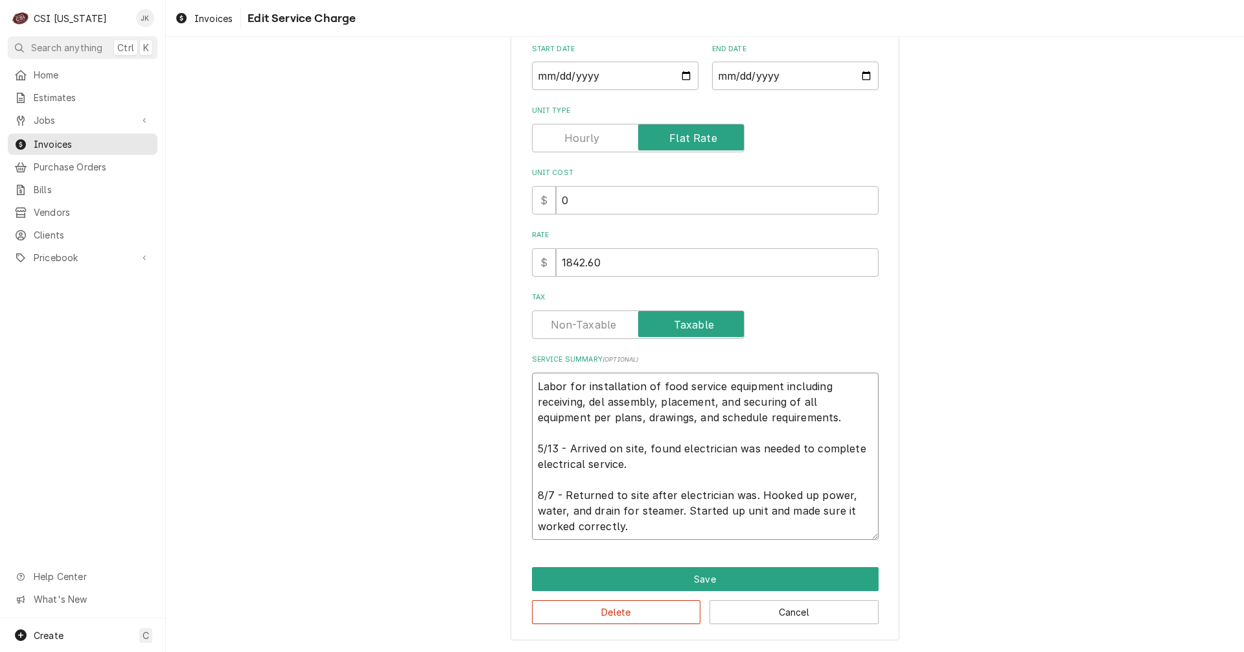
type textarea "Labor for installation of food service equipment including receiving, deli asse…"
type textarea "x"
type textarea "Labor for installation of food service equipment including receiving, deliv ass…"
type textarea "x"
type textarea "Labor for installation of food service equipment including receiving, delive as…"
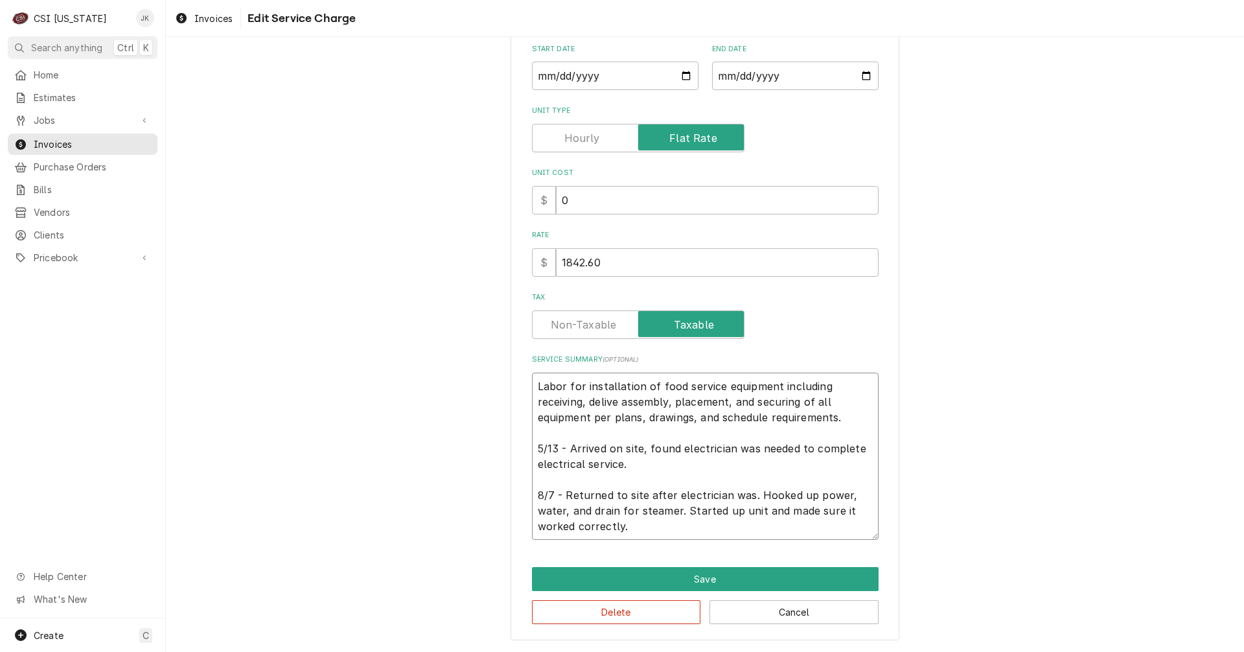
type textarea "x"
type textarea "Labor for installation of food service equipment including receiving, deliver a…"
type textarea "x"
type textarea "Labor for installation of food service equipment including receiving, delivery …"
type textarea "x"
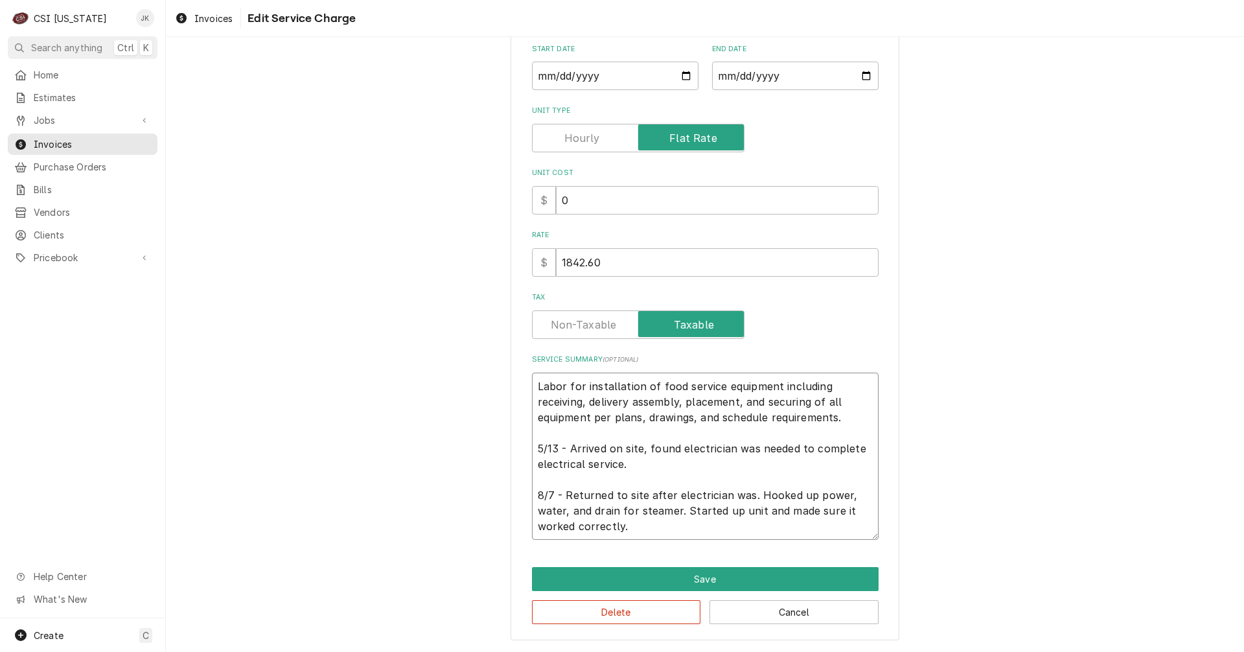
type textarea "Labor for installation of food service equipment including receiving, delivery,…"
click at [705, 478] on textarea "Labor for installation of food service equipment including receiving, delivery,…" at bounding box center [705, 455] width 347 height 167
drag, startPoint x: 744, startPoint y: 495, endPoint x: 768, endPoint y: 464, distance: 38.7
click at [744, 494] on textarea "Labor for installation of food service equipment including receiving, delivery,…" at bounding box center [705, 455] width 347 height 167
type textarea "x"
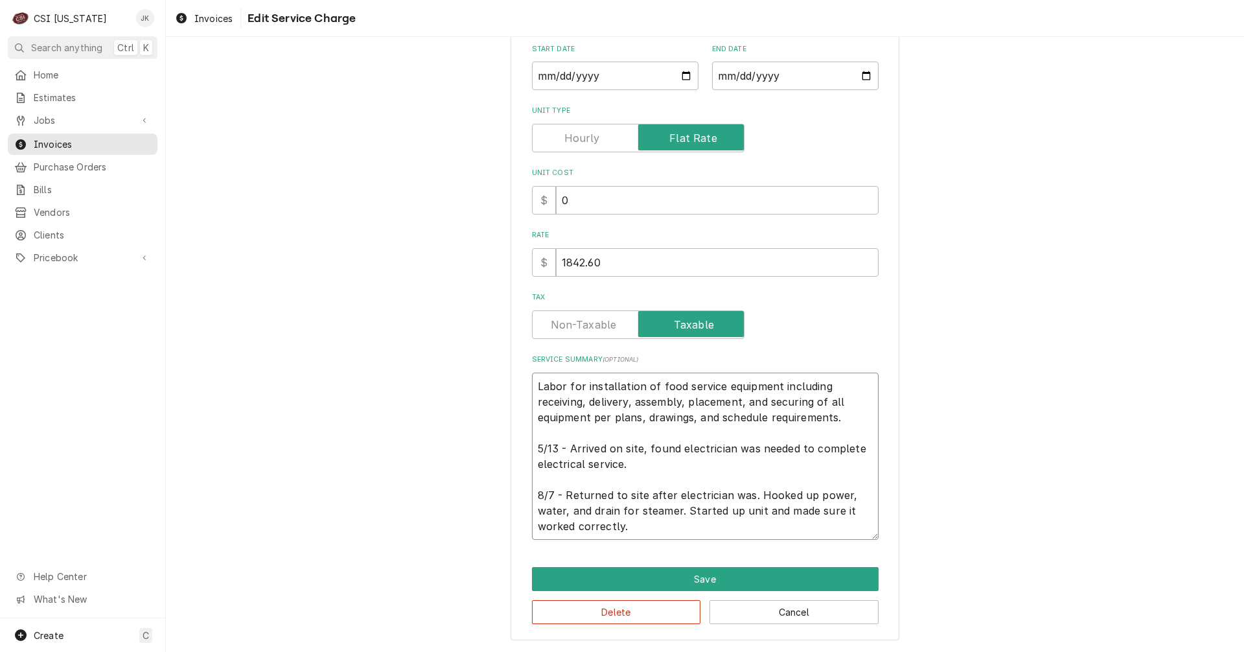
type textarea "Labor for installation of food service equipment including receiving, delivery,…"
type textarea "x"
type textarea "Labor for installation of food service equipment including receiving, delivery,…"
type textarea "x"
type textarea "Labor for installation of food service equipment including receiving, delivery,…"
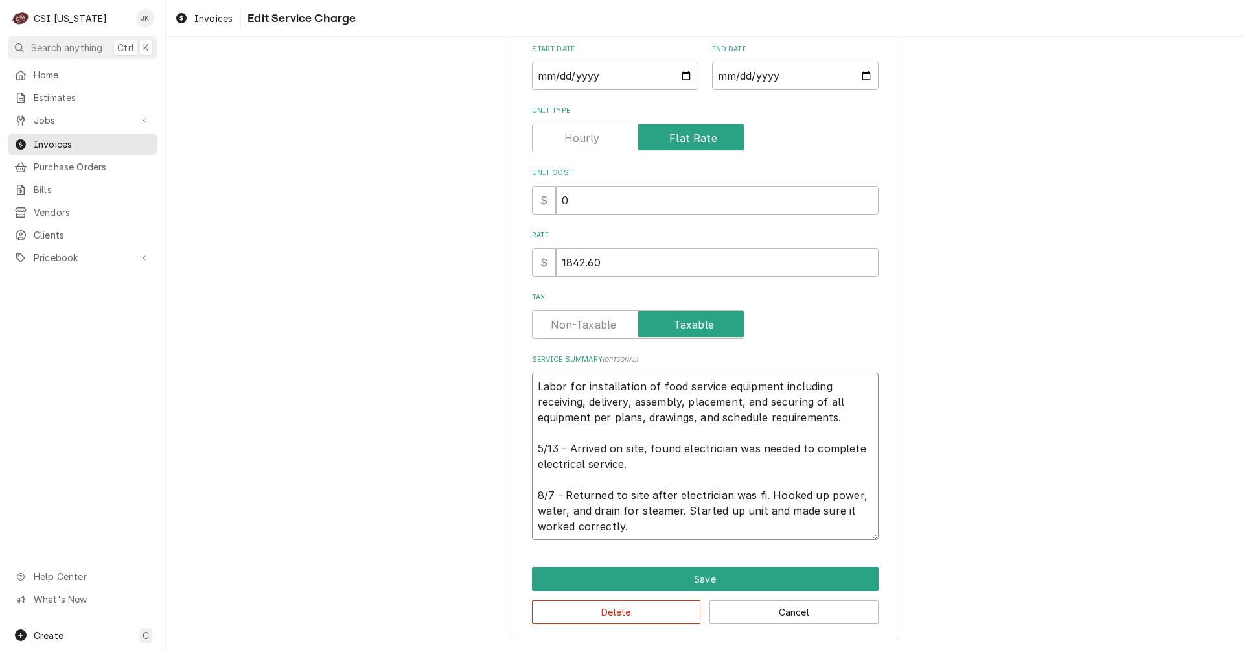
type textarea "x"
type textarea "Labor for installation of food service equipment including receiving, delivery,…"
type textarea "x"
type textarea "Labor for installation of food service equipment including receiving, delivery,…"
type textarea "x"
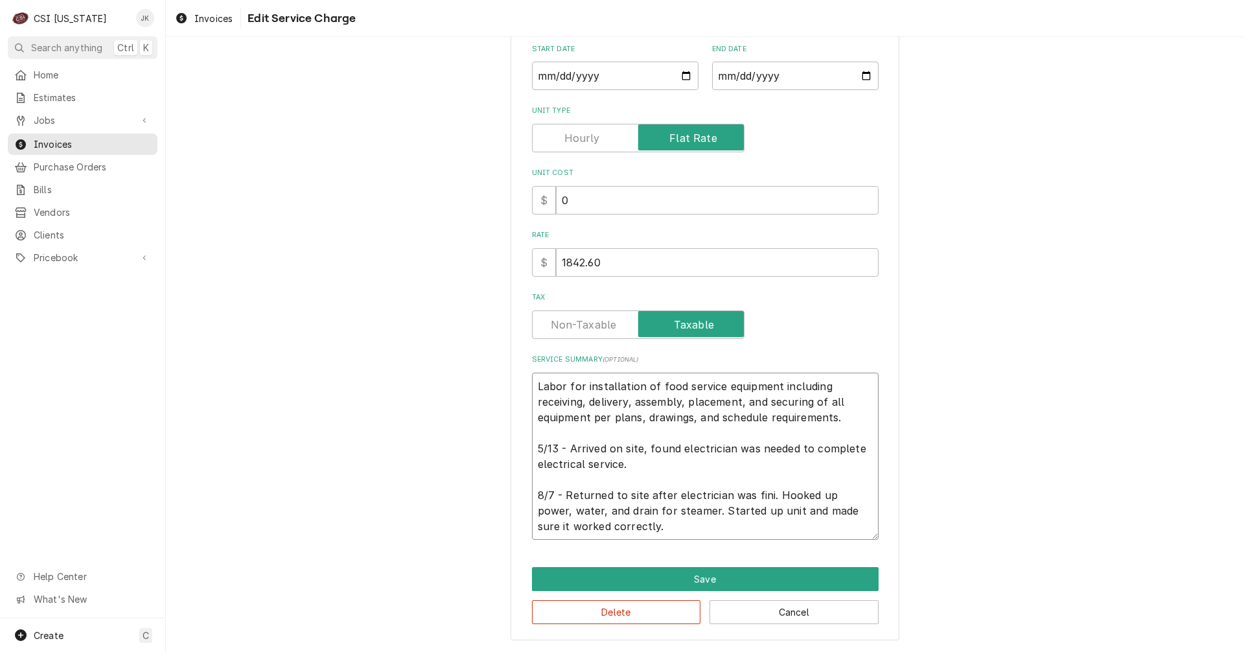
type textarea "Labor for installation of food service equipment including receiving, delivery,…"
type textarea "x"
type textarea "Labor for installation of food service equipment including receiving, delivery,…"
type textarea "x"
type textarea "Labor for installation of food service equipment including receiving, delivery,…"
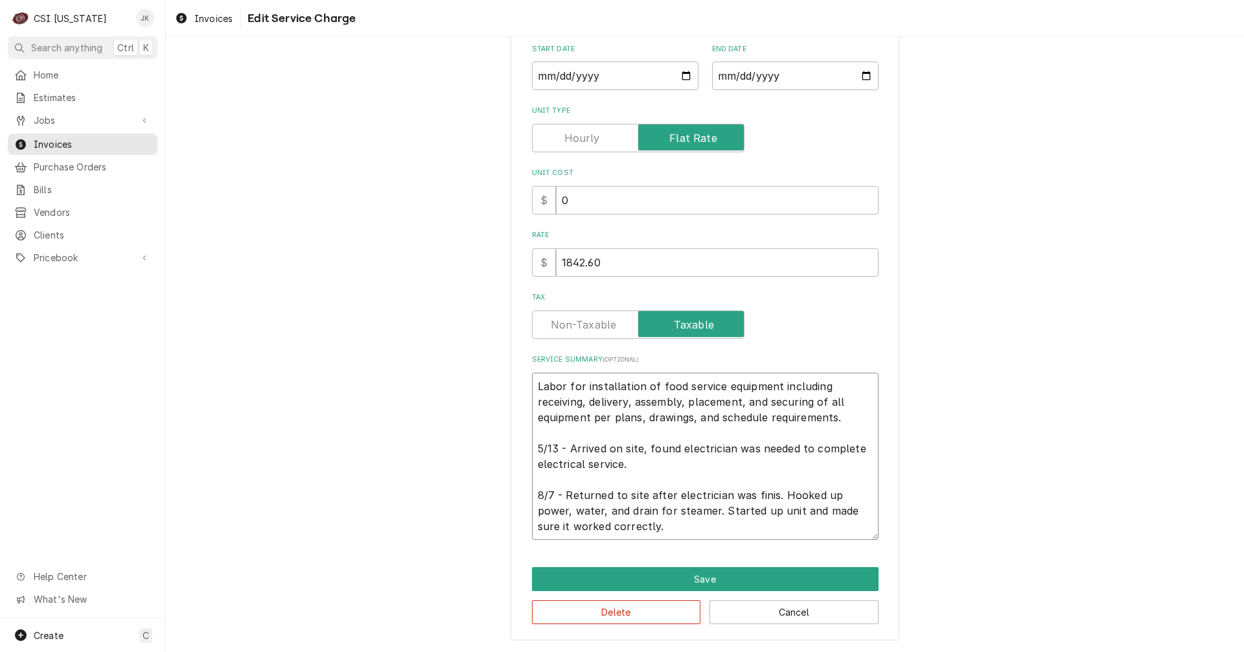
type textarea "x"
type textarea "Labor for installation of food service equipment including receiving, delivery,…"
type textarea "x"
type textarea "Labor for installation of food service equipment including receiving, delivery,…"
type textarea "x"
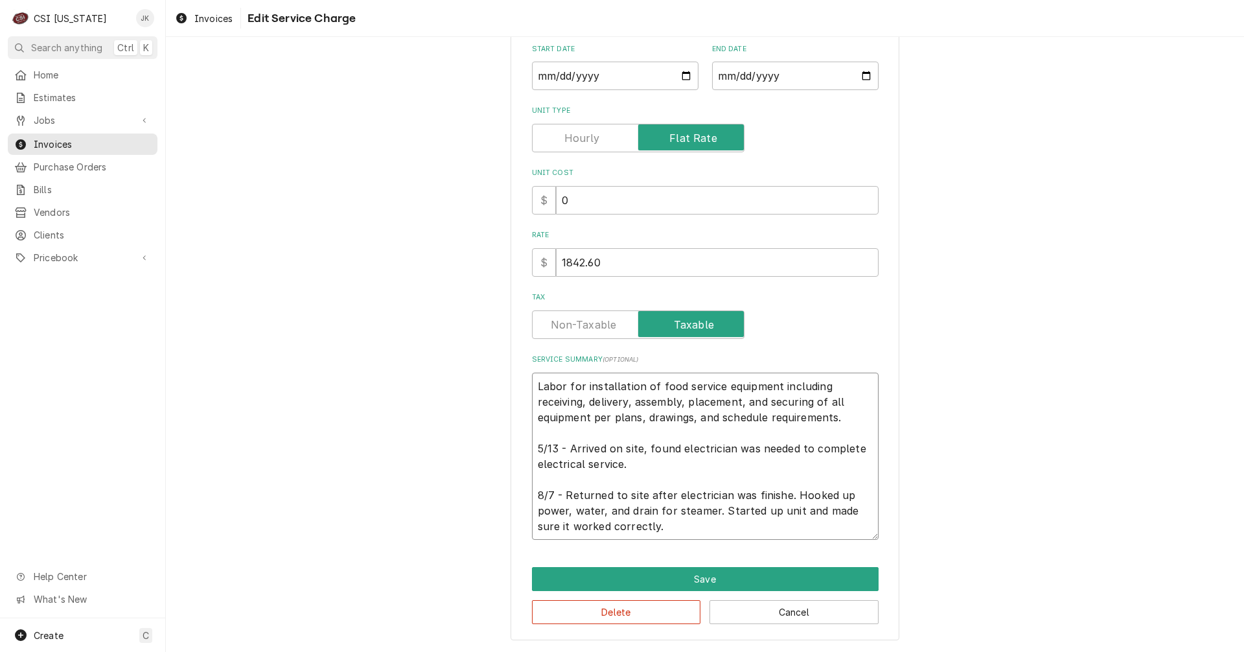
type textarea "Labor for installation of food service equipment including receiving, delivery,…"
drag, startPoint x: 626, startPoint y: 527, endPoint x: 540, endPoint y: 529, distance: 86.2
click at [540, 529] on textarea "Labor for installation of food service equipment including receiving, delivery,…" at bounding box center [705, 455] width 347 height 167
type textarea "x"
type textarea "Labor for installation of food service equipment including receiving, delivery,…"
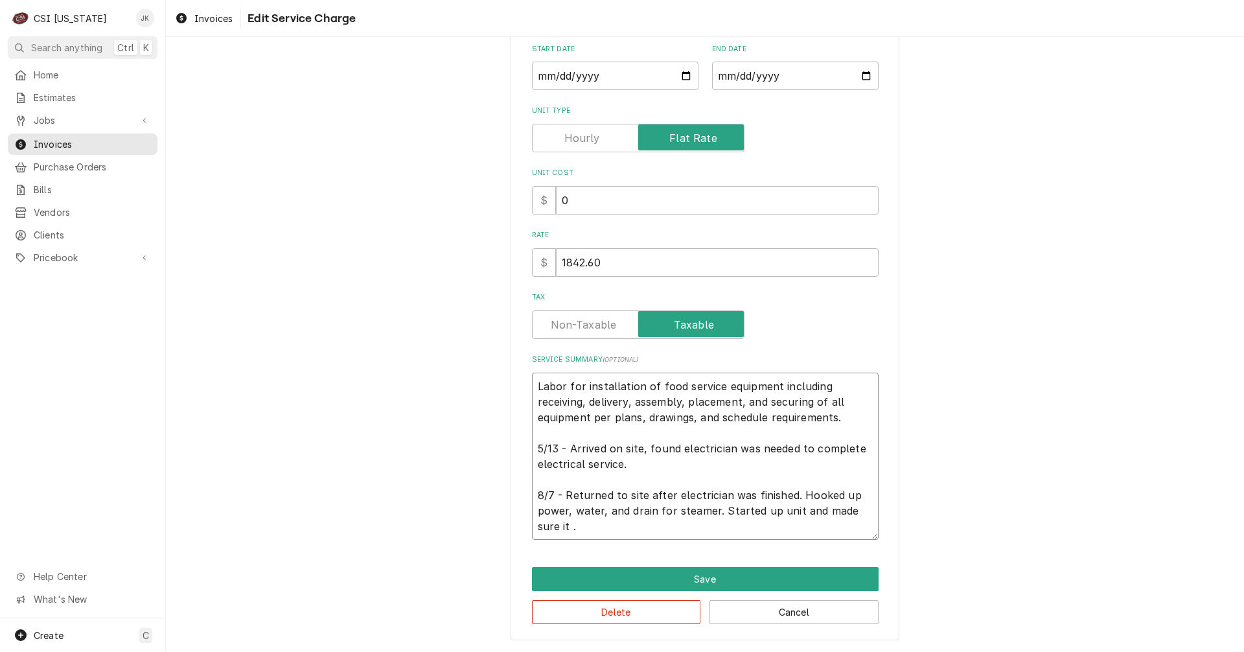
type textarea "x"
type textarea "Labor for installation of food service equipment including receiving, delivery,…"
type textarea "x"
type textarea "Labor for installation of food service equipment including receiving, delivery,…"
type textarea "x"
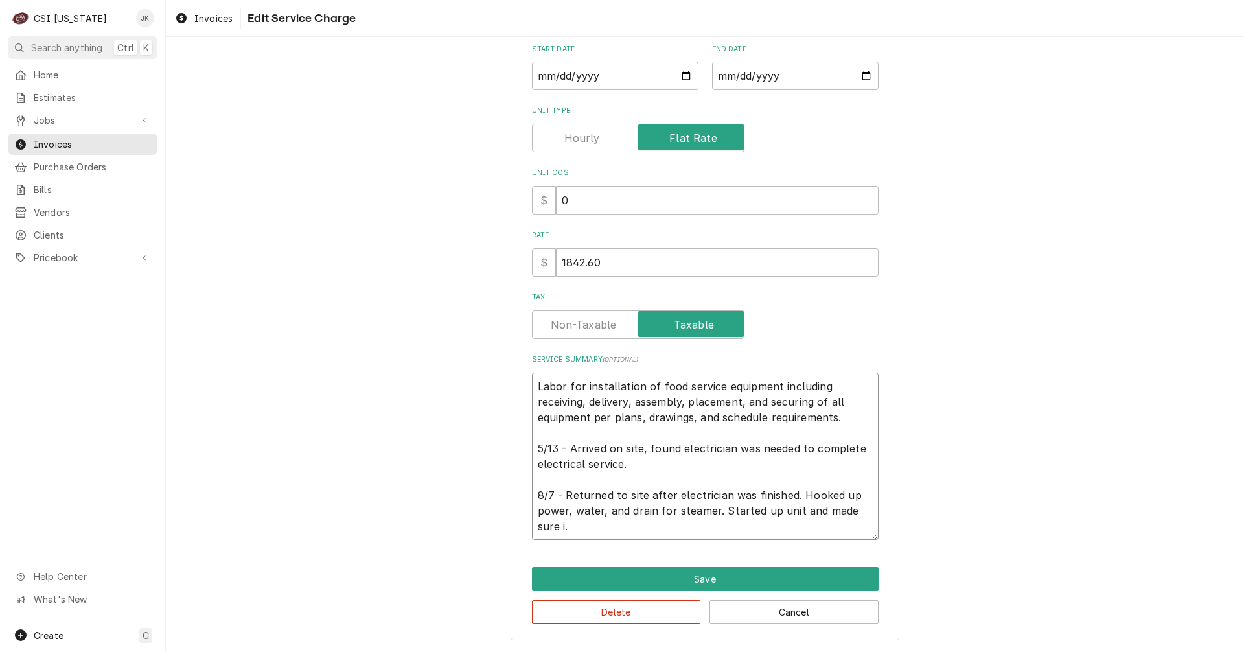
type textarea "Labor for installation of food service equipment including receiving, delivery,…"
type textarea "x"
type textarea "Labor for installation of food service equipment including receiving, delivery,…"
type textarea "x"
type textarea "Labor for installation of food service equipment including receiving, delivery,…"
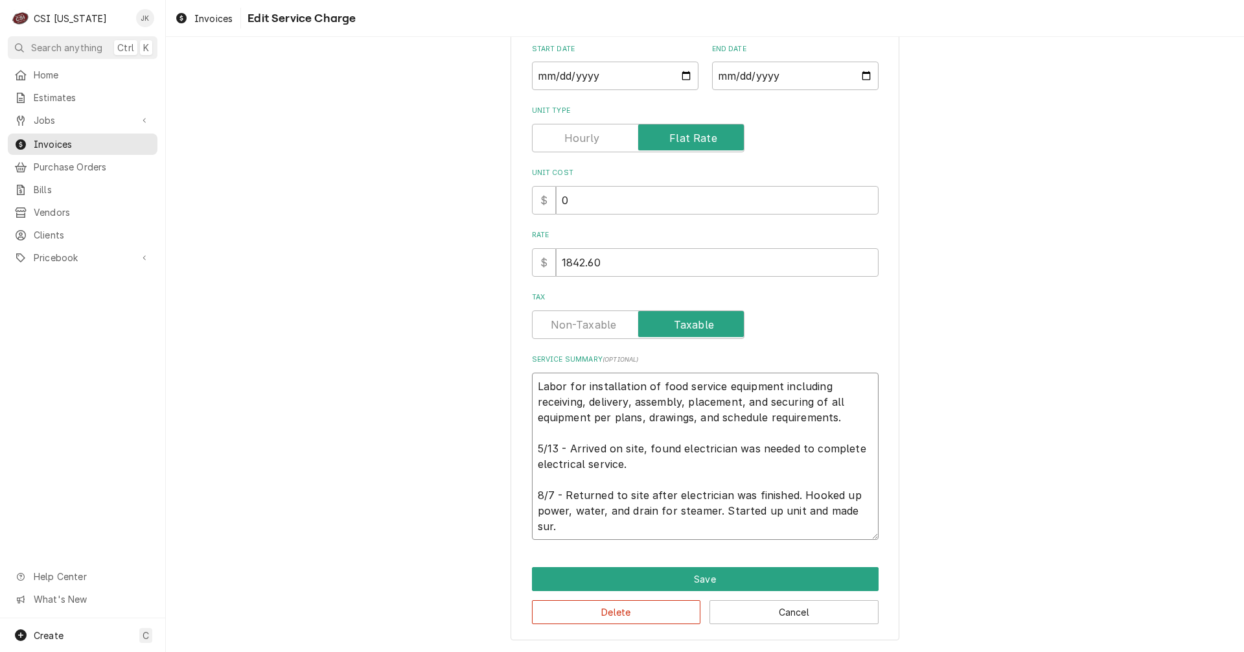
scroll to position [190, 0]
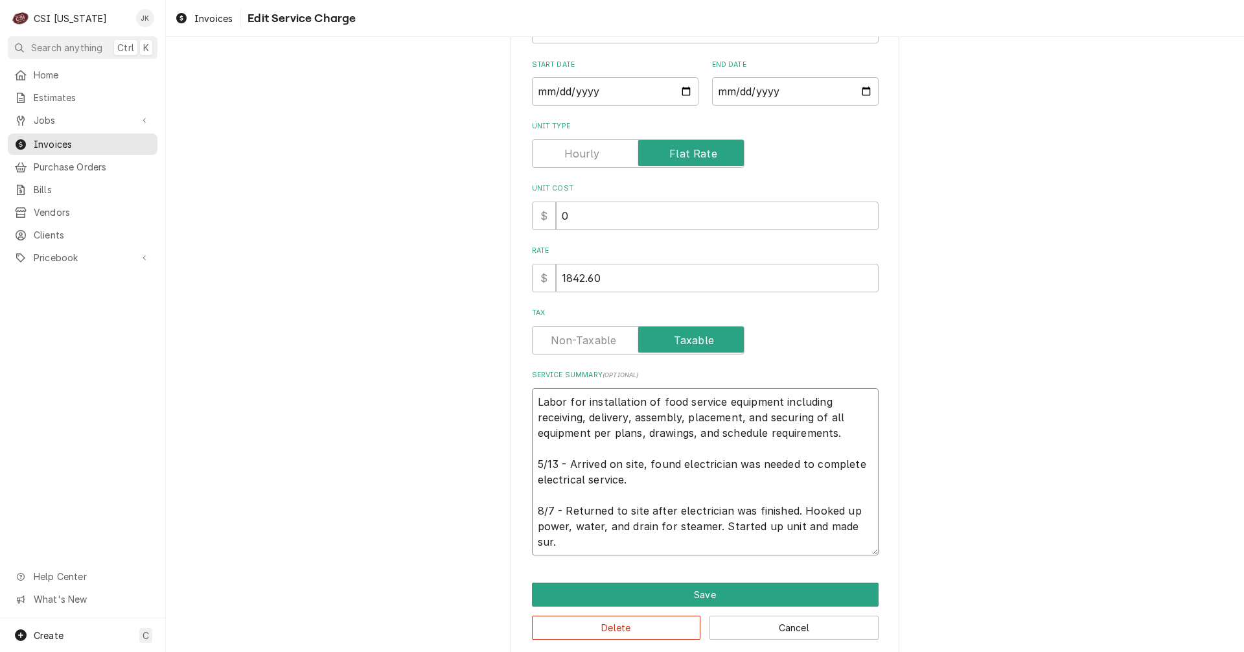
type textarea "x"
type textarea "Labor for installation of food service equipment including receiving, delivery,…"
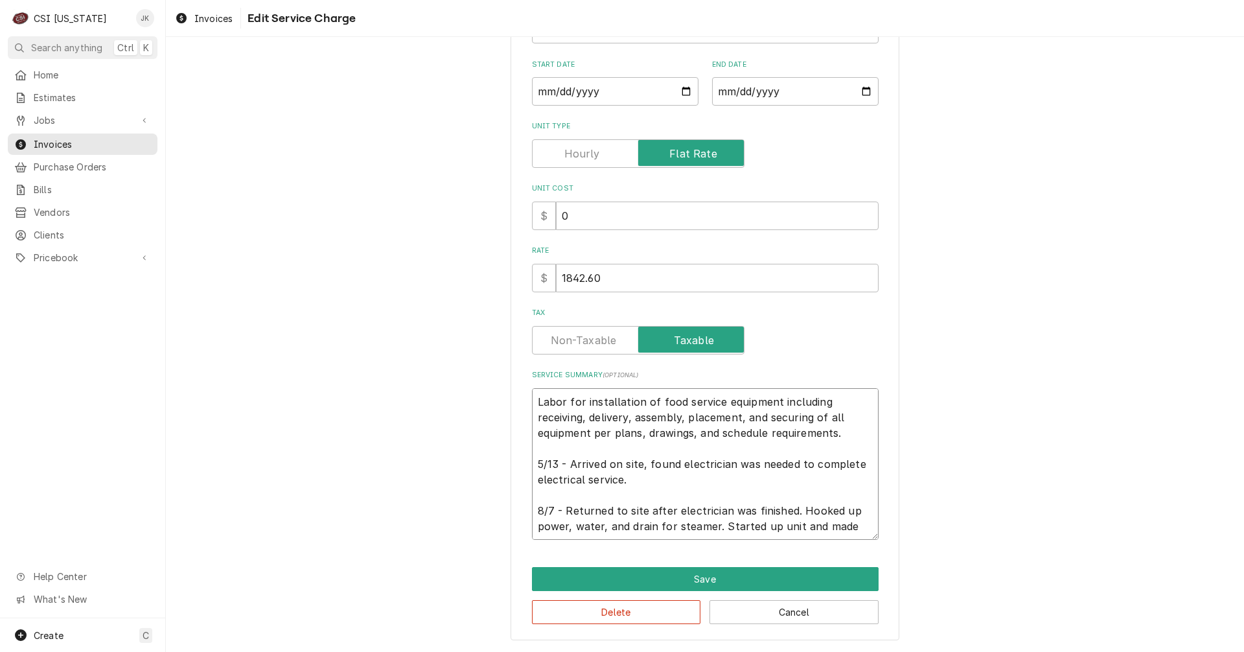
type textarea "x"
type textarea "Labor for installation of food service equipment including receiving, delivery,…"
type textarea "x"
type textarea "Labor for installation of food service equipment including receiving, delivery,…"
type textarea "x"
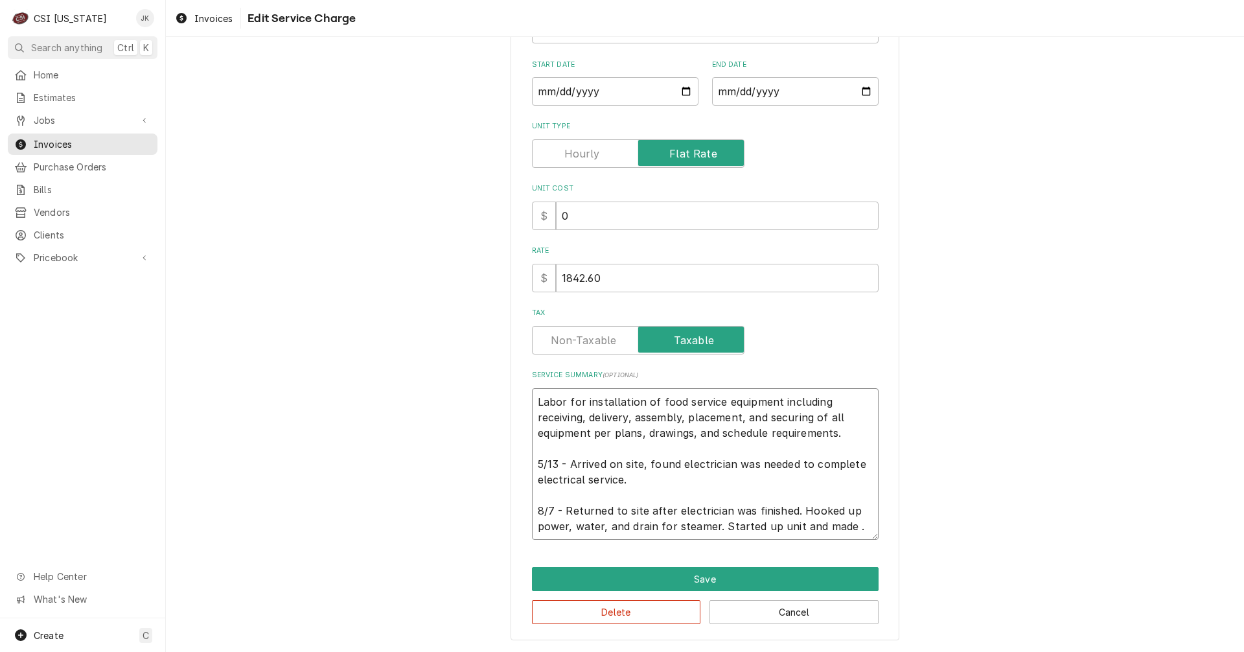
type textarea "Labor for installation of food service equipment including receiving, delivery,…"
type textarea "x"
type textarea "Labor for installation of food service equipment including receiving, delivery,…"
type textarea "x"
type textarea "Labor for installation of food service equipment including receiving, delivery,…"
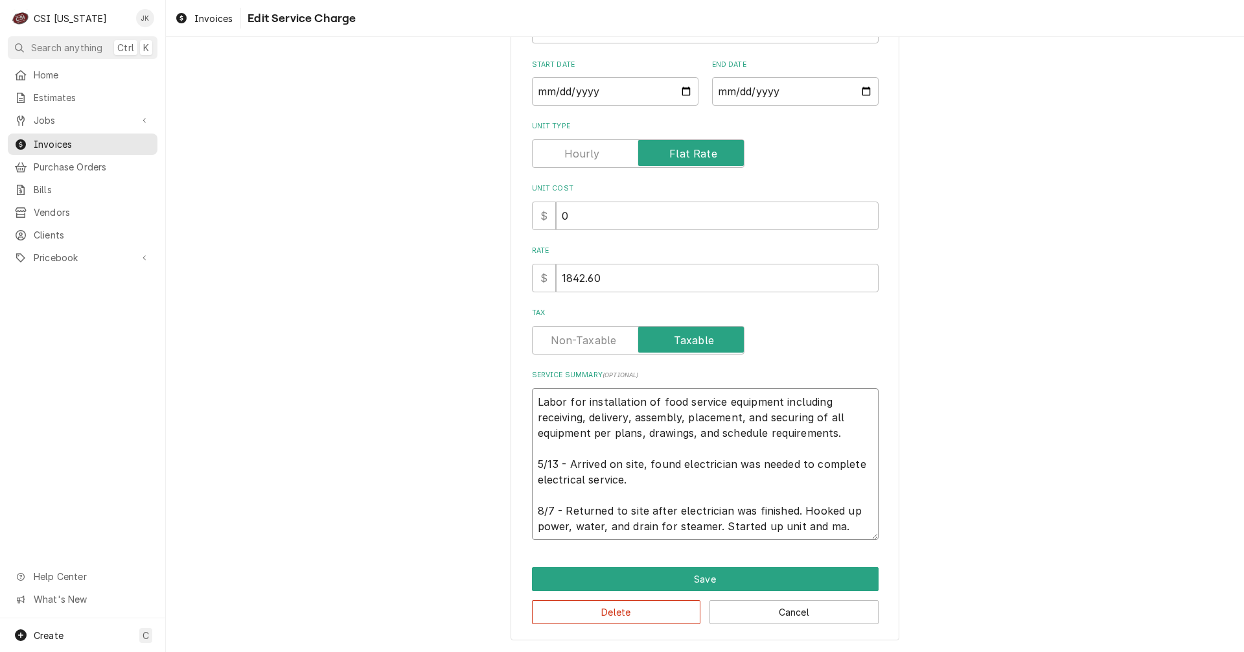
type textarea "x"
type textarea "Labor for installation of food service equipment including receiving, delivery,…"
type textarea "x"
type textarea "Labor for installation of food service equipment including receiving, delivery,…"
type textarea "x"
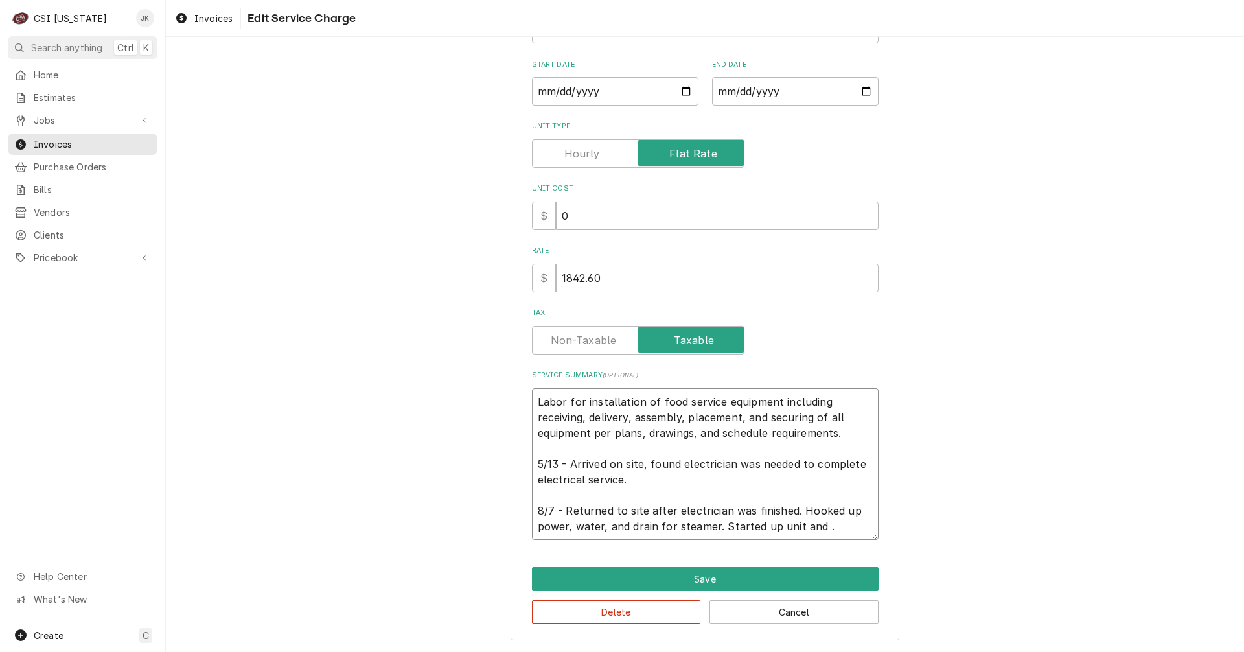
type textarea "Labor for installation of food service equipment including receiving, delivery,…"
type textarea "x"
type textarea "Labor for installation of food service equipment including receiving, delivery,…"
type textarea "x"
type textarea "Labor for installation of food service equipment including receiving, delivery,…"
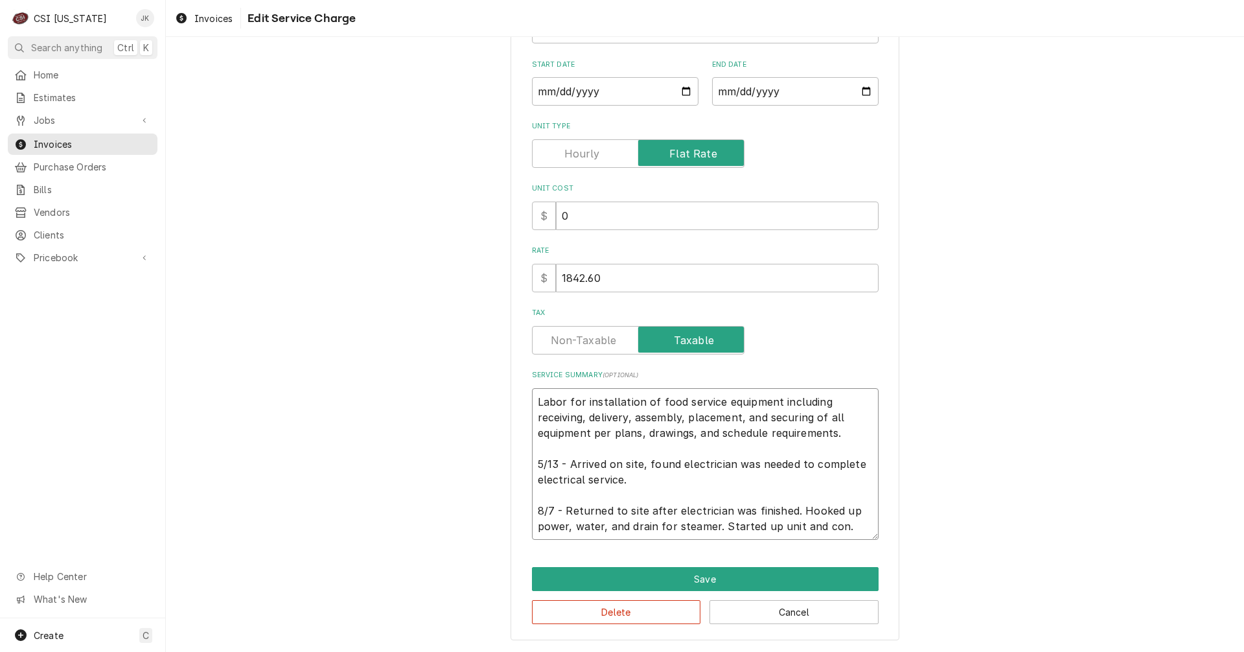
type textarea "x"
type textarea "Labor for installation of food service equipment including receiving, delivery,…"
type textarea "x"
type textarea "Labor for installation of food service equipment including receiving, delivery,…"
type textarea "x"
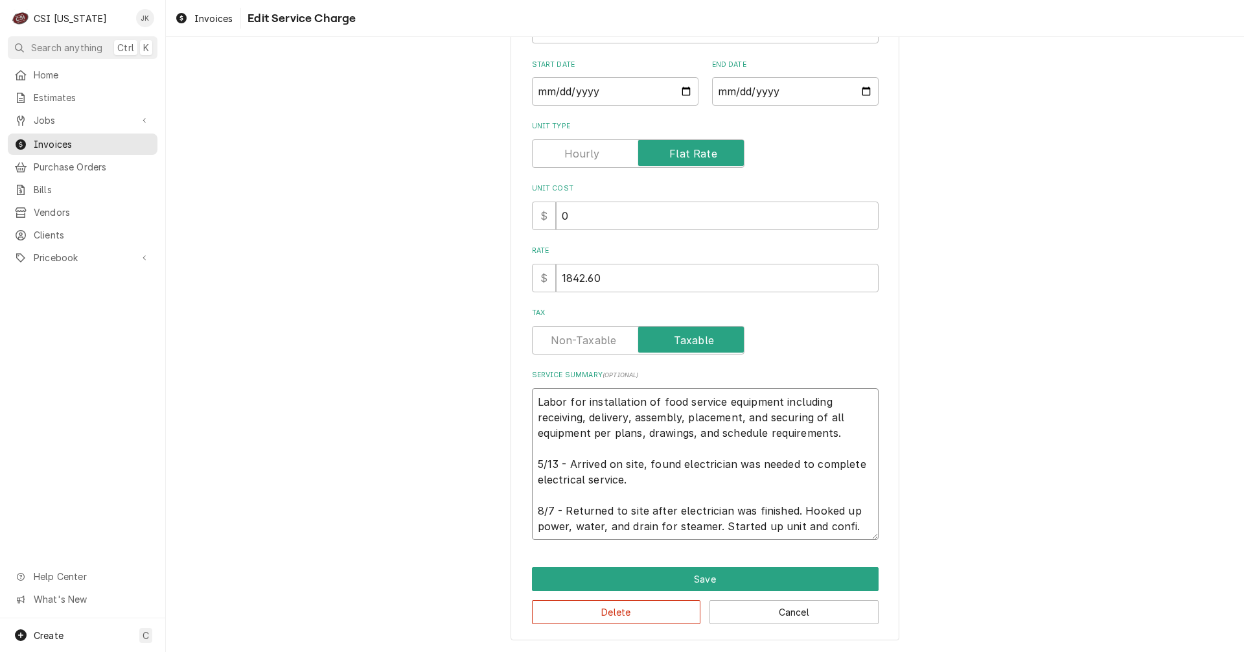
type textarea "Labor for installation of food service equipment including receiving, delivery,…"
type textarea "x"
type textarea "Labor for installation of food service equipment including receiving, delivery,…"
type textarea "x"
type textarea "Labor for installation of food service equipment including receiving, delivery,…"
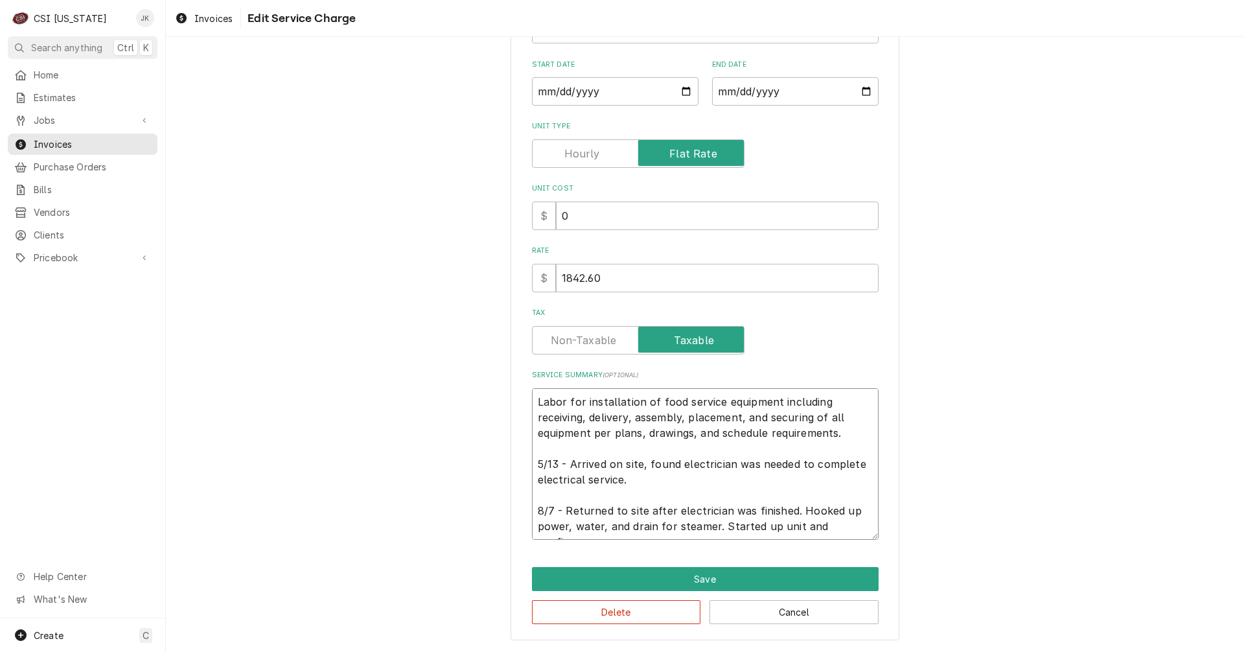
type textarea "x"
type textarea "Labor for installation of food service equipment including receiving, delivery,…"
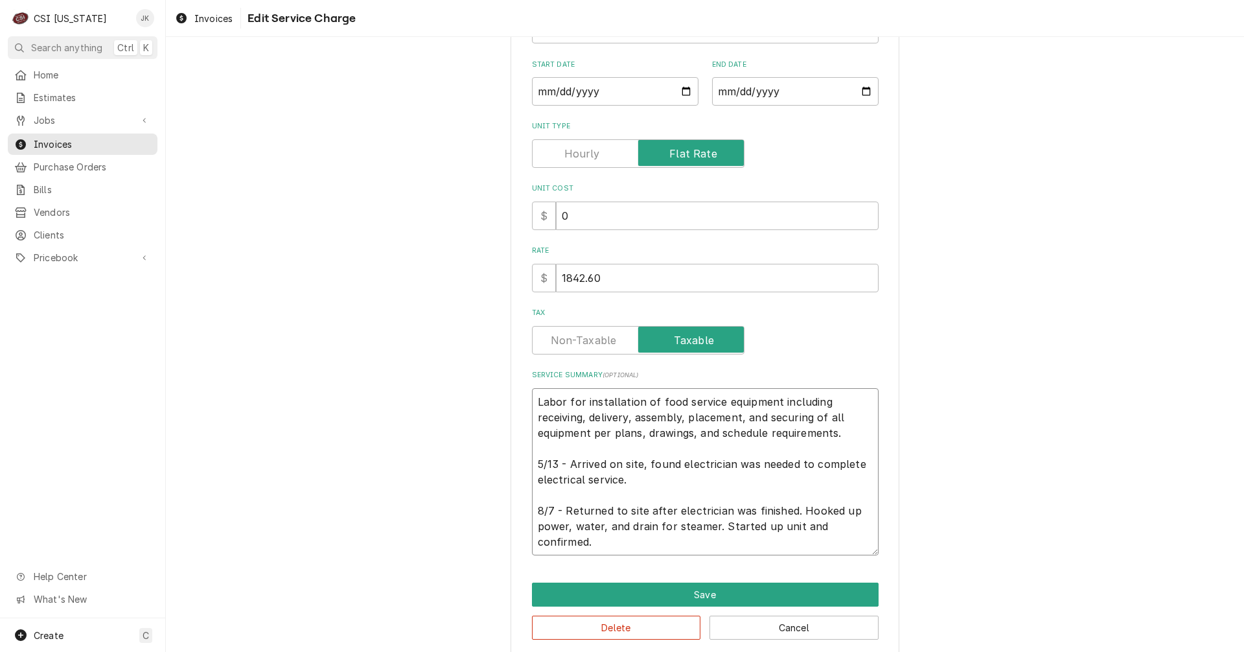
scroll to position [206, 0]
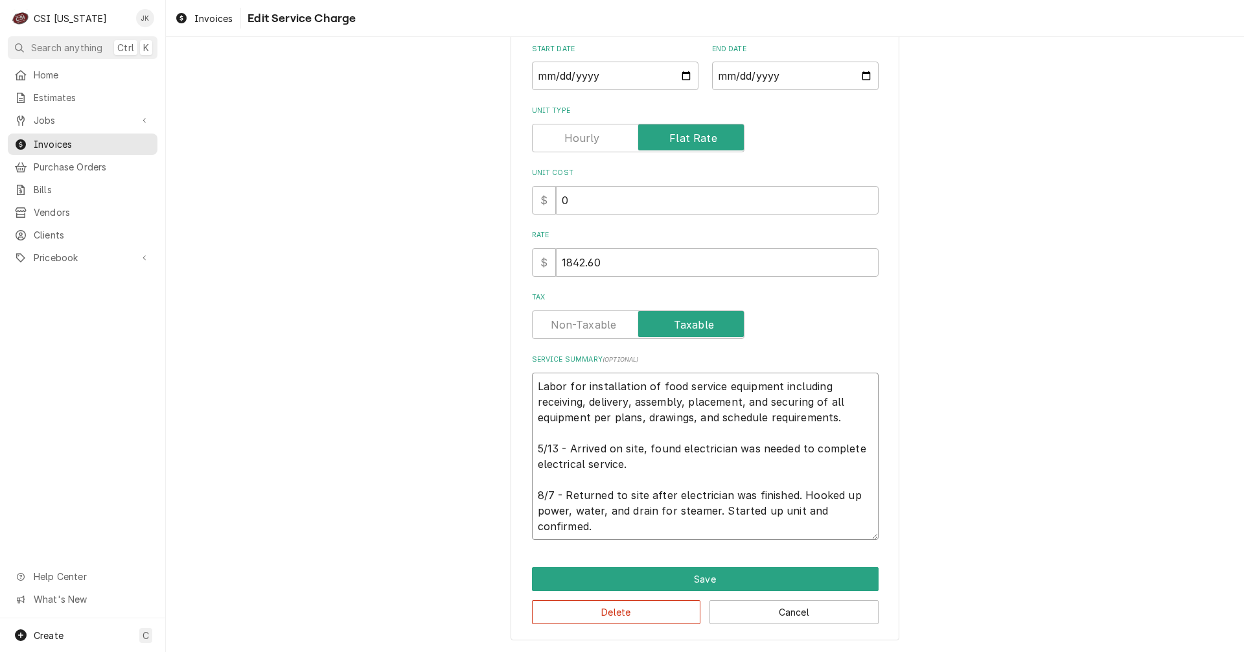
type textarea "x"
type textarea "Labor for installation of food service equipment including receiving, delivery,…"
type textarea "x"
type textarea "Labor for installation of food service equipment including receiving, delivery,…"
type textarea "x"
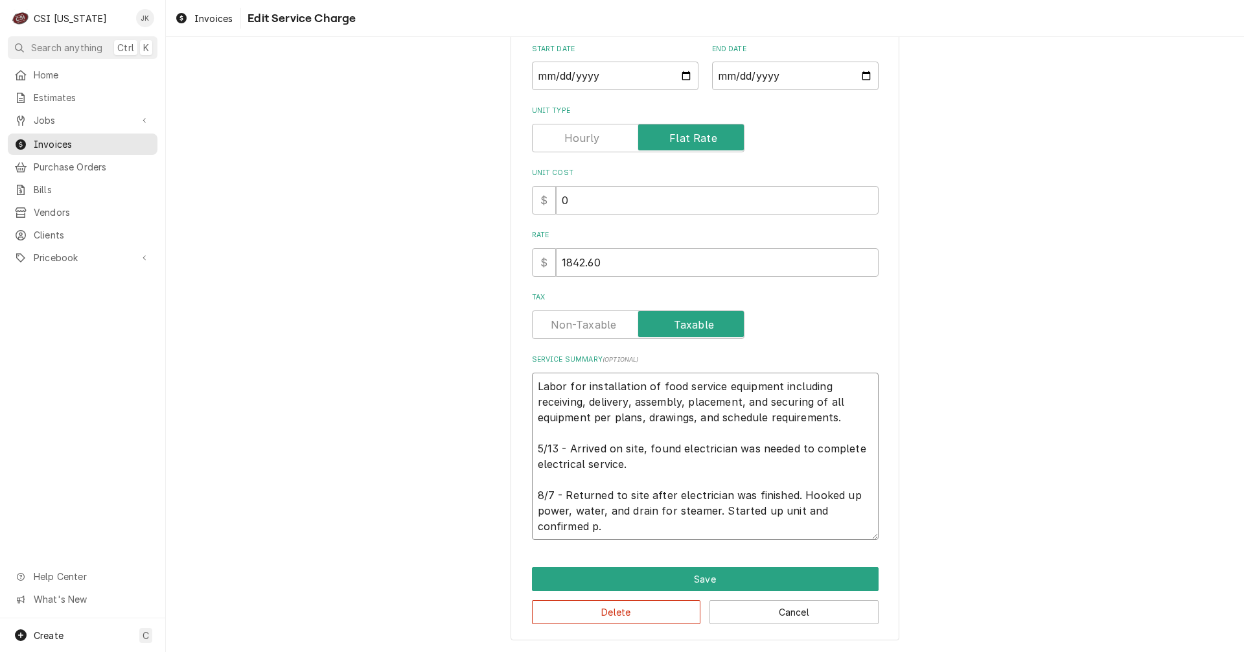
type textarea "Labor for installation of food service equipment including receiving, delivery,…"
type textarea "x"
type textarea "Labor for installation of food service equipment including receiving, delivery,…"
type textarea "x"
type textarea "Labor for installation of food service equipment including receiving, delivery,…"
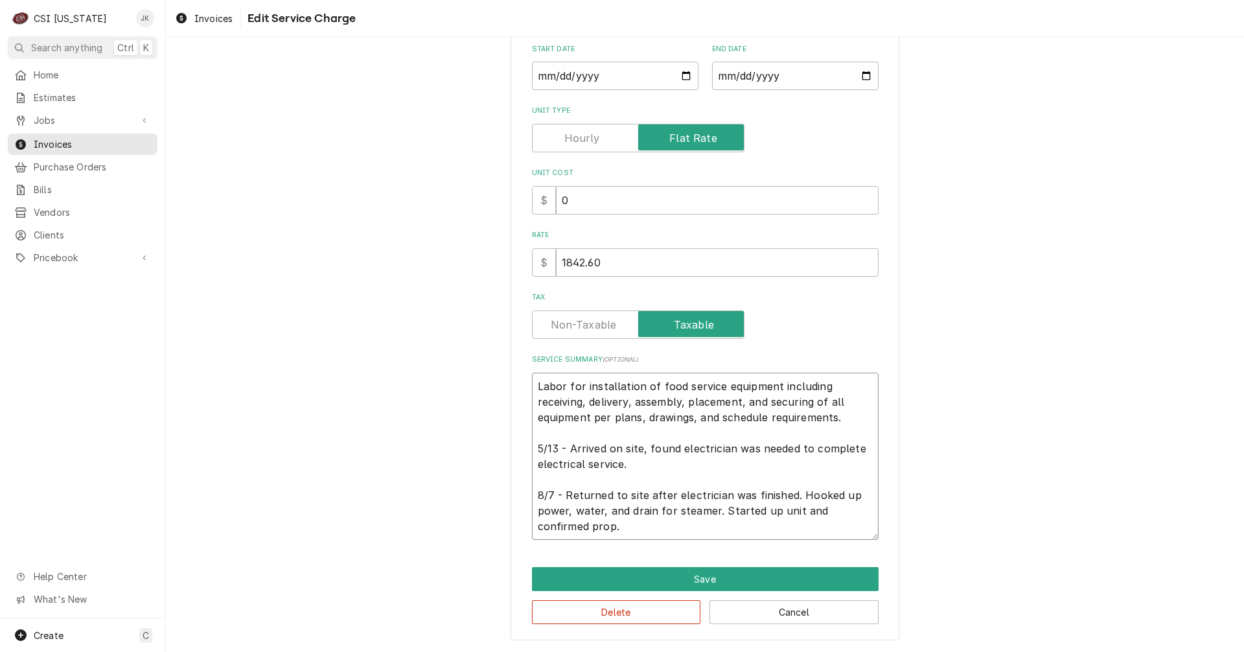
type textarea "x"
type textarea "Labor for installation of food service equipment including receiving, delivery,…"
type textarea "x"
type textarea "Labor for installation of food service equipment including receiving, delivery,…"
type textarea "x"
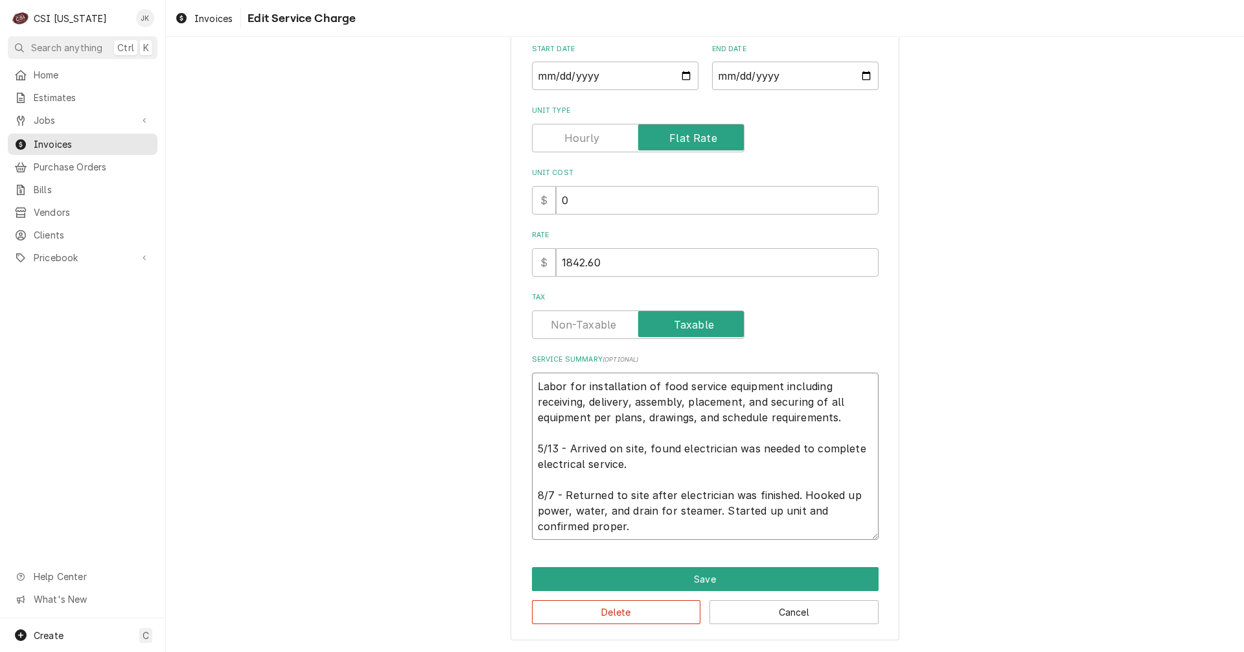
type textarea "Labor for installation of food service equipment including receiving, delivery,…"
type textarea "x"
type textarea "Labor for installation of food service equipment including receiving, delivery,…"
type textarea "x"
type textarea "Labor for installation of food service equipment including receiving, delivery,…"
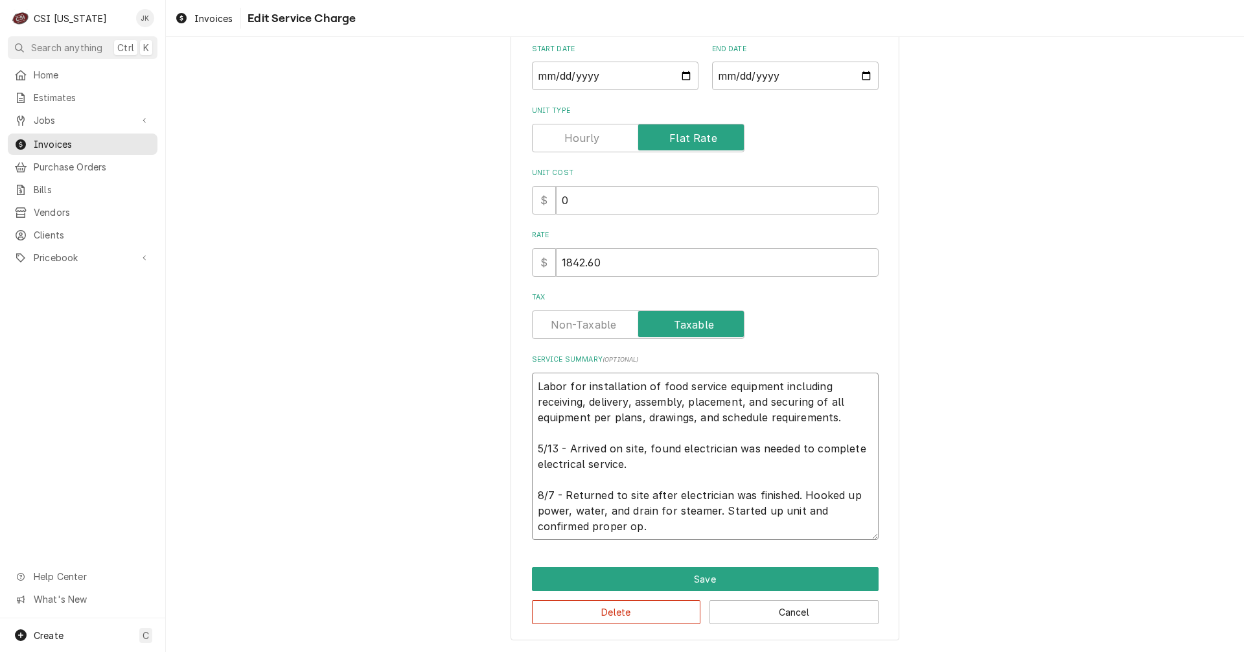
type textarea "x"
type textarea "Labor for installation of food service equipment including receiving, delivery,…"
type textarea "x"
type textarea "Labor for installation of food service equipment including receiving, delivery,…"
type textarea "x"
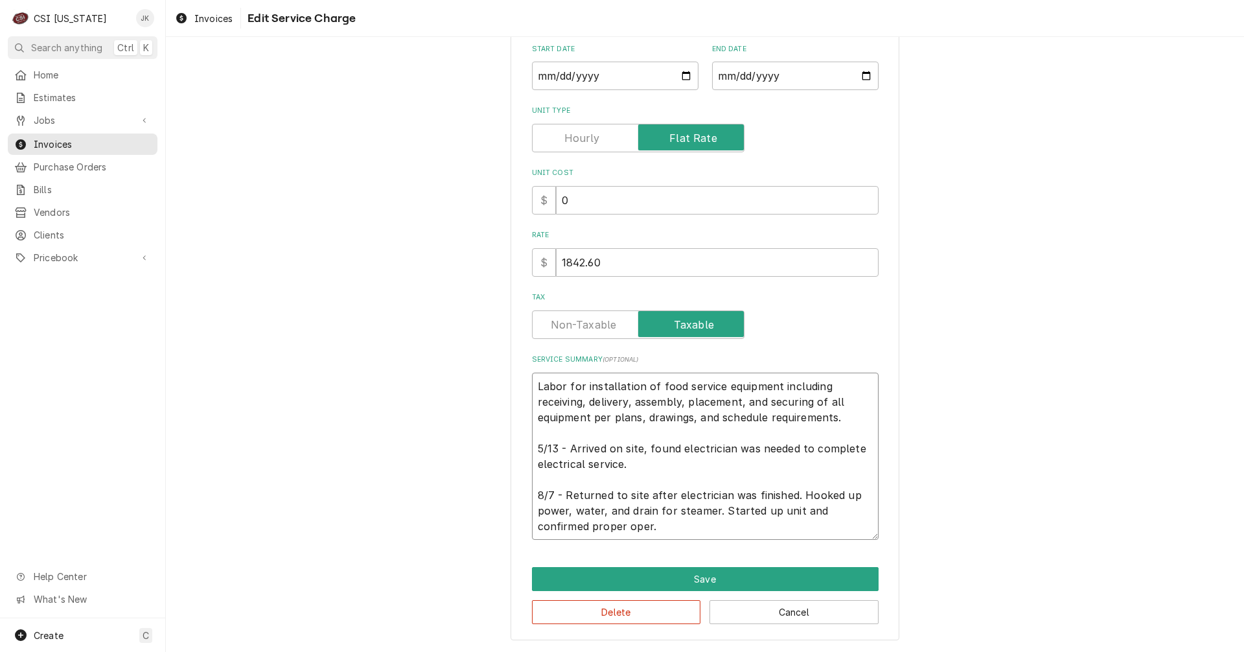
type textarea "Labor for installation of food service equipment including receiving, delivery,…"
type textarea "x"
type textarea "Labor for installation of food service equipment including receiving, delivery,…"
type textarea "x"
type textarea "Labor for installation of food service equipment including receiving, delivery,…"
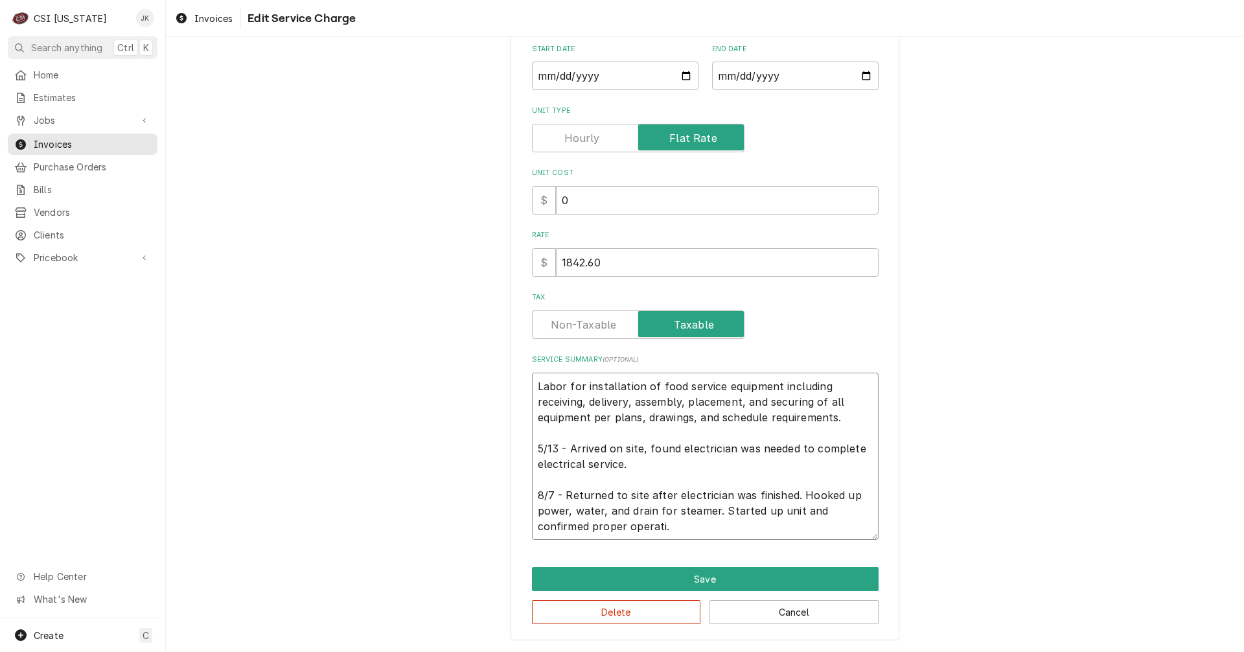
type textarea "x"
type textarea "Labor for installation of food service equipment including receiving, delivery,…"
type textarea "x"
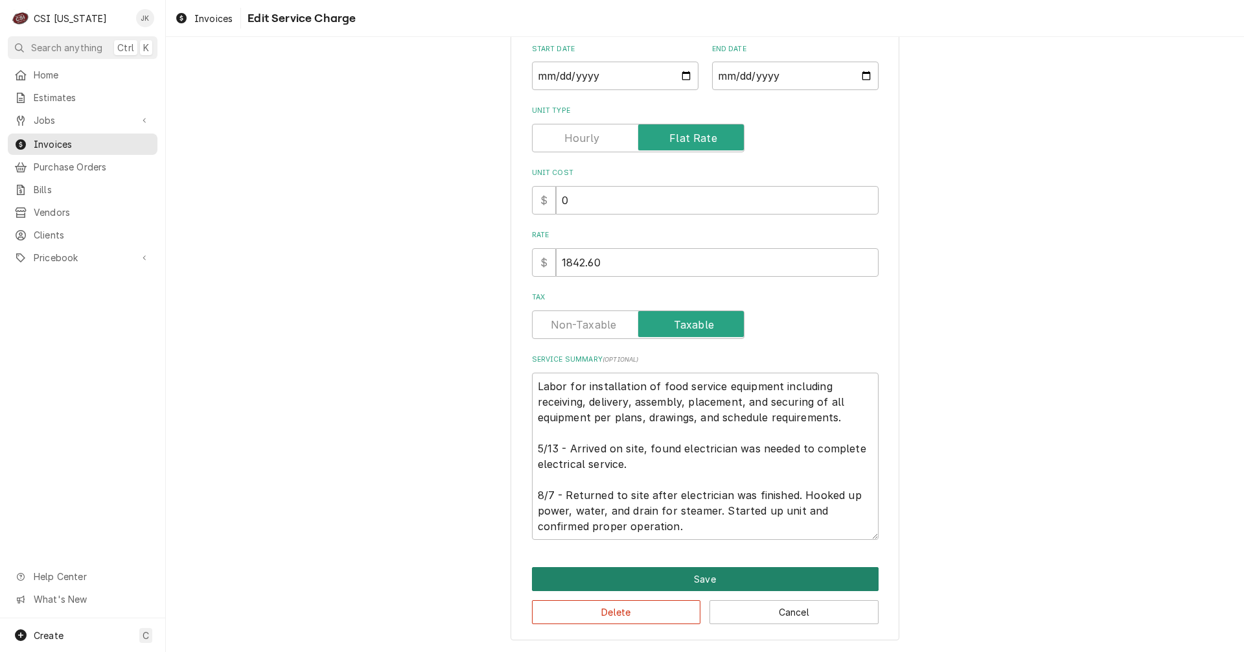
click at [707, 581] on button "Save" at bounding box center [705, 579] width 347 height 24
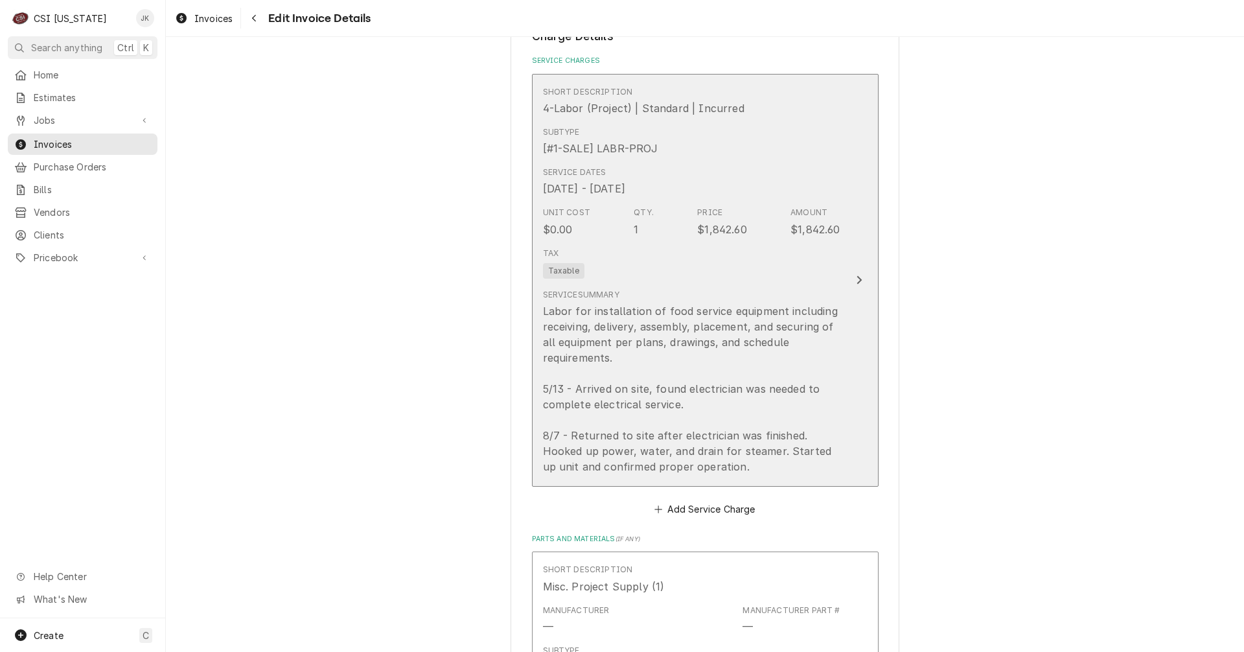
scroll to position [1150, 0]
click at [763, 253] on div "Tax Taxable" at bounding box center [691, 264] width 297 height 41
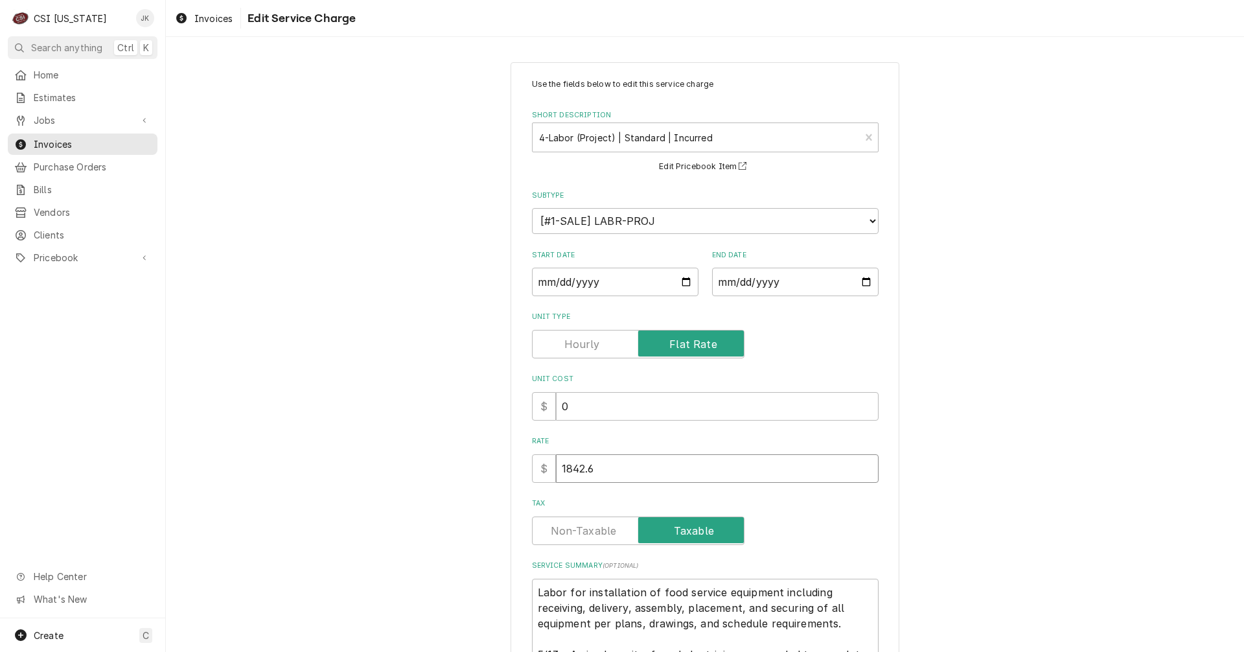
drag, startPoint x: 602, startPoint y: 468, endPoint x: 506, endPoint y: 466, distance: 96.5
click at [510, 466] on div "Use the fields below to edit this service charge Short Description 4-Labor (Pro…" at bounding box center [704, 454] width 389 height 784
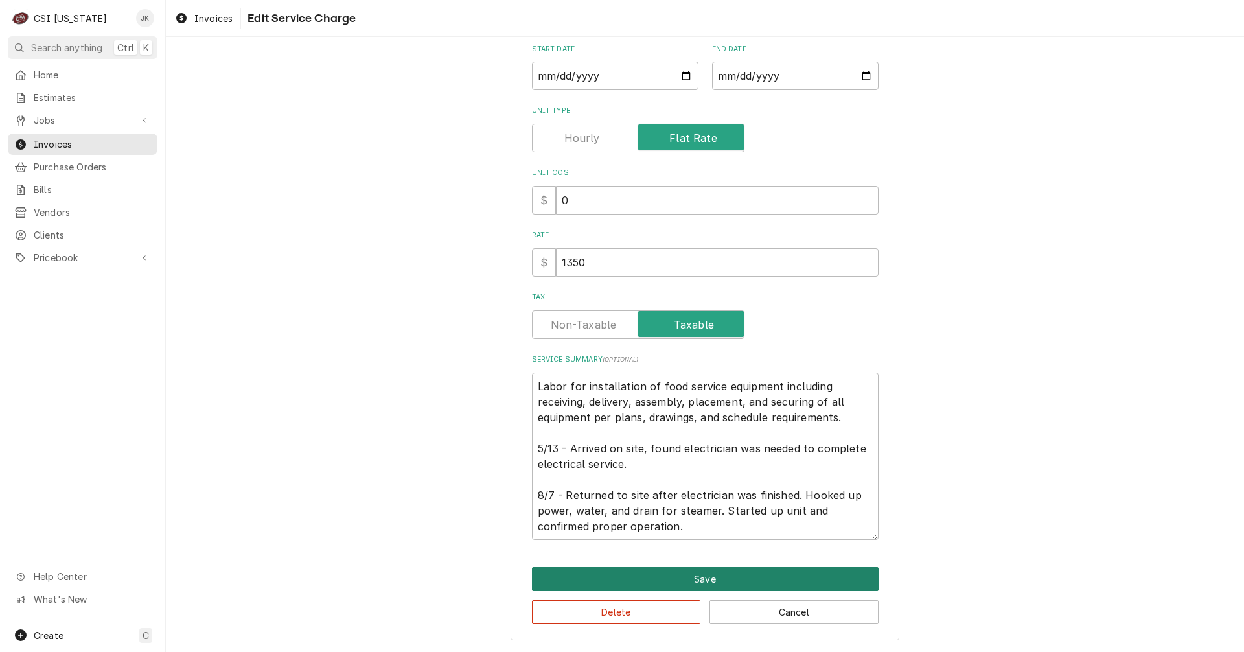
click at [703, 577] on button "Save" at bounding box center [705, 579] width 347 height 24
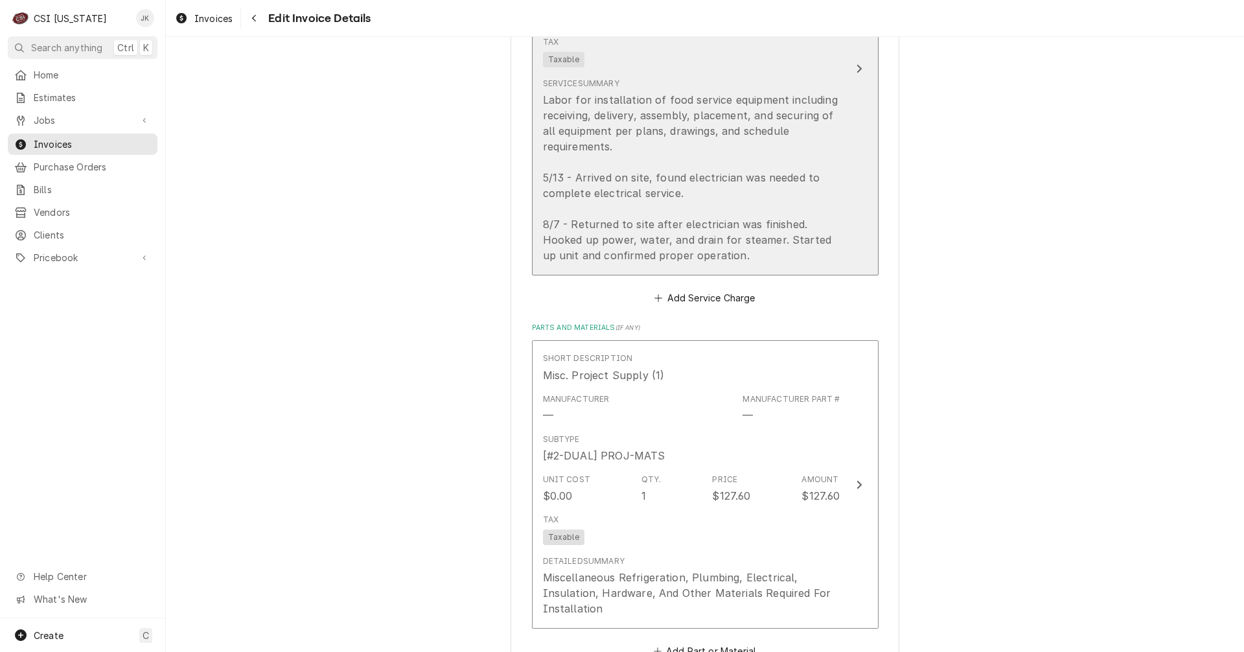
scroll to position [1394, 0]
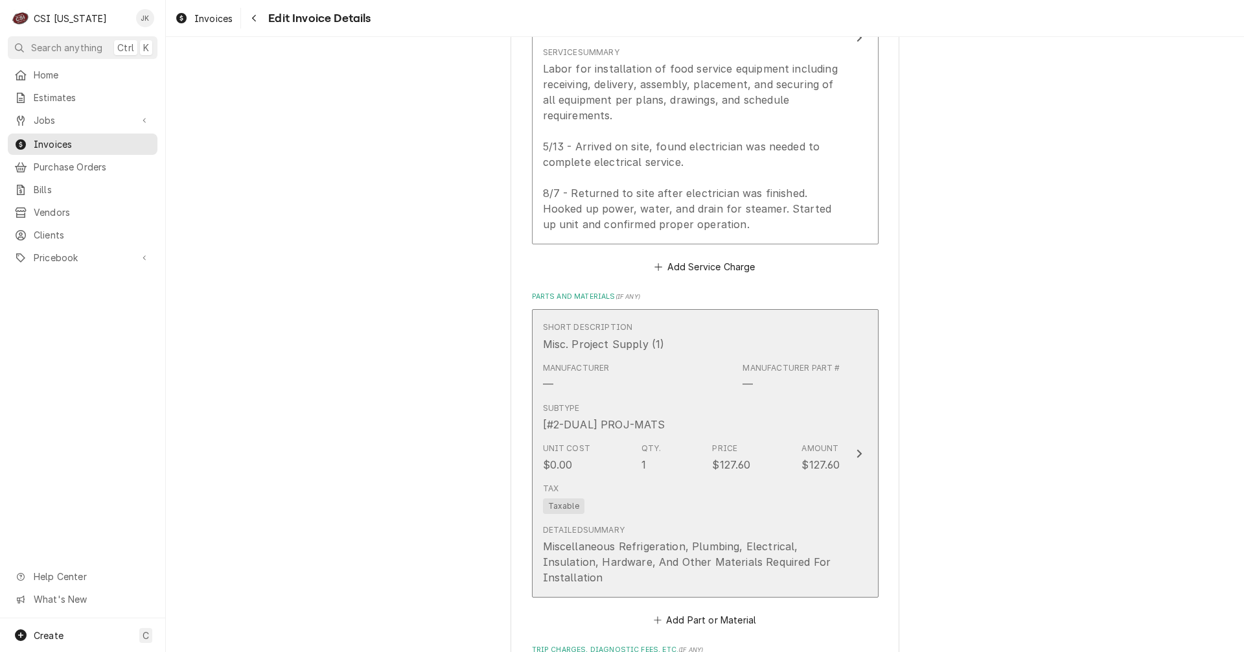
click at [642, 425] on div "[#2-DUAL] PROJ-MATS" at bounding box center [604, 425] width 122 height 16
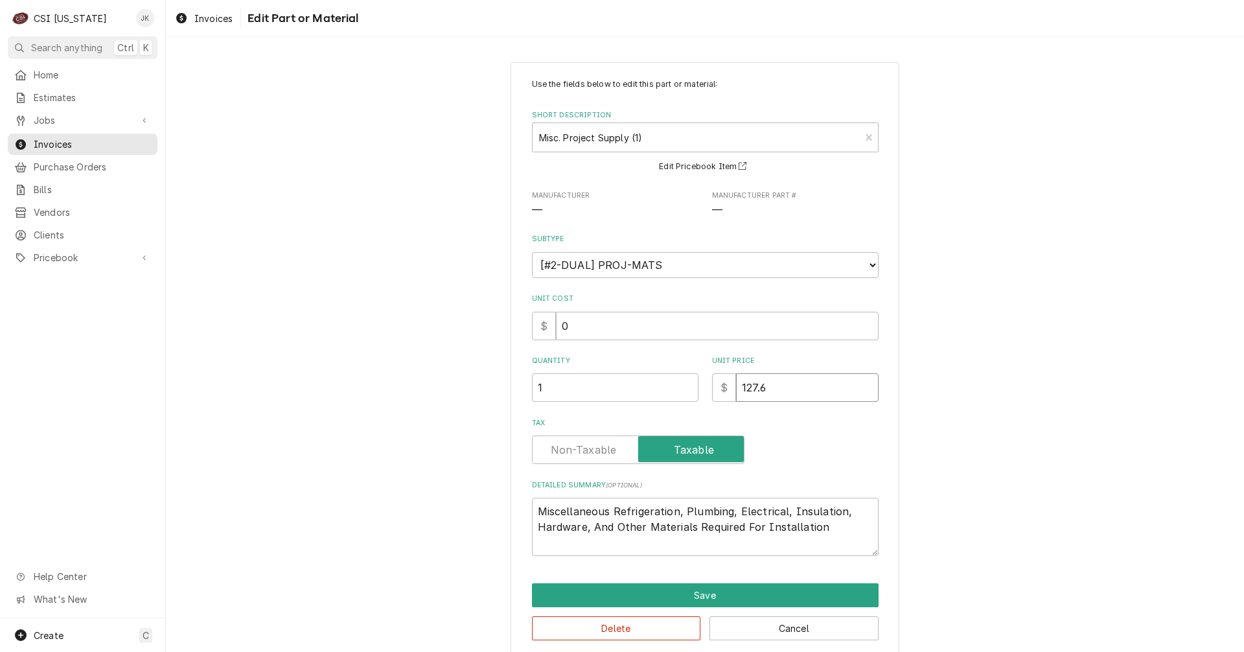
drag, startPoint x: 773, startPoint y: 385, endPoint x: 671, endPoint y: 378, distance: 101.9
click at [673, 379] on div "Quantity 1 Unit Price $ 127.6" at bounding box center [705, 379] width 347 height 46
drag, startPoint x: 608, startPoint y: 512, endPoint x: 676, endPoint y: 512, distance: 67.4
click at [676, 512] on textarea "Miscellaneous Refrigeration, Plumbing, Electrical, Insulation, Hardware, And Ot…" at bounding box center [705, 527] width 347 height 58
drag, startPoint x: 719, startPoint y: 507, endPoint x: 766, endPoint y: 511, distance: 46.9
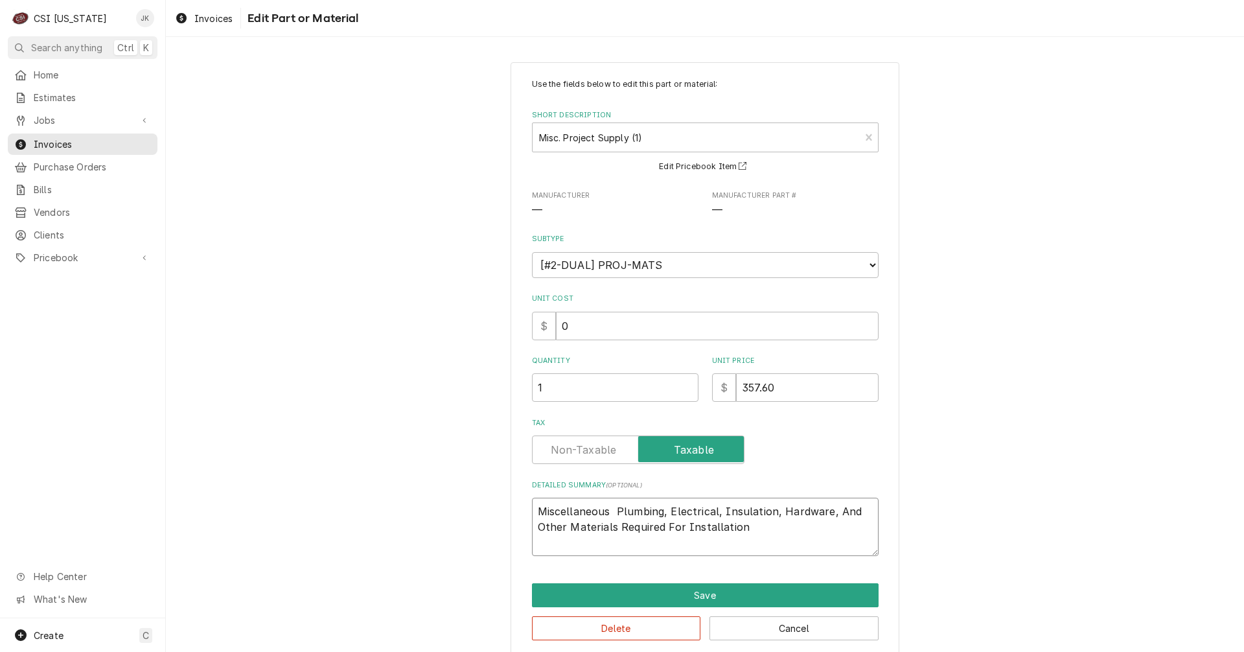
click at [766, 511] on textarea "Miscellaneous Plumbing, Electrical, Insulation, Hardware, And Other Materials R…" at bounding box center [705, 527] width 347 height 58
click at [698, 594] on button "Save" at bounding box center [705, 595] width 347 height 24
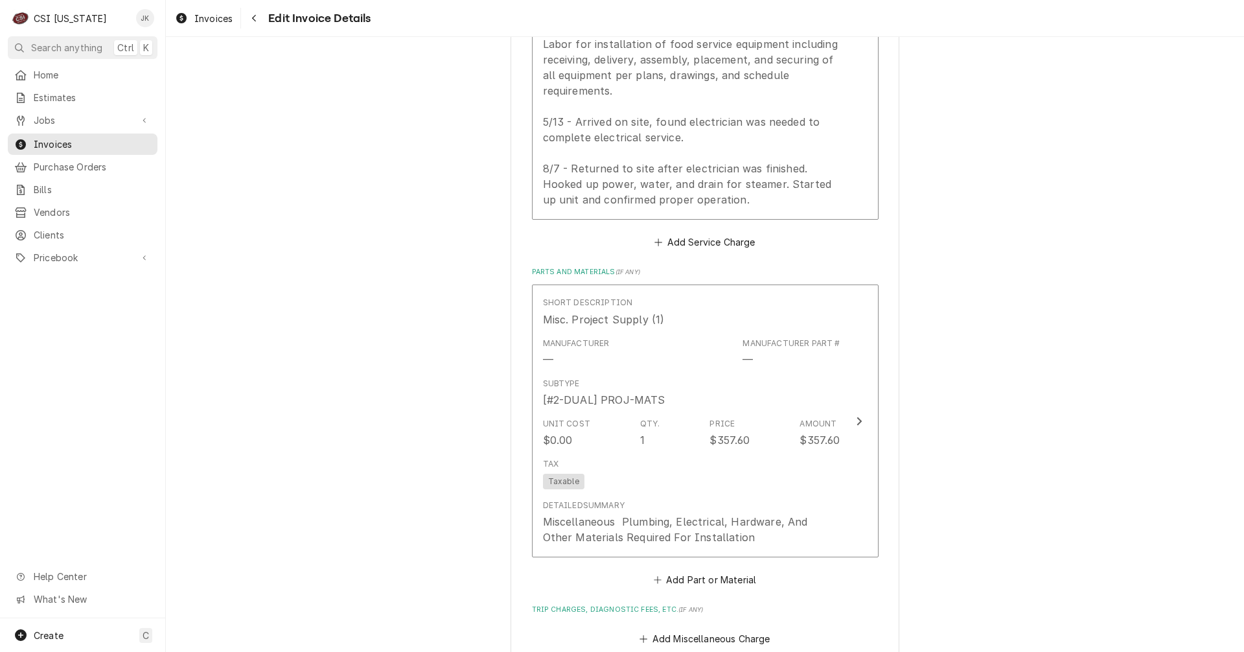
scroll to position [1095, 0]
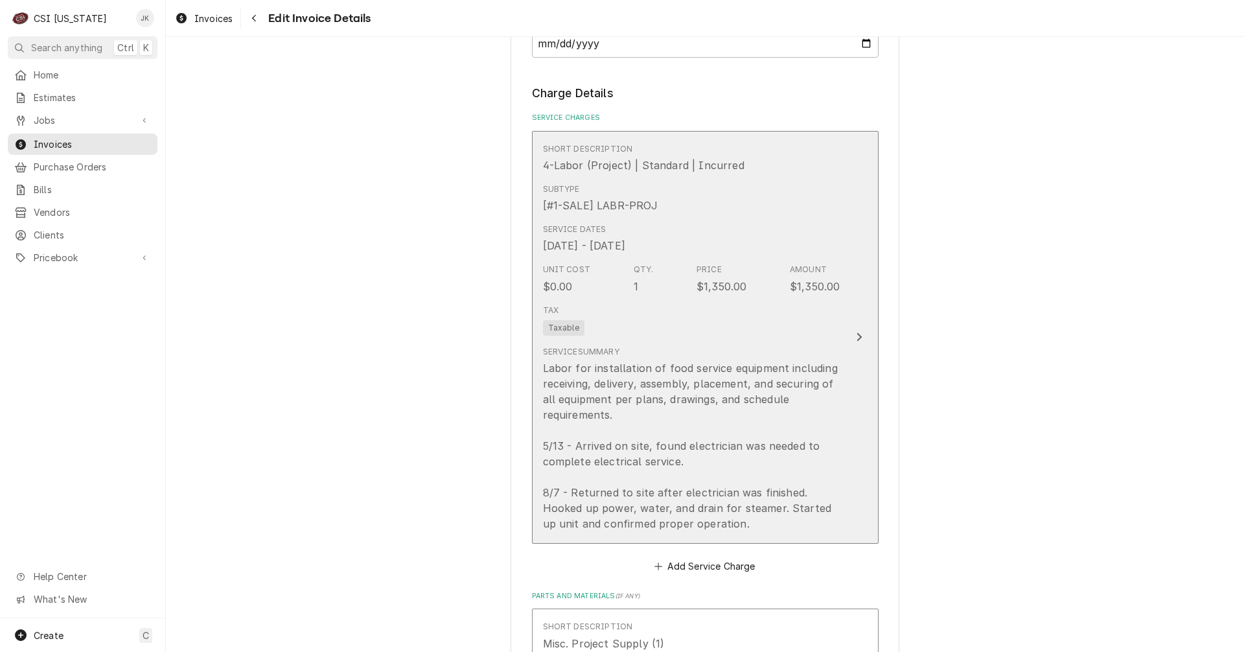
click at [750, 277] on div "Unit Cost $0.00 Qty. 1 Price $1,350.00 Amount $1,350.00" at bounding box center [691, 278] width 297 height 40
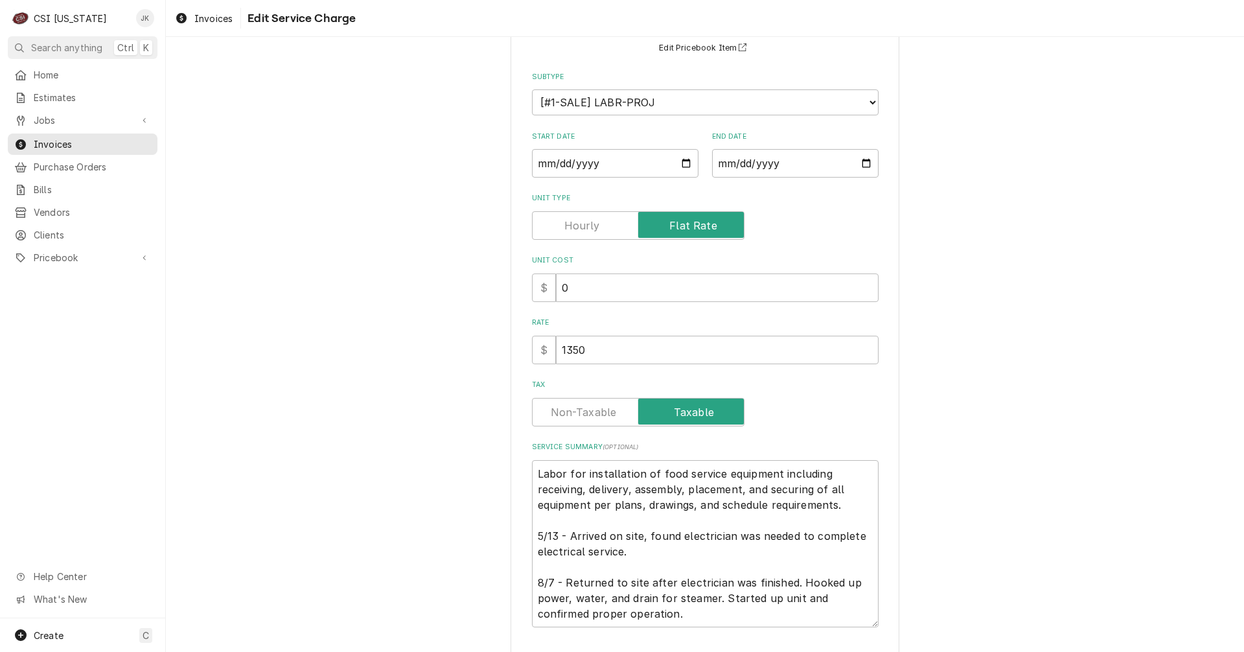
scroll to position [12, 0]
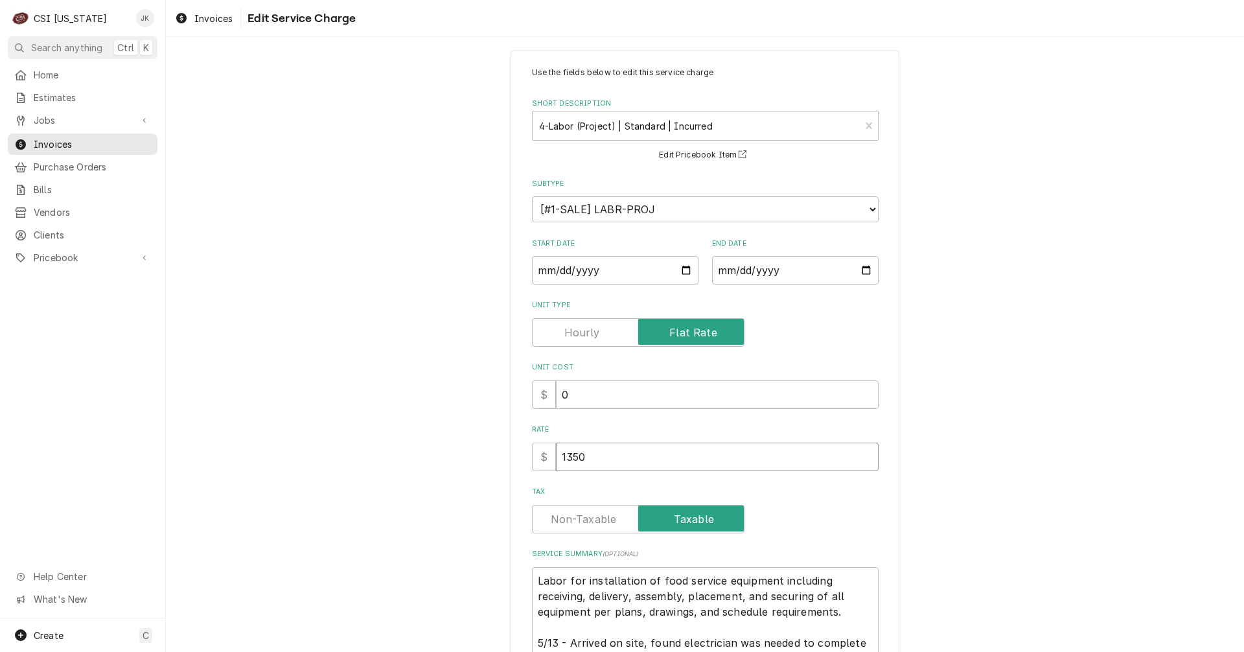
drag, startPoint x: 587, startPoint y: 455, endPoint x: 458, endPoint y: 449, distance: 129.0
click at [458, 449] on div "Use the fields below to edit this service charge Short Description 4-Labor (Pro…" at bounding box center [705, 442] width 1078 height 807
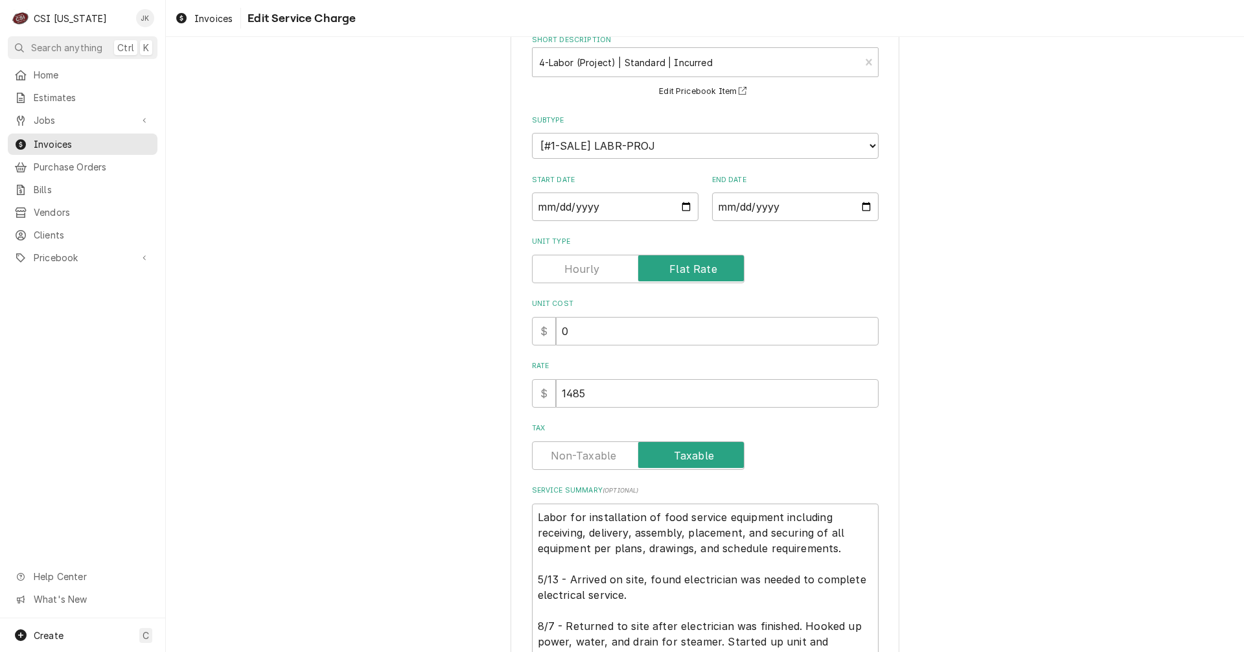
scroll to position [206, 0]
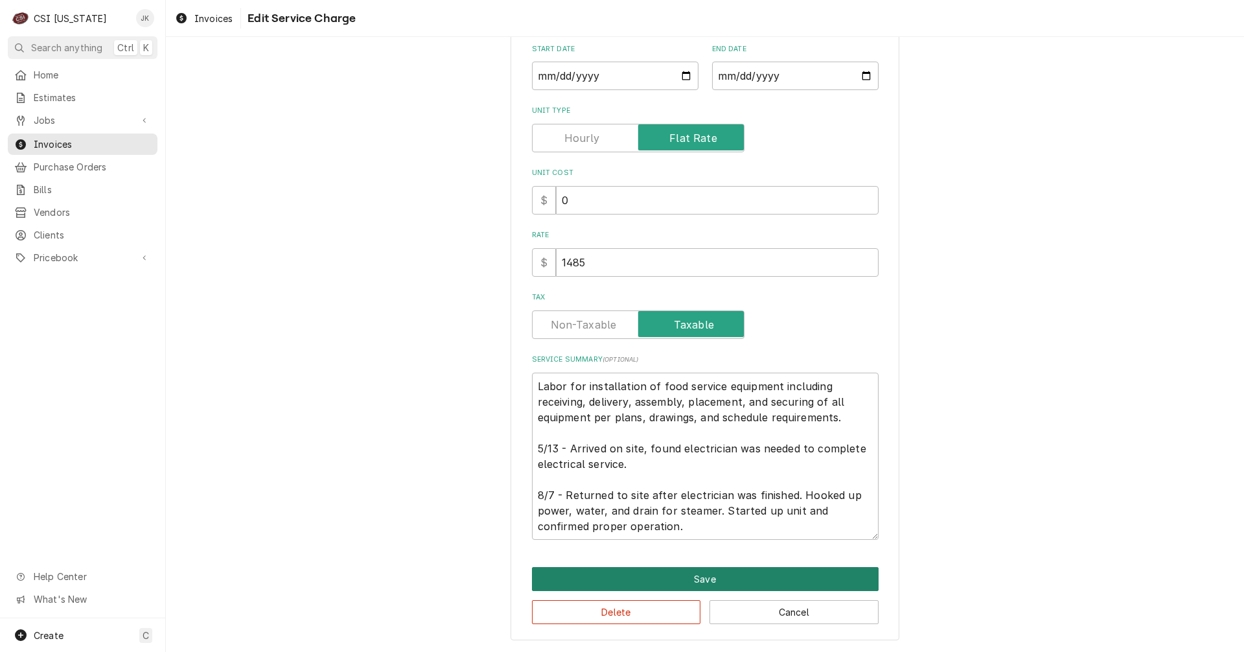
click at [748, 585] on button "Save" at bounding box center [705, 579] width 347 height 24
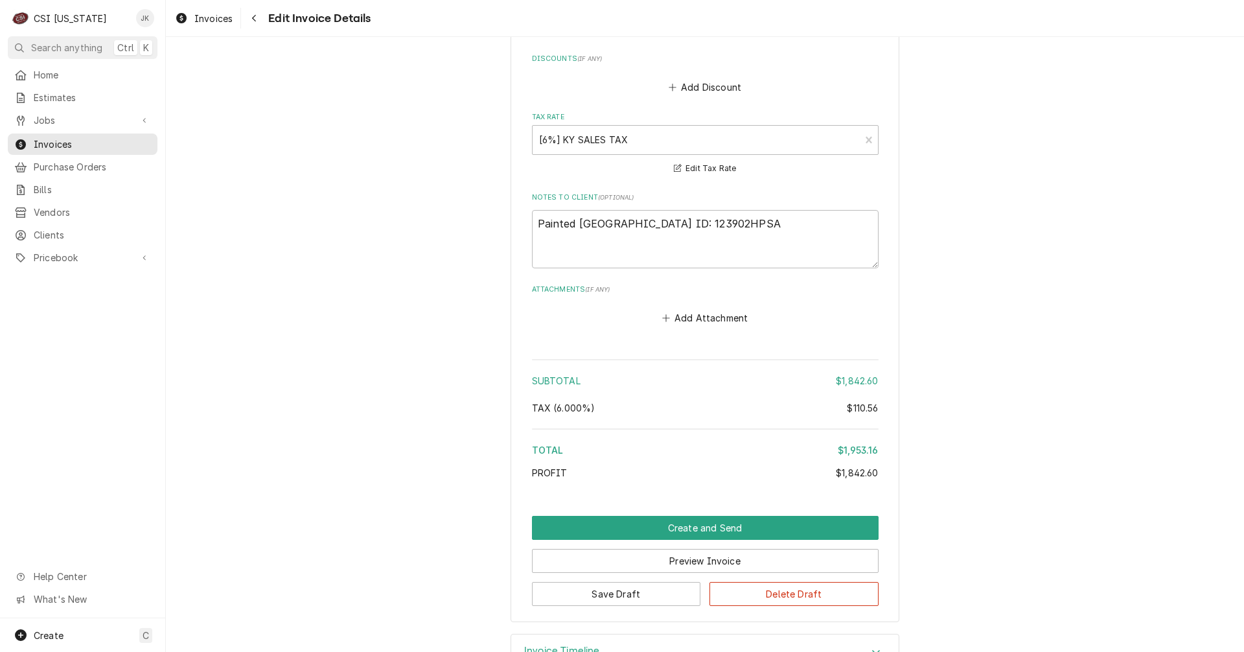
scroll to position [2051, 0]
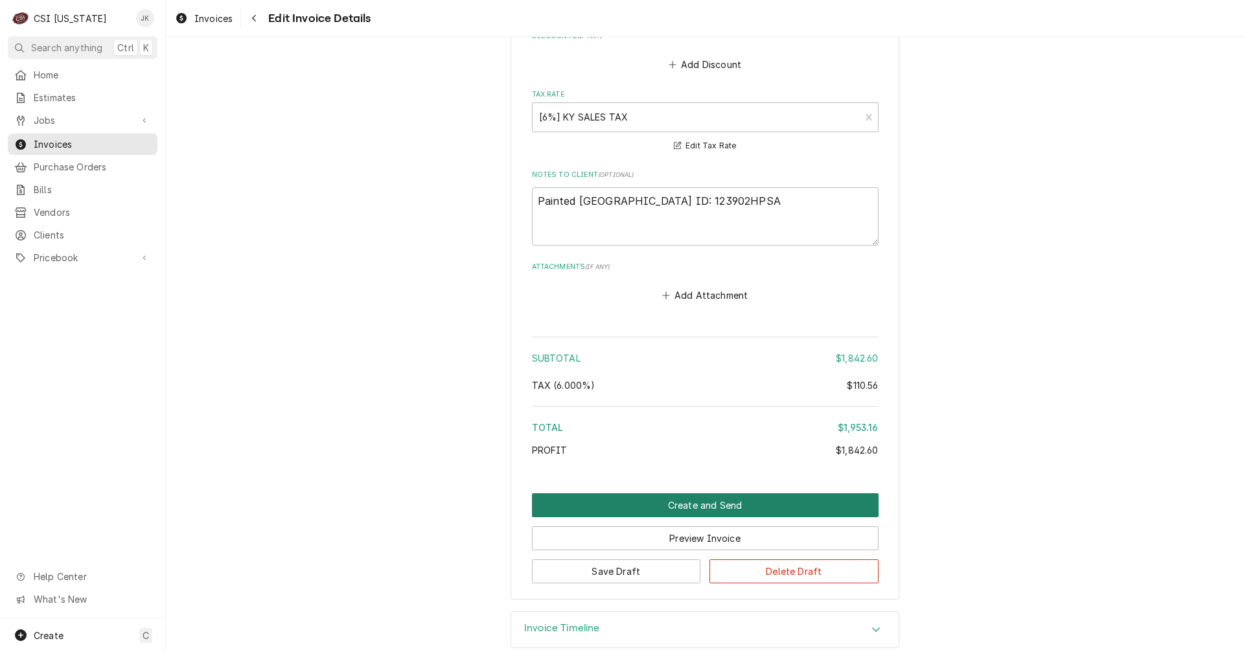
click at [768, 506] on button "Create and Send" at bounding box center [705, 505] width 347 height 24
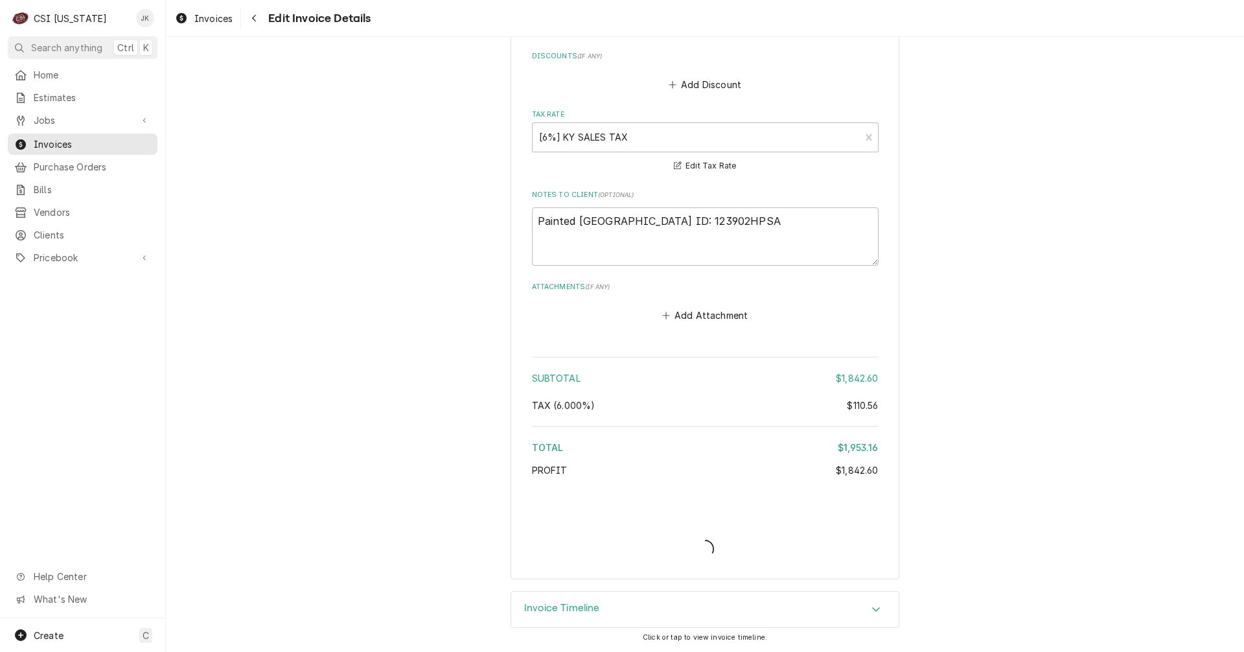
scroll to position [2031, 0]
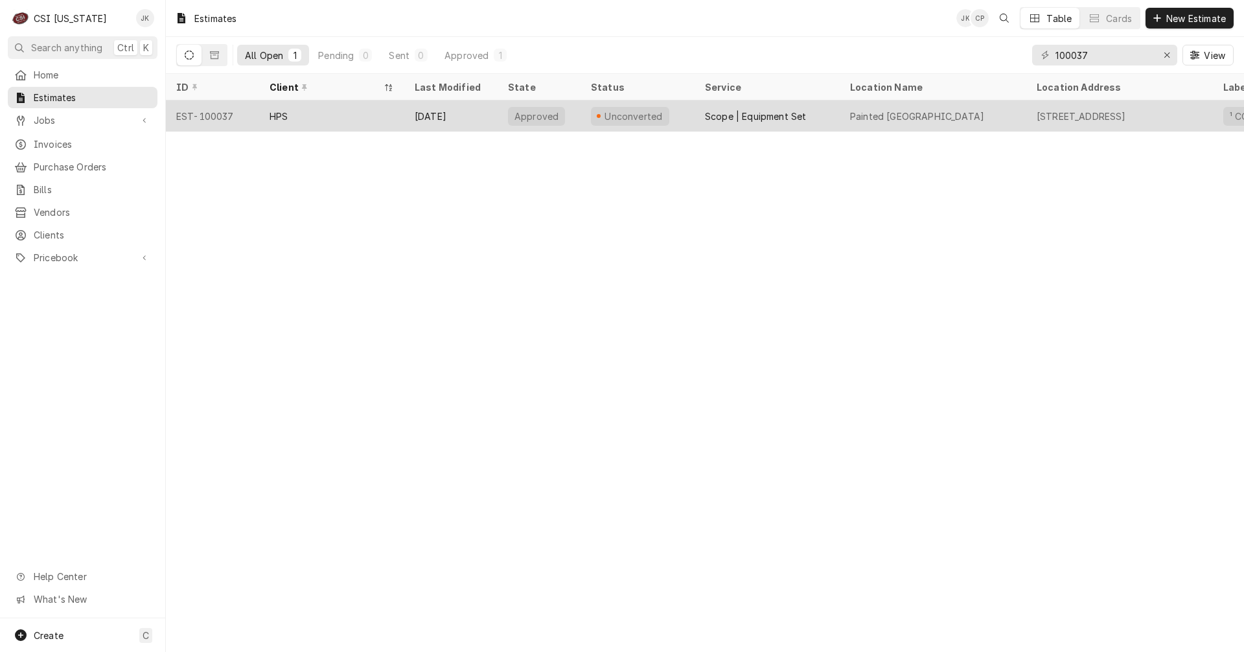
click at [414, 114] on div "[DATE]" at bounding box center [450, 115] width 93 height 31
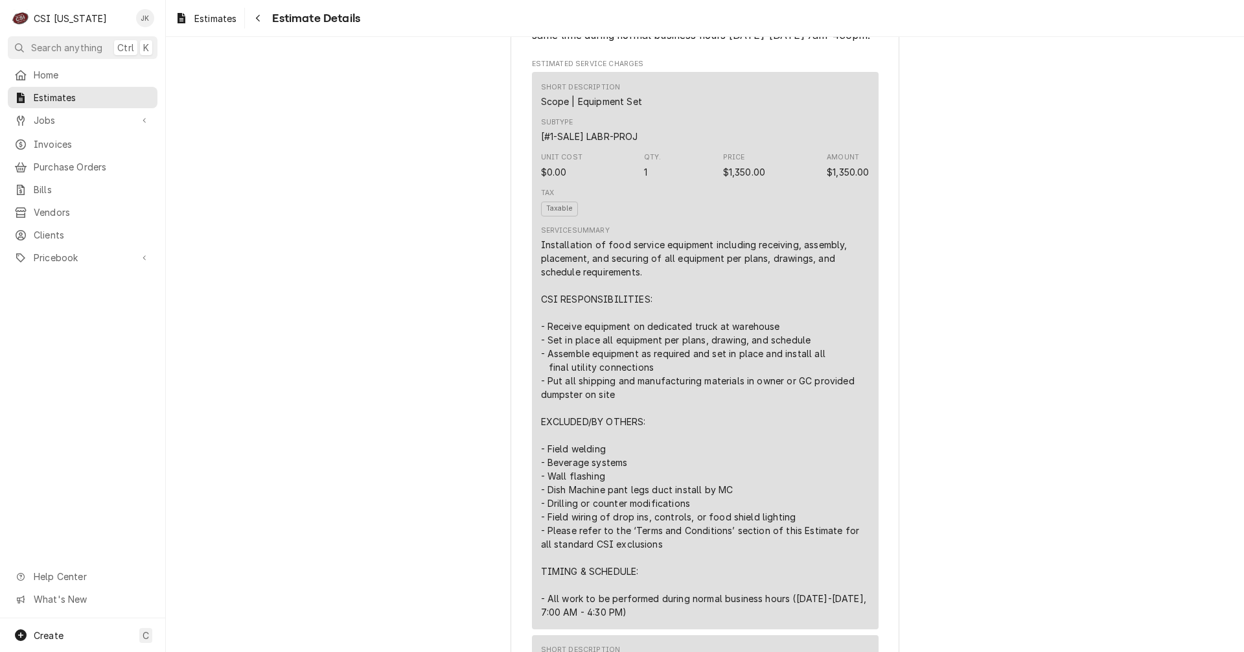
scroll to position [1036, 0]
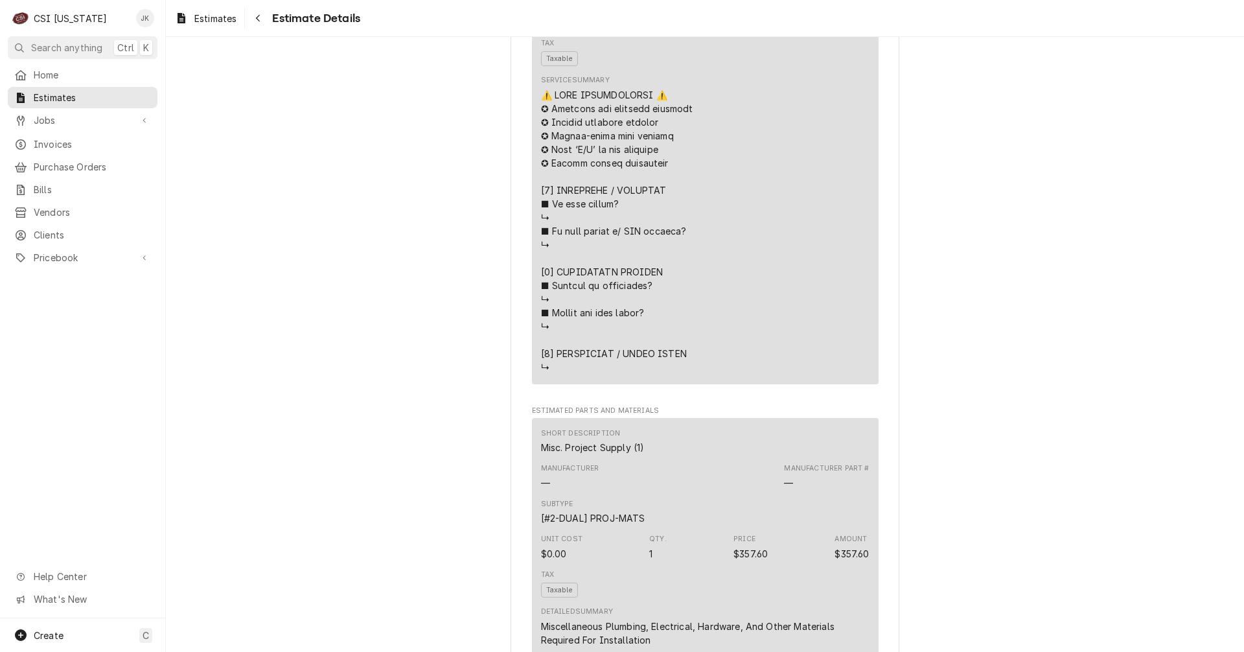
click at [692, 260] on div "Service Summary" at bounding box center [705, 224] width 328 height 307
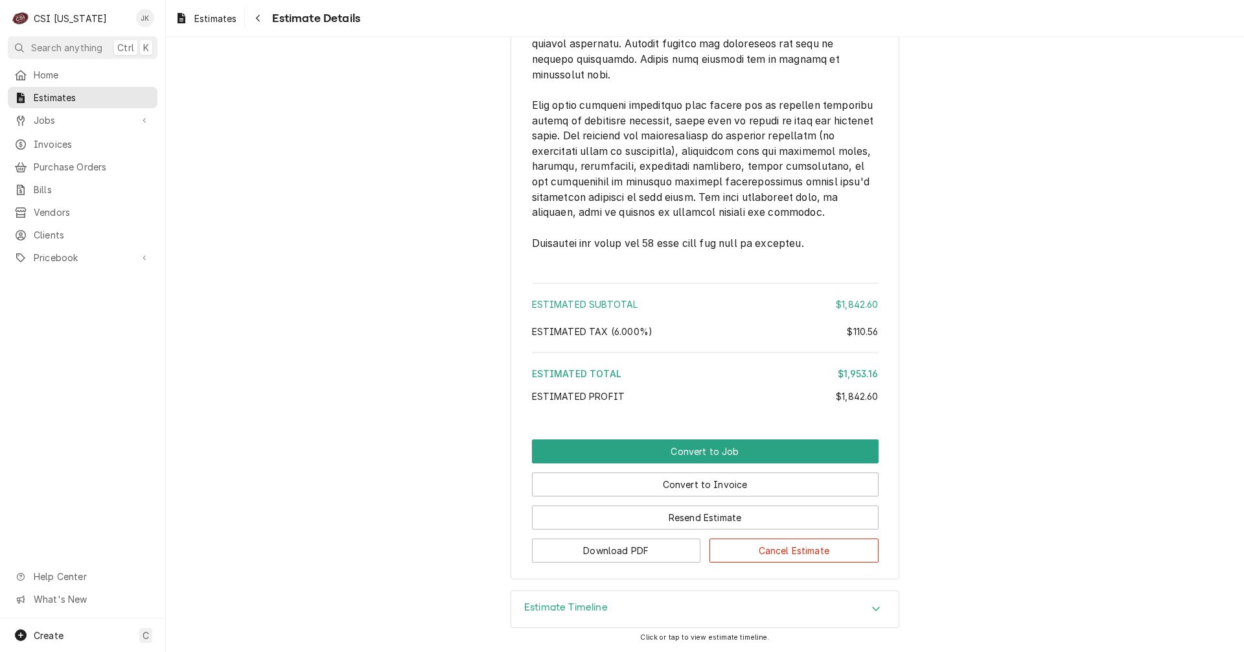
scroll to position [2874, 0]
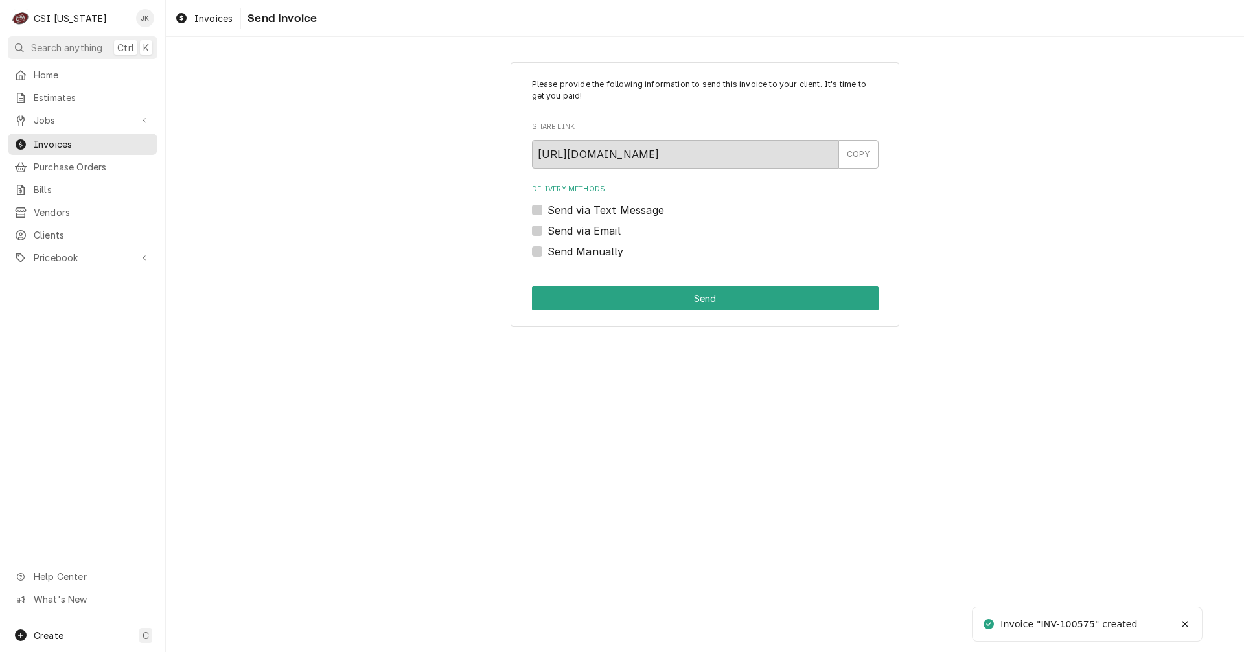
click at [558, 233] on label "Send via Email" at bounding box center [583, 231] width 73 height 16
click at [558, 233] on input "Send via Email" at bounding box center [720, 237] width 347 height 29
checkbox input "true"
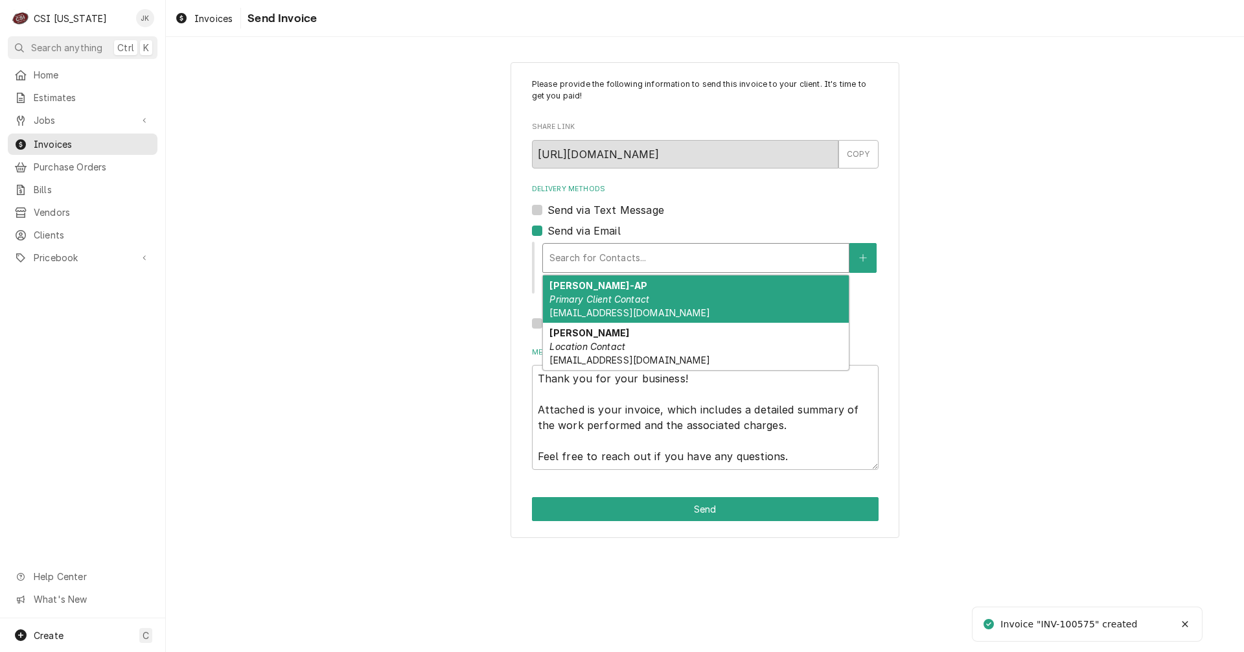
click at [591, 261] on div "Delivery Methods" at bounding box center [695, 257] width 293 height 23
click at [637, 295] on em "Primary Client Contact" at bounding box center [599, 298] width 100 height 11
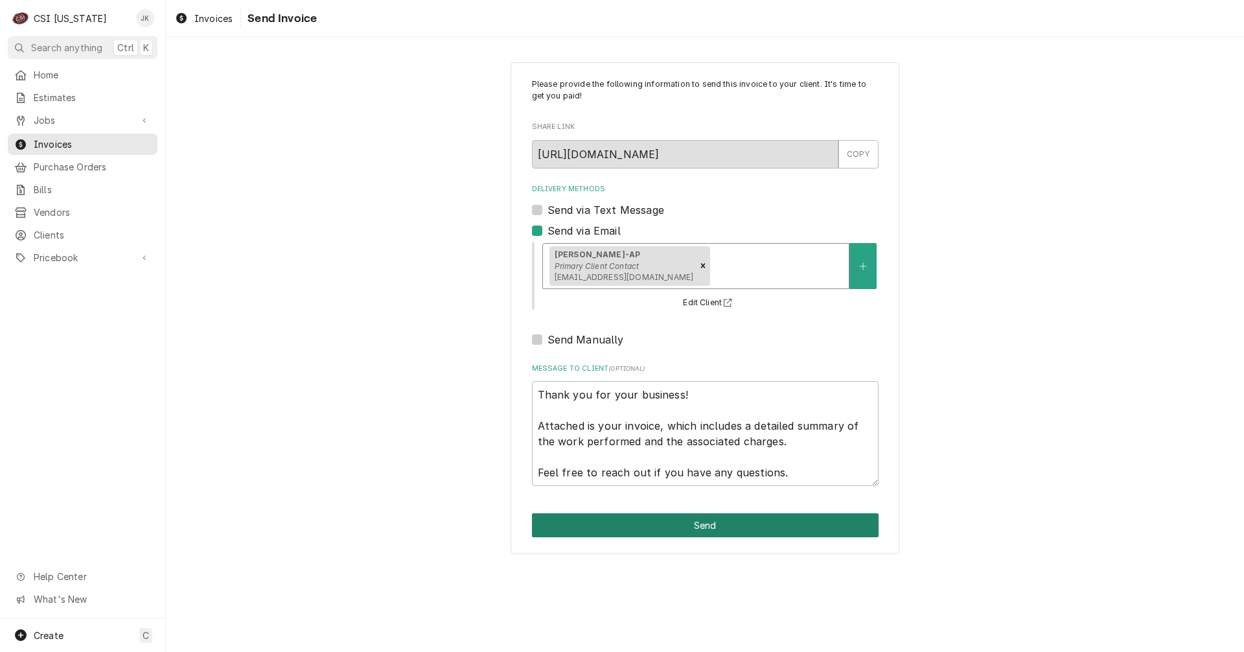
click at [696, 521] on button "Send" at bounding box center [705, 525] width 347 height 24
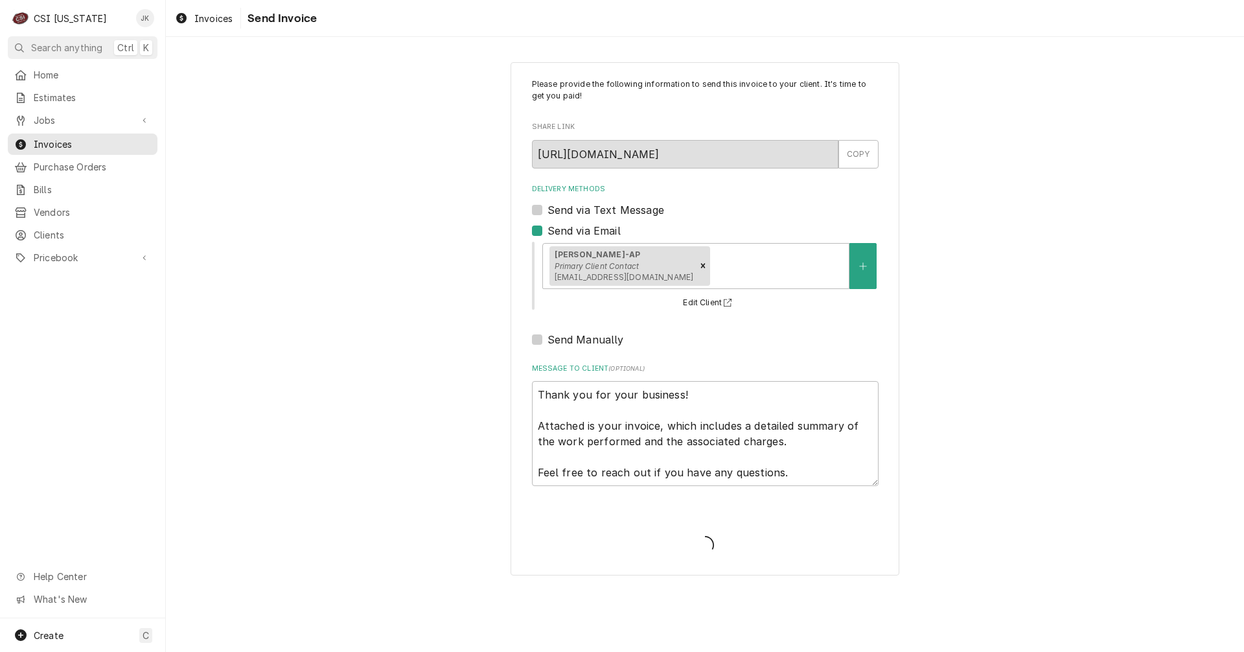
type textarea "x"
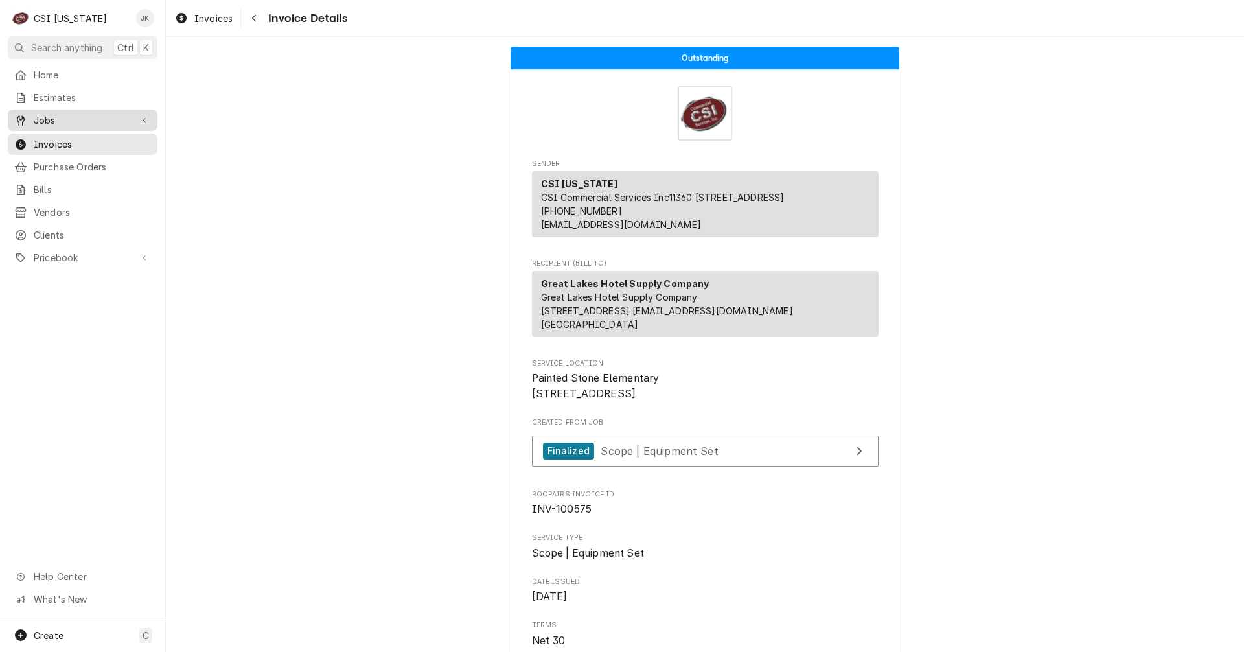
drag, startPoint x: 41, startPoint y: 115, endPoint x: 51, endPoint y: 114, distance: 9.7
click at [41, 115] on span "Jobs" at bounding box center [83, 120] width 98 height 14
drag, startPoint x: 61, startPoint y: 138, endPoint x: 105, endPoint y: 123, distance: 46.5
click at [60, 138] on span "Jobs" at bounding box center [92, 143] width 117 height 14
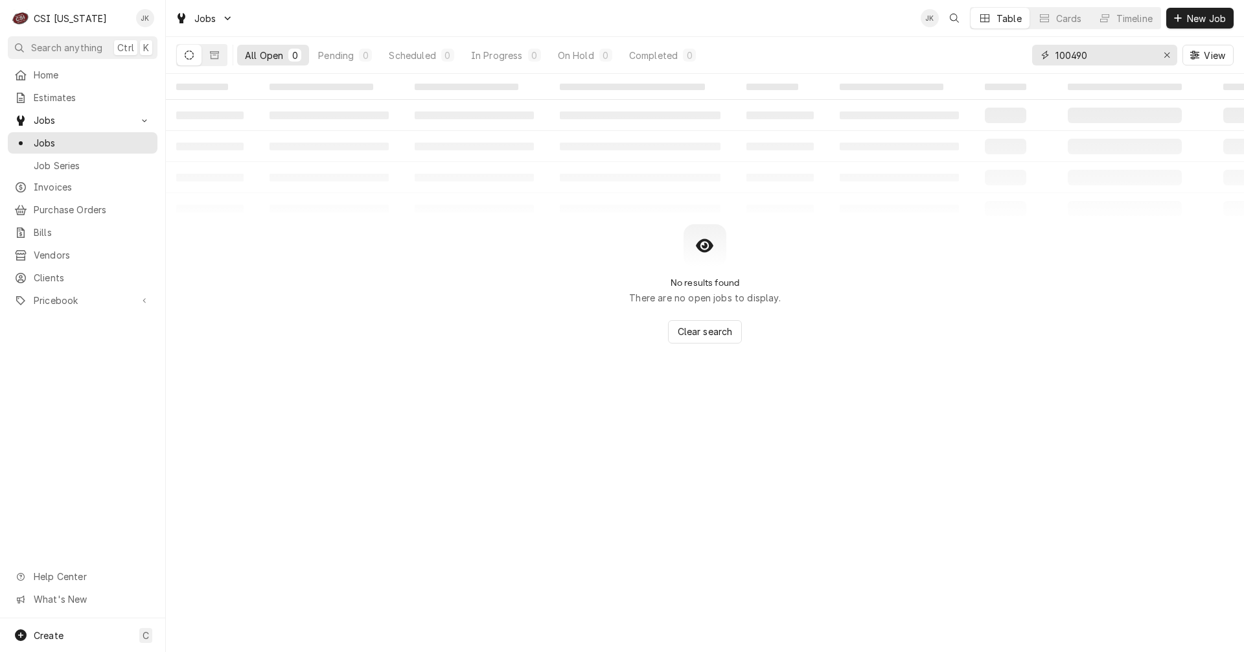
drag, startPoint x: 1101, startPoint y: 55, endPoint x: 1000, endPoint y: 46, distance: 100.8
click at [1000, 46] on div "All Open 0 Pending 0 Scheduled 0 In Progress 0 On Hold 0 Completed 0 100490 View" at bounding box center [704, 55] width 1057 height 36
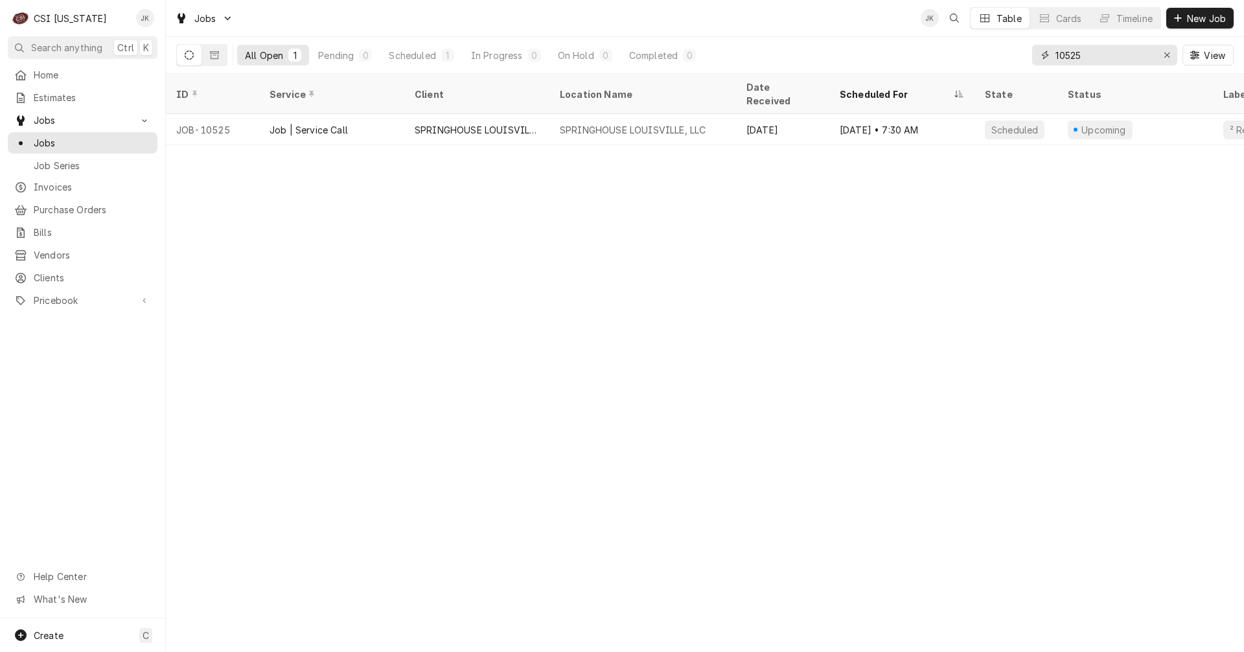
type input "10525"
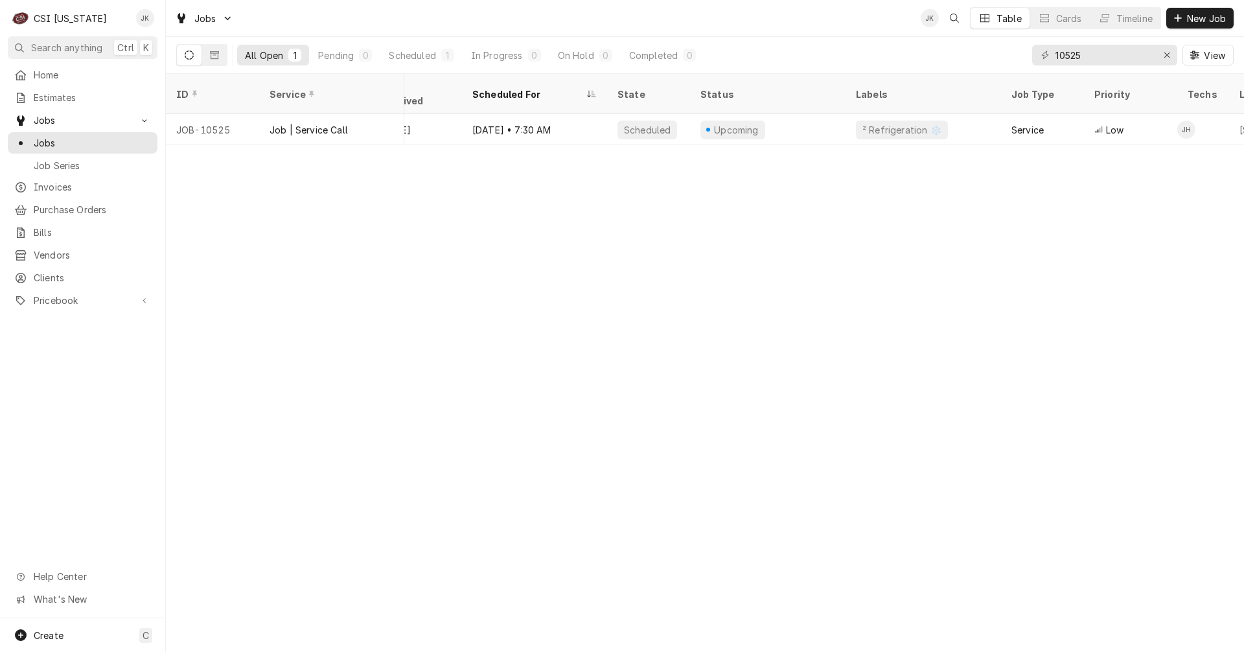
scroll to position [0, 372]
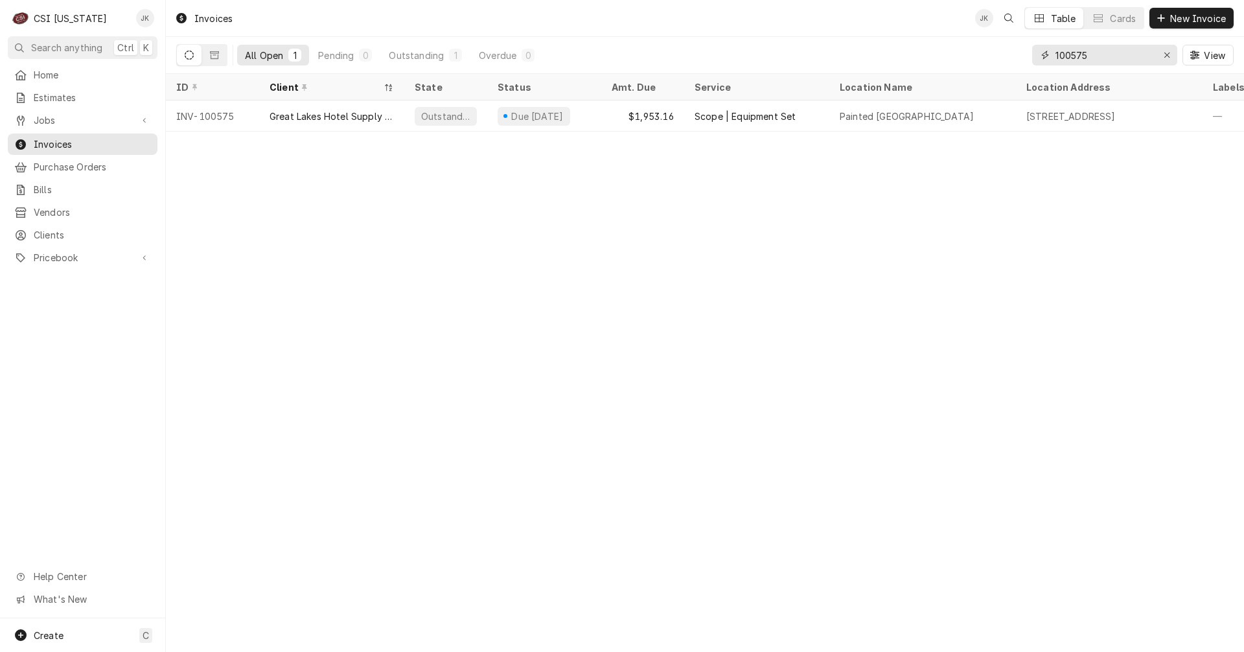
drag, startPoint x: 1101, startPoint y: 59, endPoint x: 1025, endPoint y: 53, distance: 76.0
click at [1025, 53] on div "All Open 1 Pending 0 Outstanding 1 Overdue 0 100575 View" at bounding box center [704, 55] width 1057 height 36
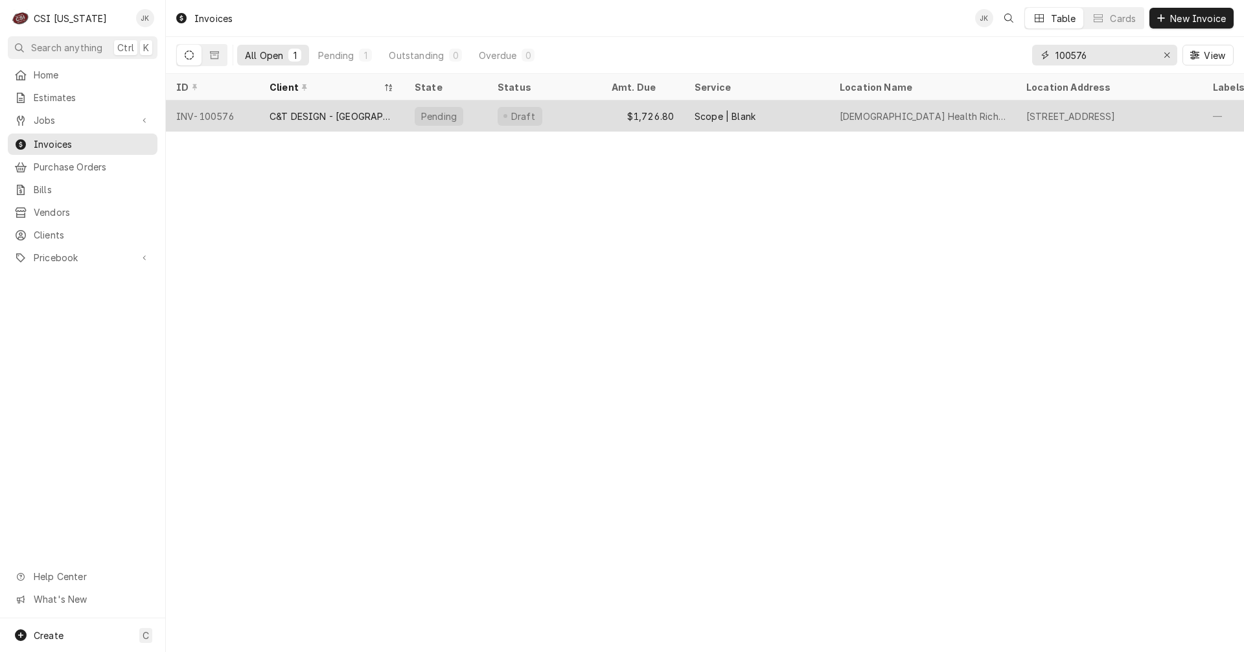
type input "100576"
click at [731, 112] on div "Scope | Blank" at bounding box center [724, 116] width 61 height 14
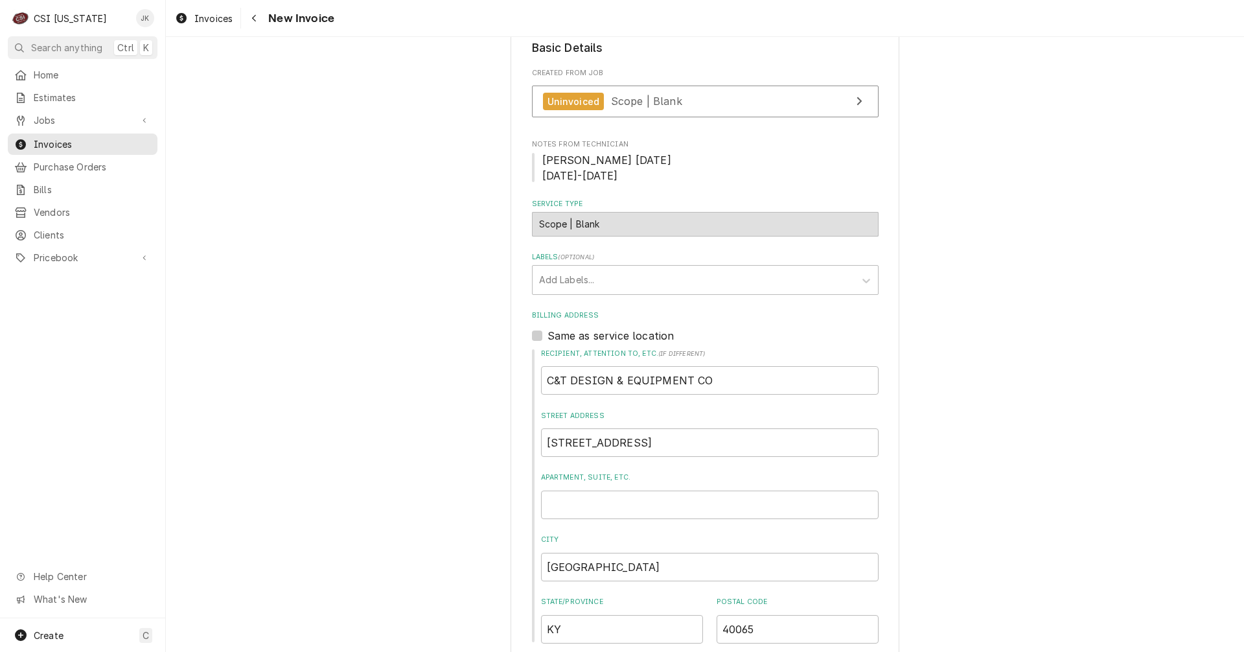
scroll to position [260, 0]
click at [650, 102] on span "Scope | Blank" at bounding box center [646, 101] width 71 height 13
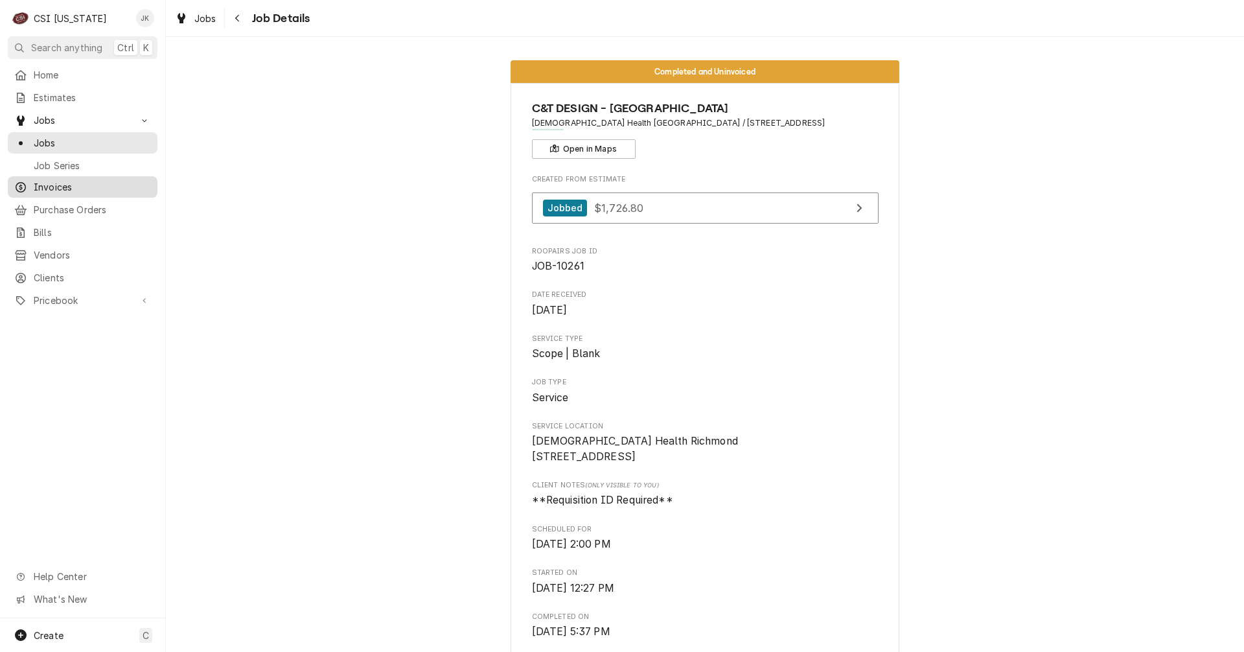
click at [53, 181] on span "Invoices" at bounding box center [92, 187] width 117 height 14
